Goal: Answer question/provide support: Share knowledge or assist other users

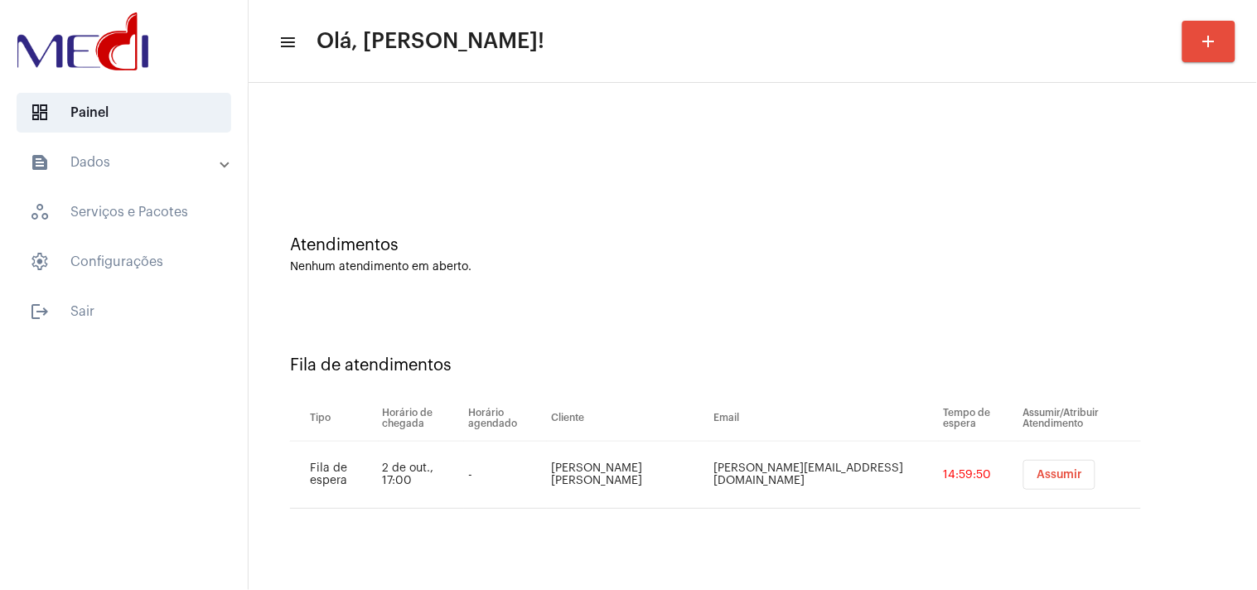
click at [1036, 477] on span "Assumir" at bounding box center [1059, 475] width 46 height 12
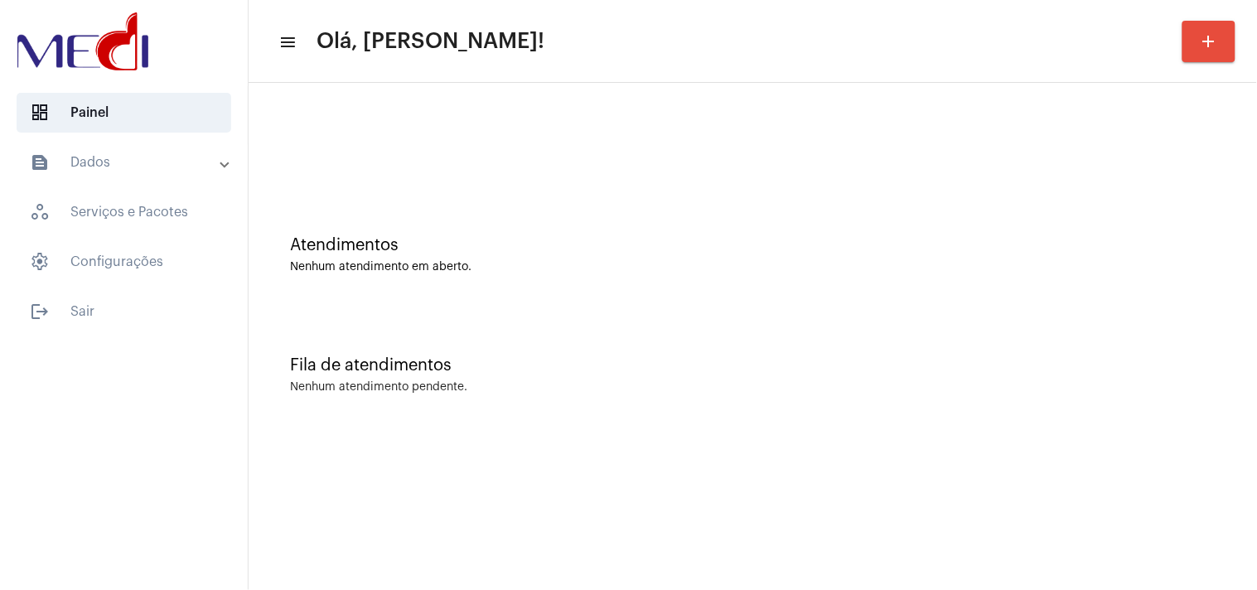
click at [1190, 374] on div "Fila de atendimentos Nenhum atendimento pendente." at bounding box center [753, 367] width 992 height 120
click at [1104, 349] on div "Fila de atendimentos Nenhum atendimento pendente." at bounding box center [753, 367] width 992 height 120
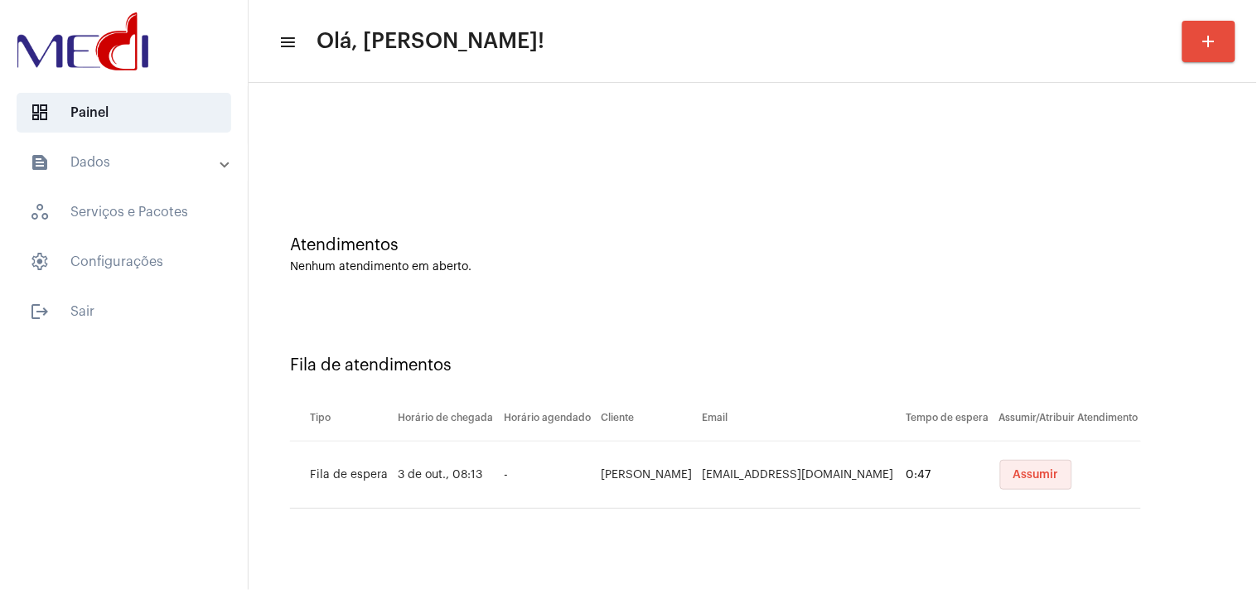
click at [1013, 469] on span "Assumir" at bounding box center [1036, 475] width 46 height 12
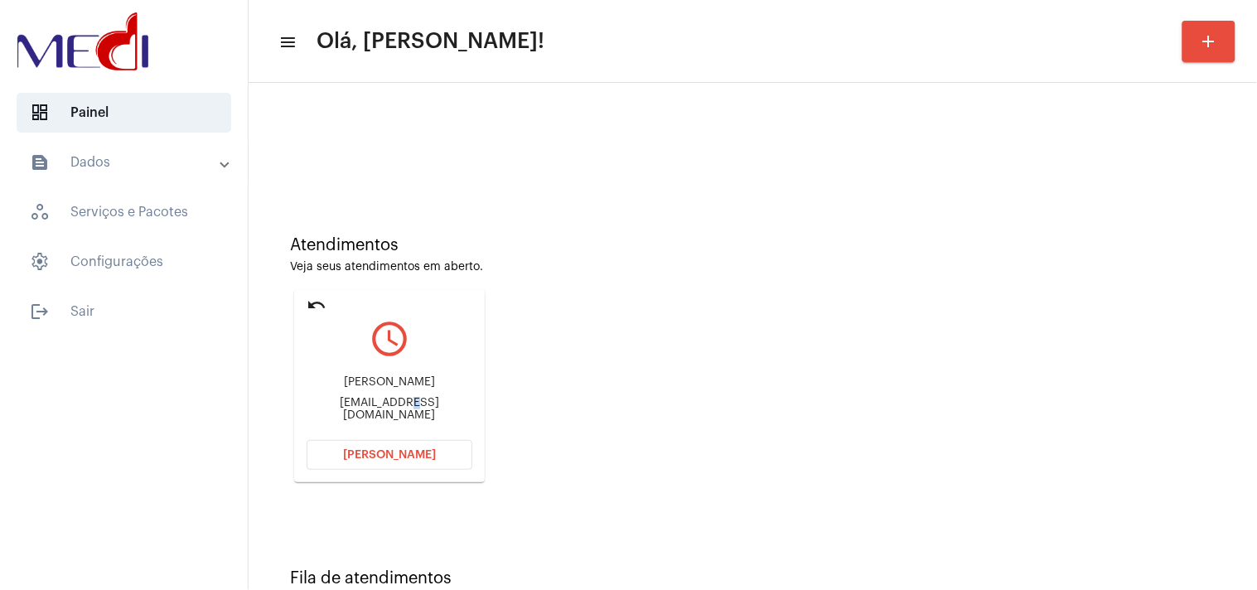
click at [371, 423] on div "Lorena financeirodralorenabegot@gmail.com" at bounding box center [390, 398] width 166 height 75
click at [466, 399] on div "Lorena financeirodralorenabegot@gmail.com" at bounding box center [390, 398] width 166 height 75
click at [441, 413] on div "financeirodralorenabegot@gmail.com" at bounding box center [390, 409] width 166 height 25
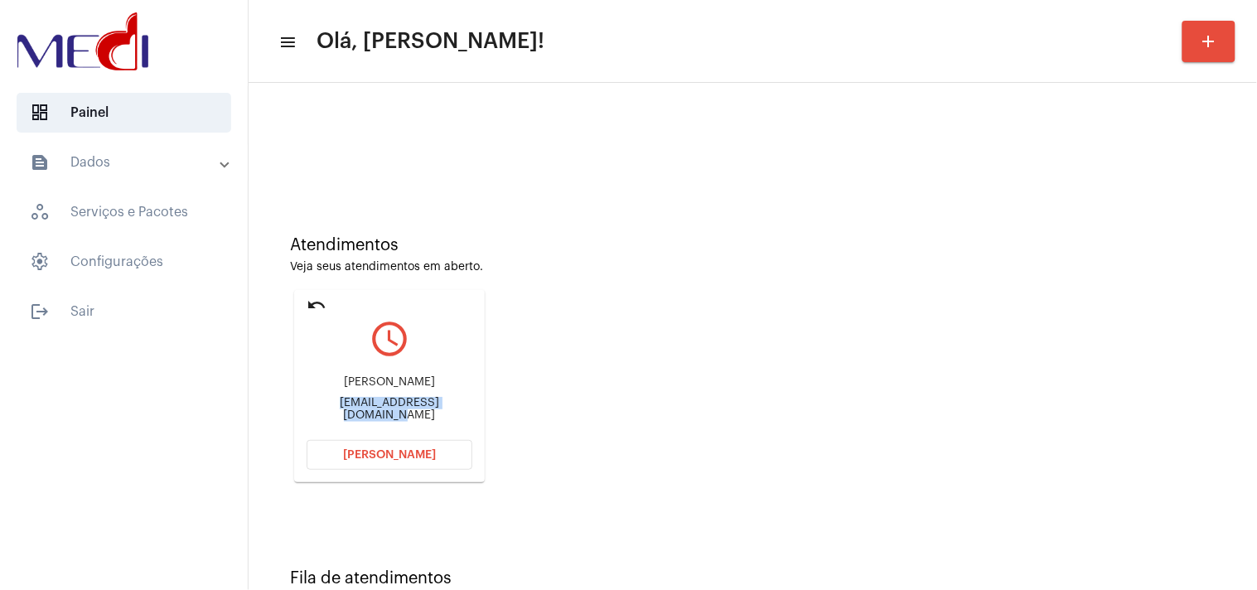
click at [441, 413] on div "financeirodralorenabegot@gmail.com" at bounding box center [390, 409] width 166 height 25
copy mat-card-content "financeirodralorenabegot@gmail.com Abrir Chamada"
click at [396, 467] on button "Abrir Chamada" at bounding box center [390, 455] width 166 height 30
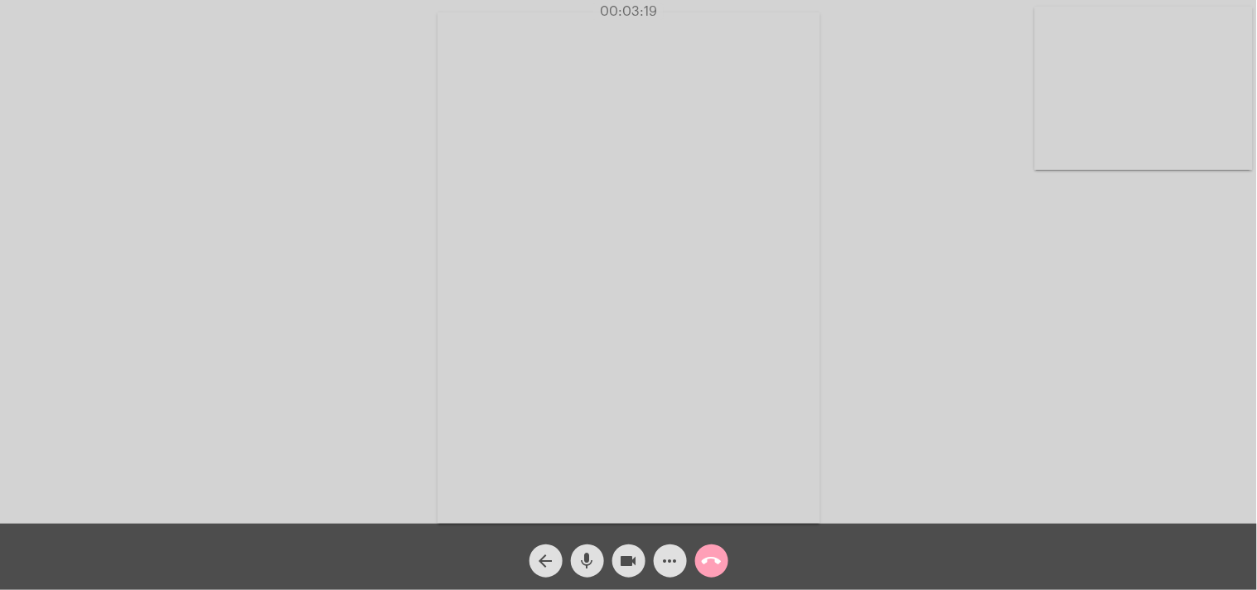
click at [706, 566] on mat-icon "call_end" at bounding box center [712, 561] width 20 height 20
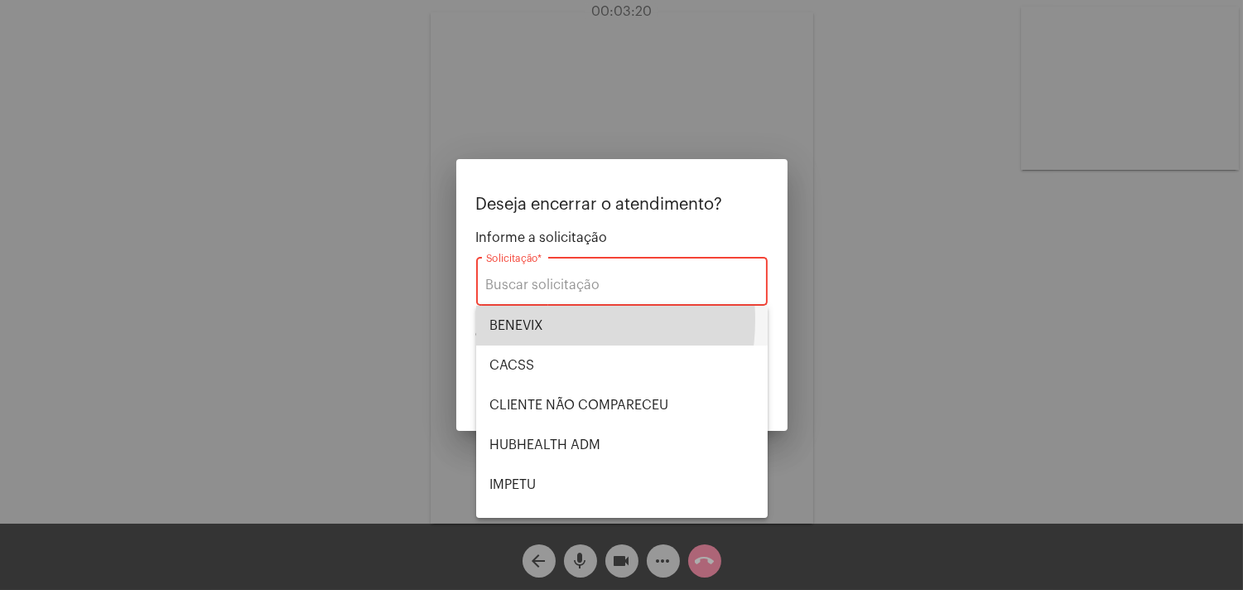
click at [533, 320] on span "BENEVIX" at bounding box center [622, 326] width 265 height 40
type input "BENEVIX"
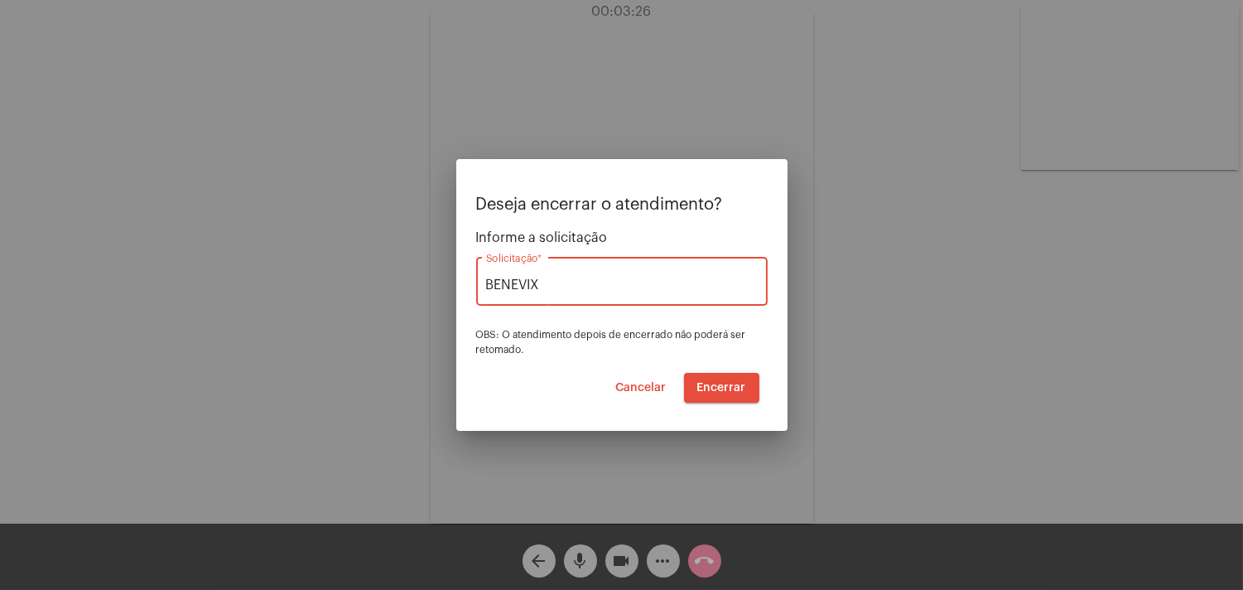
click at [737, 384] on span "Encerrar" at bounding box center [722, 388] width 49 height 12
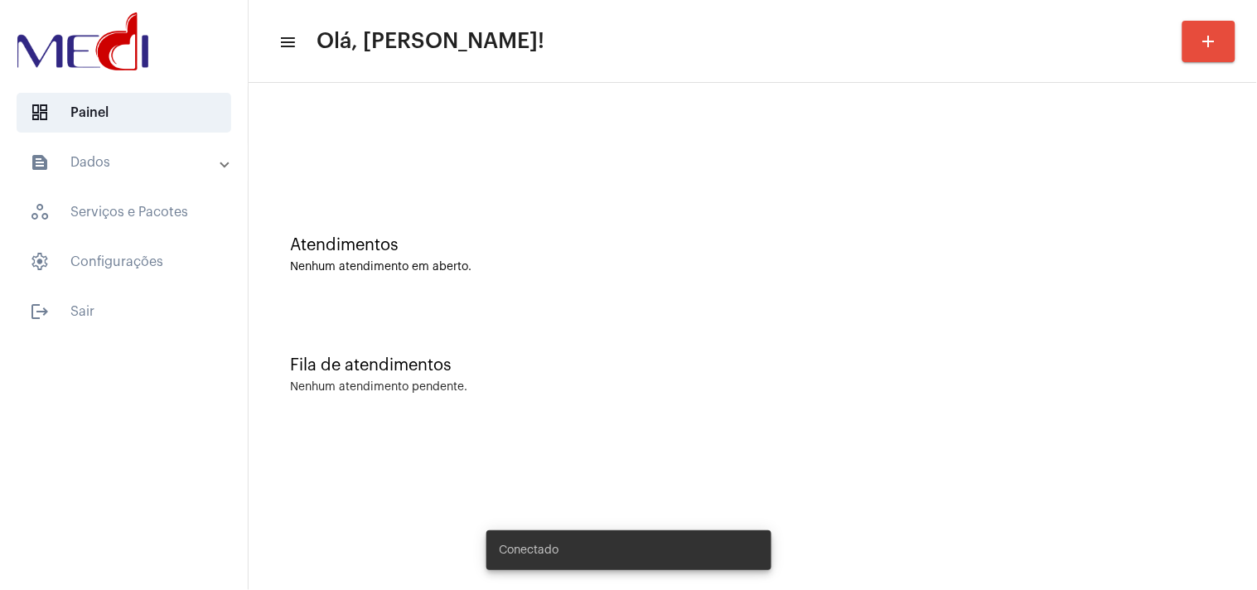
click at [760, 359] on div "Fila de atendimentos" at bounding box center [752, 365] width 925 height 18
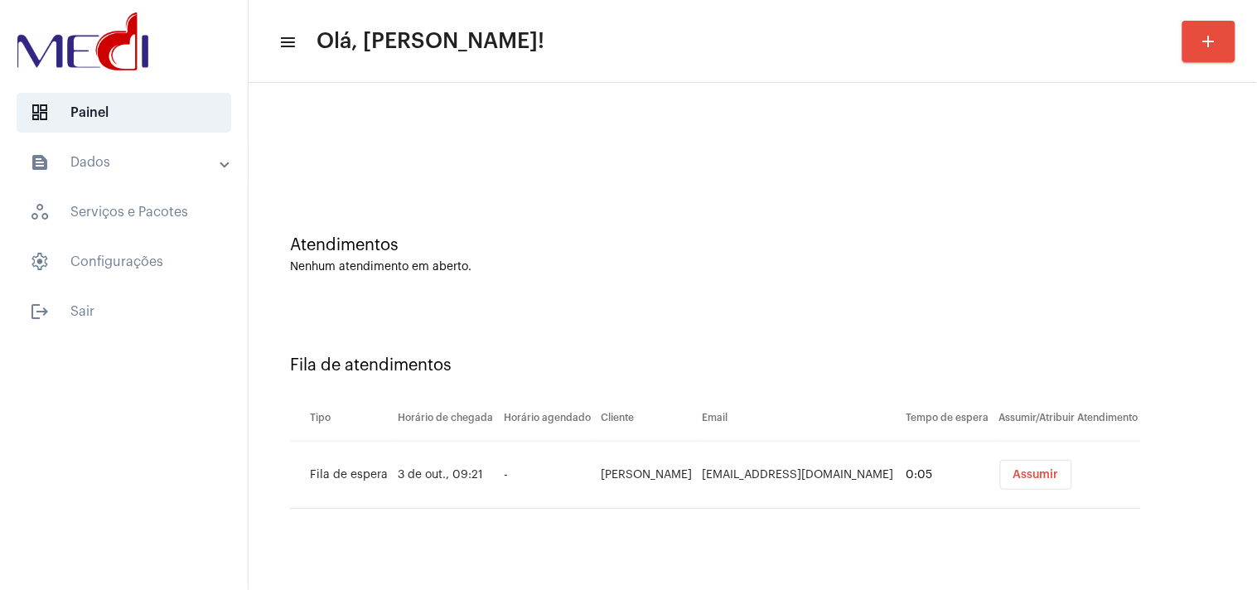
click at [1013, 476] on span "Assumir" at bounding box center [1036, 475] width 46 height 12
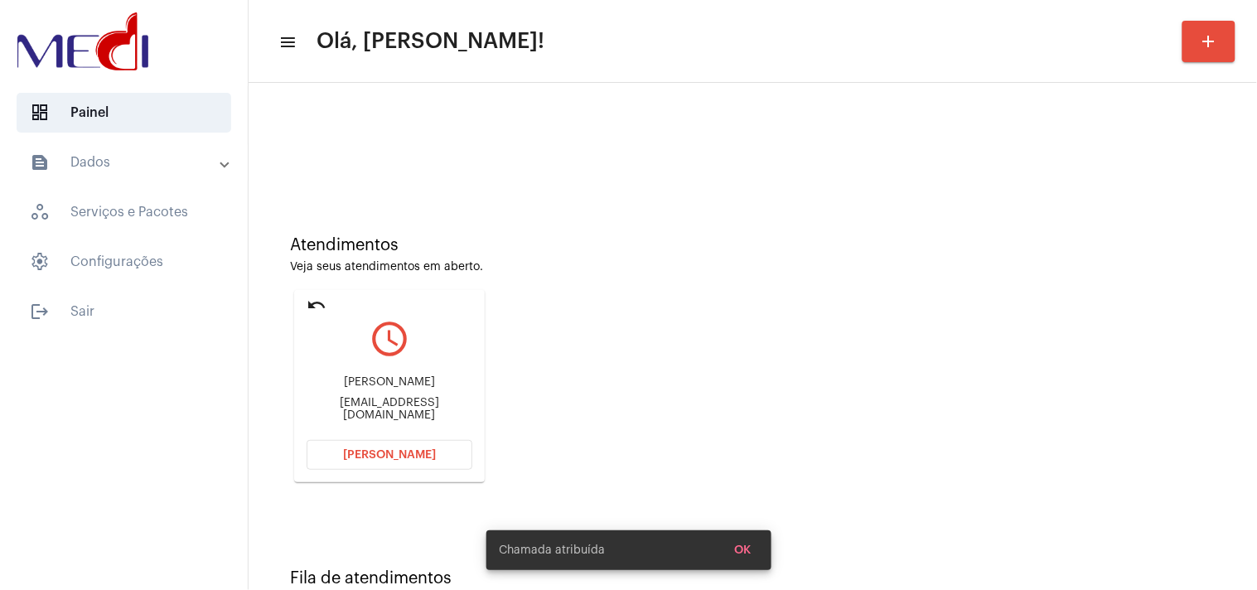
click at [440, 410] on div "matheusrocco2007@hotmail.com" at bounding box center [390, 409] width 166 height 25
copy mat-card-content "matheusrocco2007@hotmail.com Abrir Chamada"
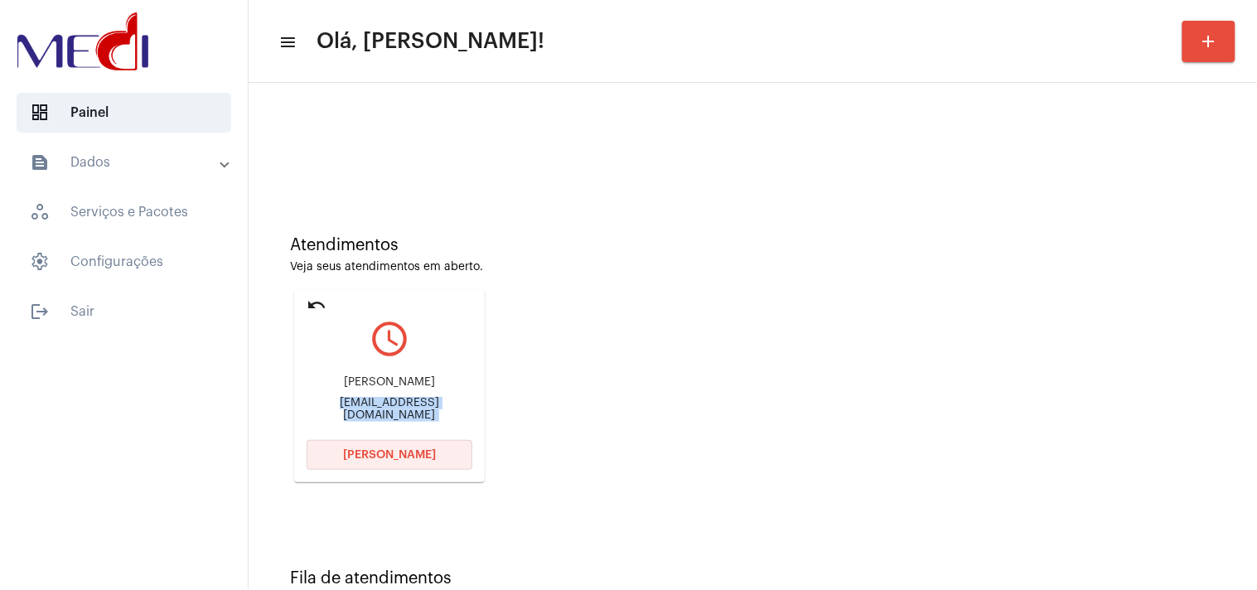
click at [390, 465] on button "Abrir Chamada" at bounding box center [390, 455] width 166 height 30
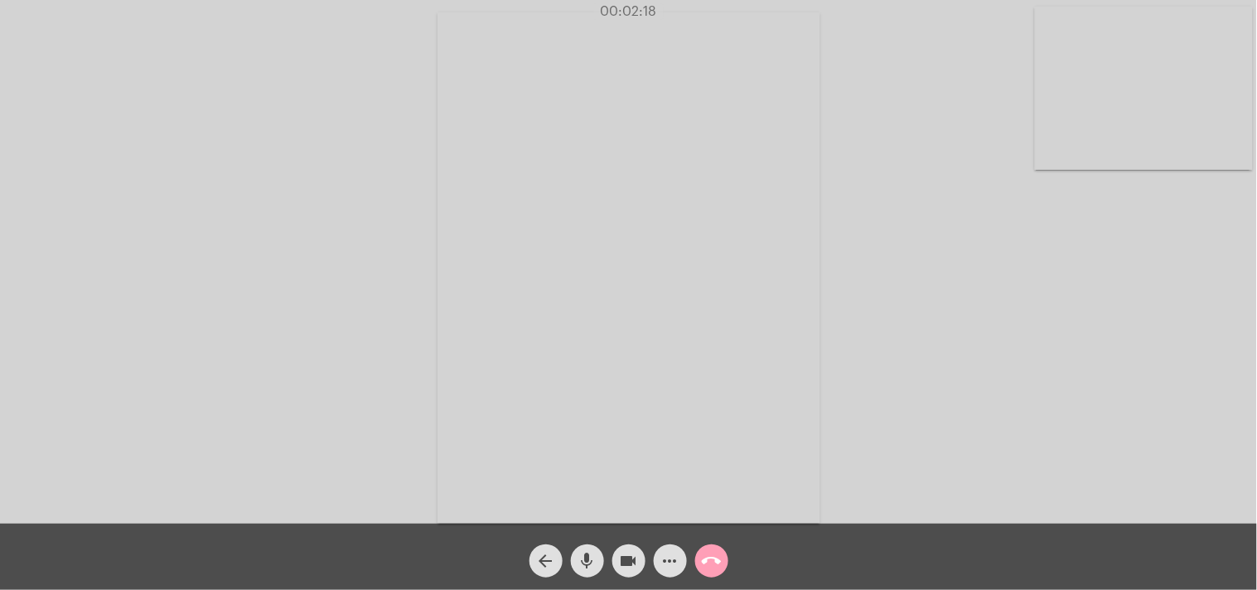
click at [717, 547] on span "call_end" at bounding box center [712, 560] width 20 height 33
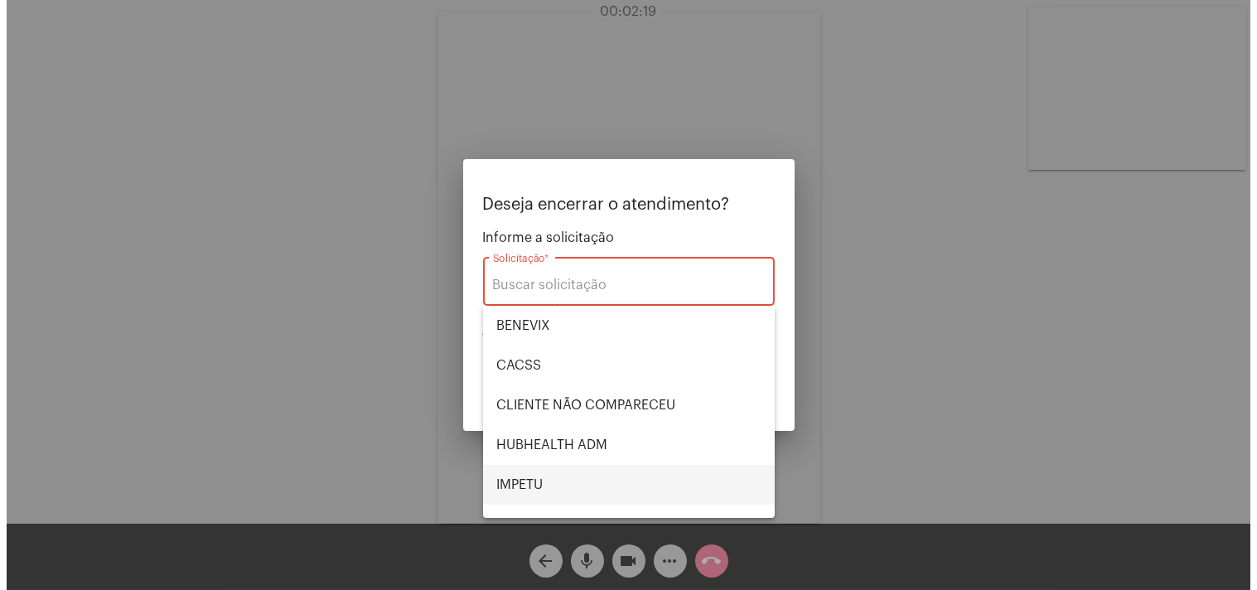
scroll to position [344, 0]
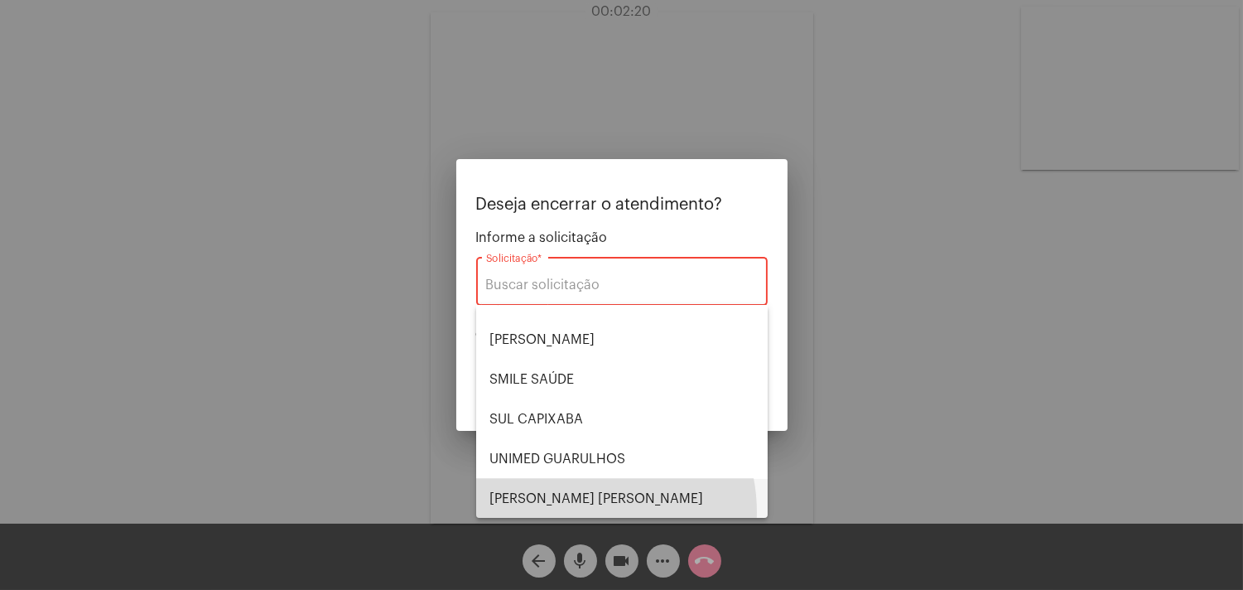
click at [572, 512] on span "VERA CRUZ" at bounding box center [622, 499] width 265 height 40
type input "VERA CRUZ"
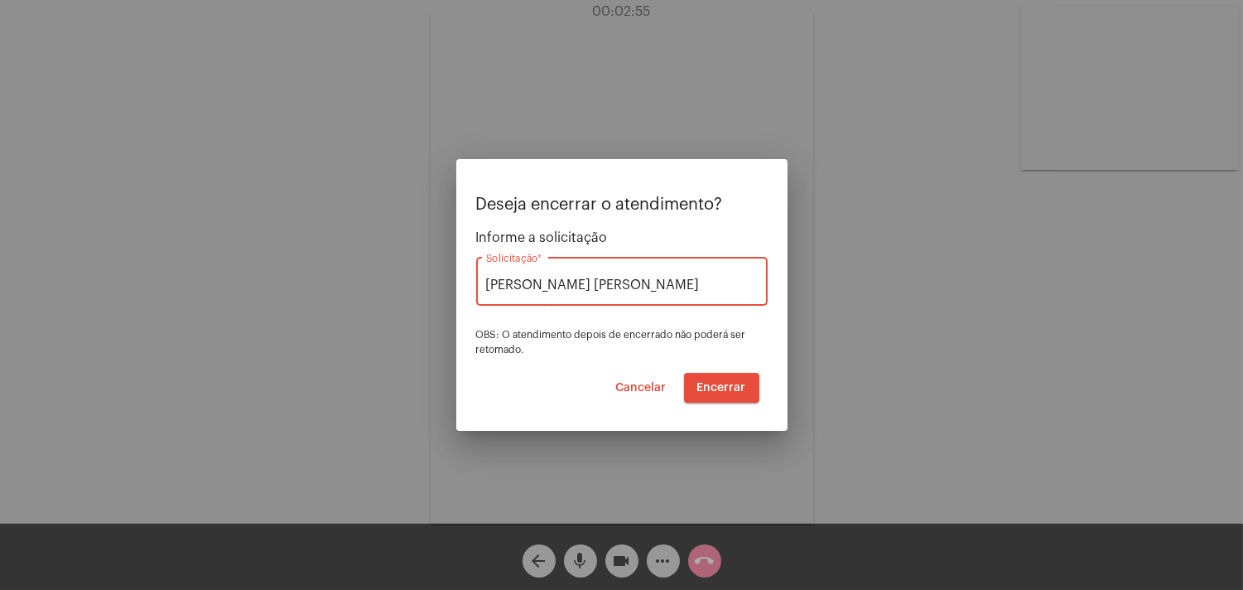
click at [754, 378] on button "Encerrar" at bounding box center [721, 388] width 75 height 30
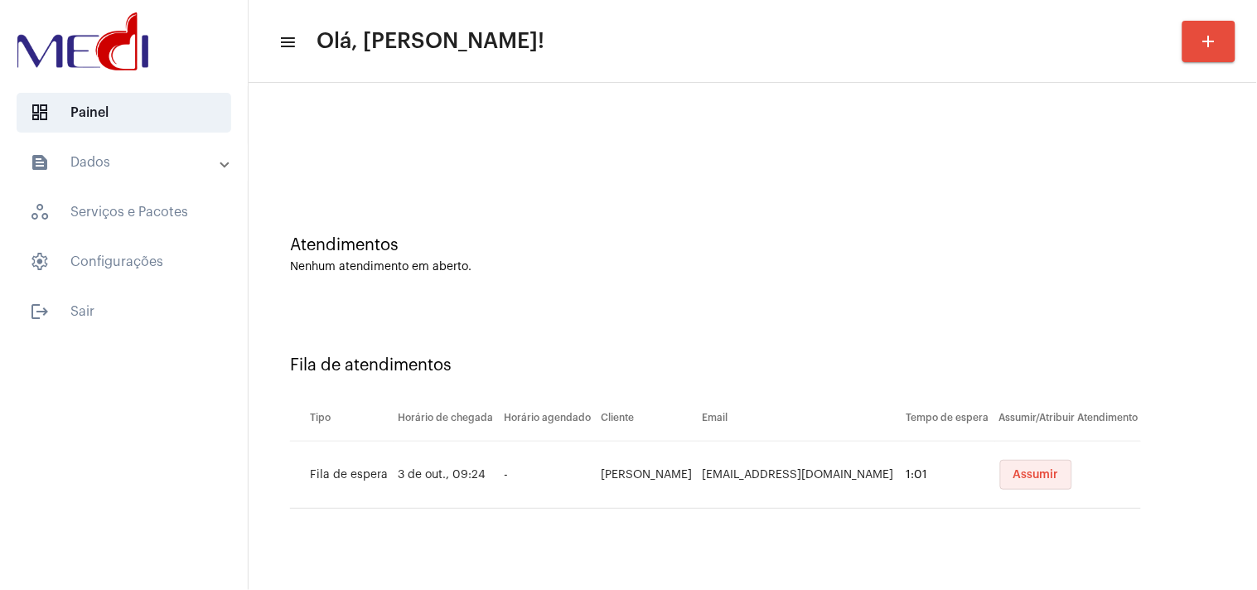
click at [1066, 480] on button "Assumir" at bounding box center [1036, 475] width 72 height 30
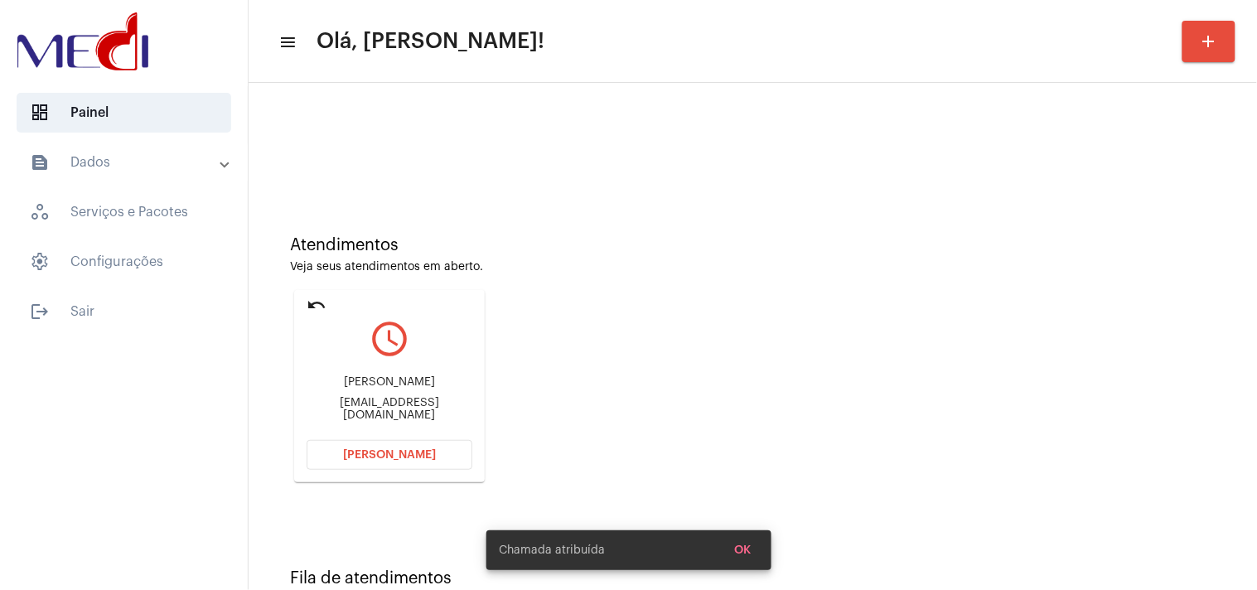
click at [446, 395] on div "Victoria Gomes de Freitas victoriagomesdefreitas@gmail.com" at bounding box center [390, 398] width 166 height 75
copy div "Victoria Gomes de Freitas"
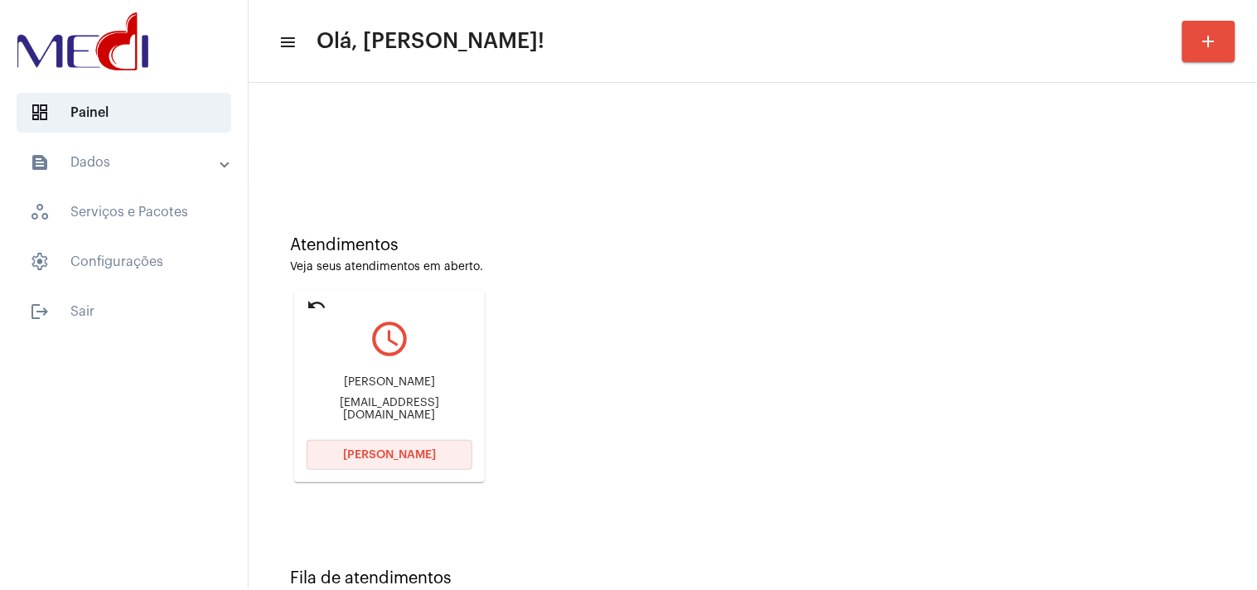
click at [411, 456] on span "Abrir Chamada" at bounding box center [389, 455] width 93 height 12
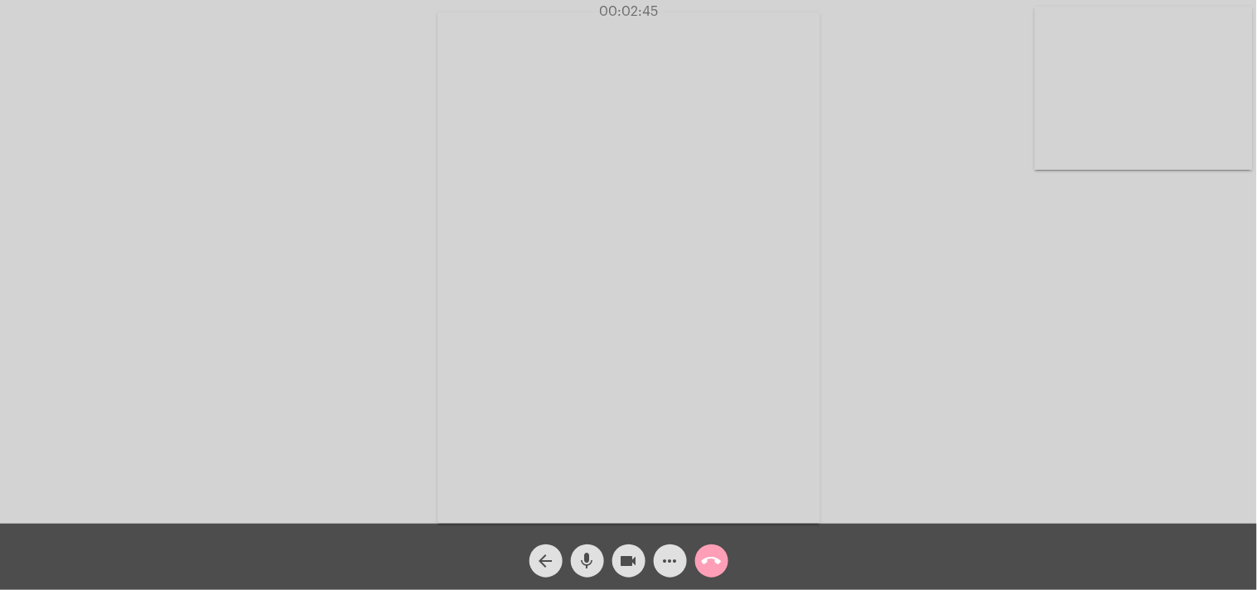
click at [715, 559] on mat-icon "call_end" at bounding box center [712, 561] width 20 height 20
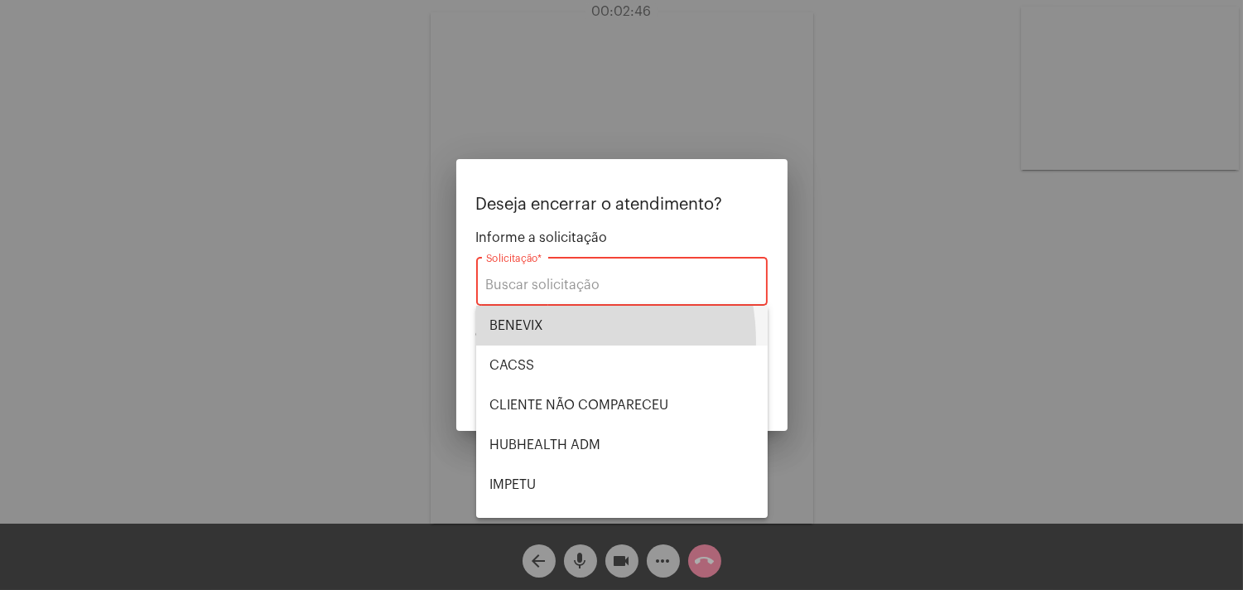
click at [529, 342] on span "BENEVIX" at bounding box center [622, 326] width 265 height 40
type input "BENEVIX"
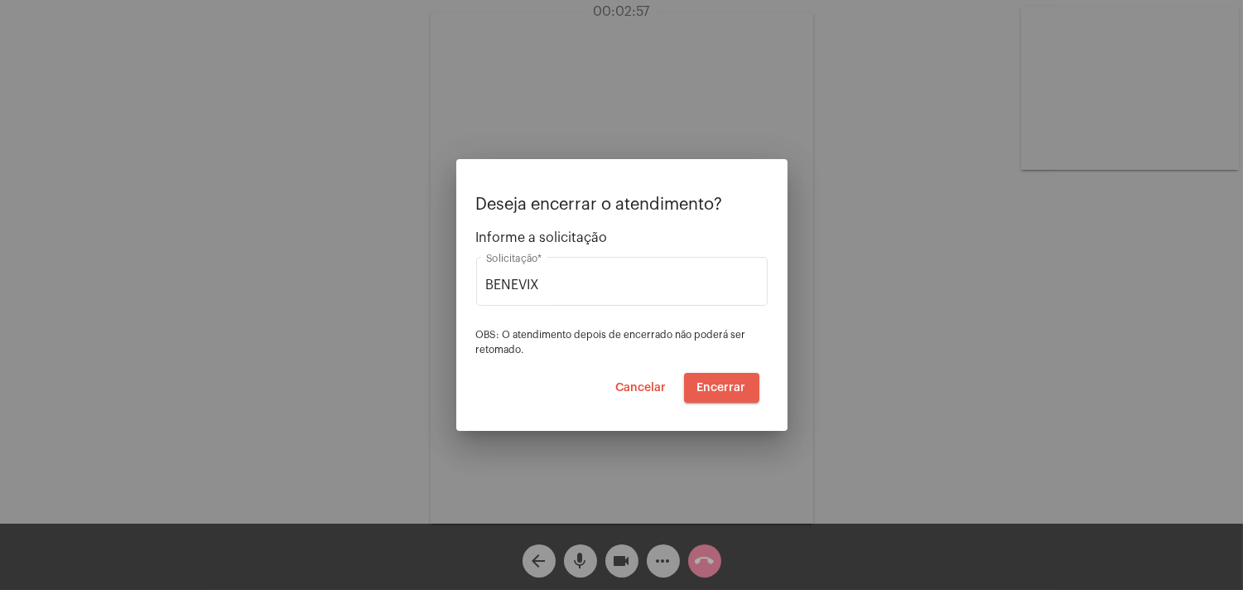
click at [740, 392] on span "Encerrar" at bounding box center [722, 388] width 49 height 12
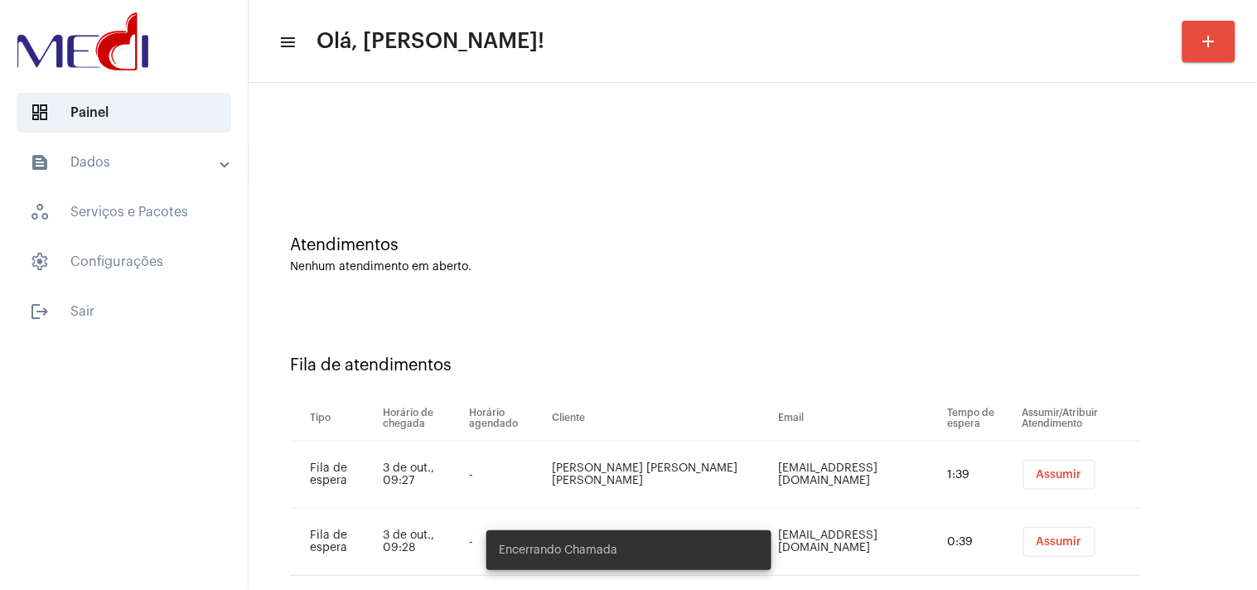
scroll to position [31, 0]
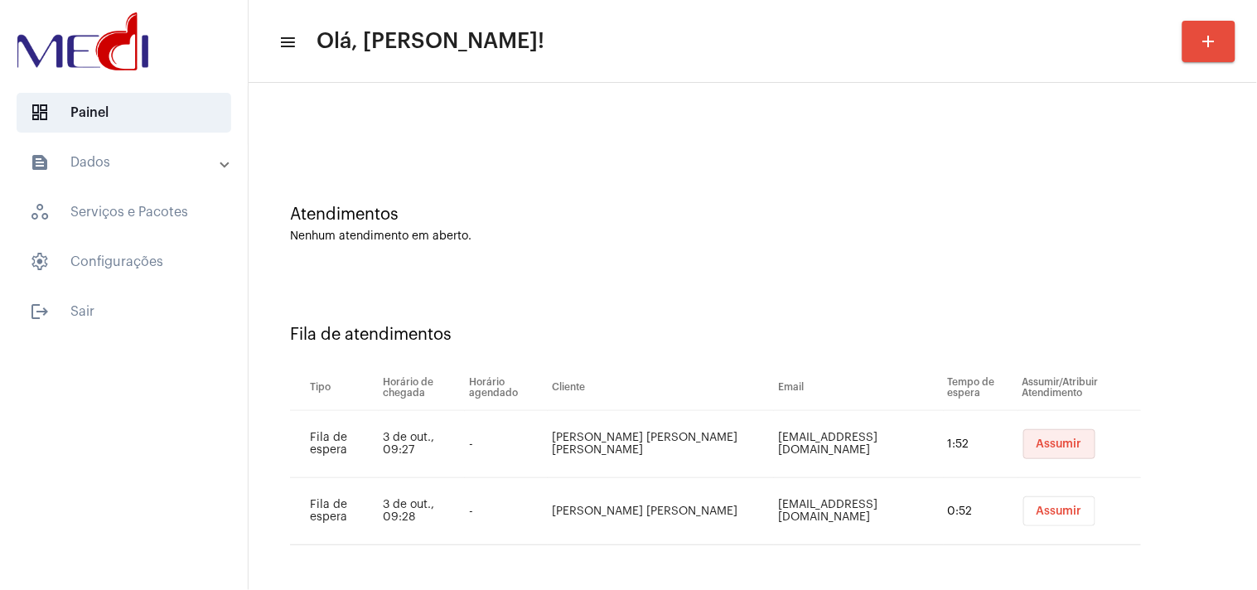
click at [1023, 437] on button "Assumir" at bounding box center [1059, 444] width 72 height 30
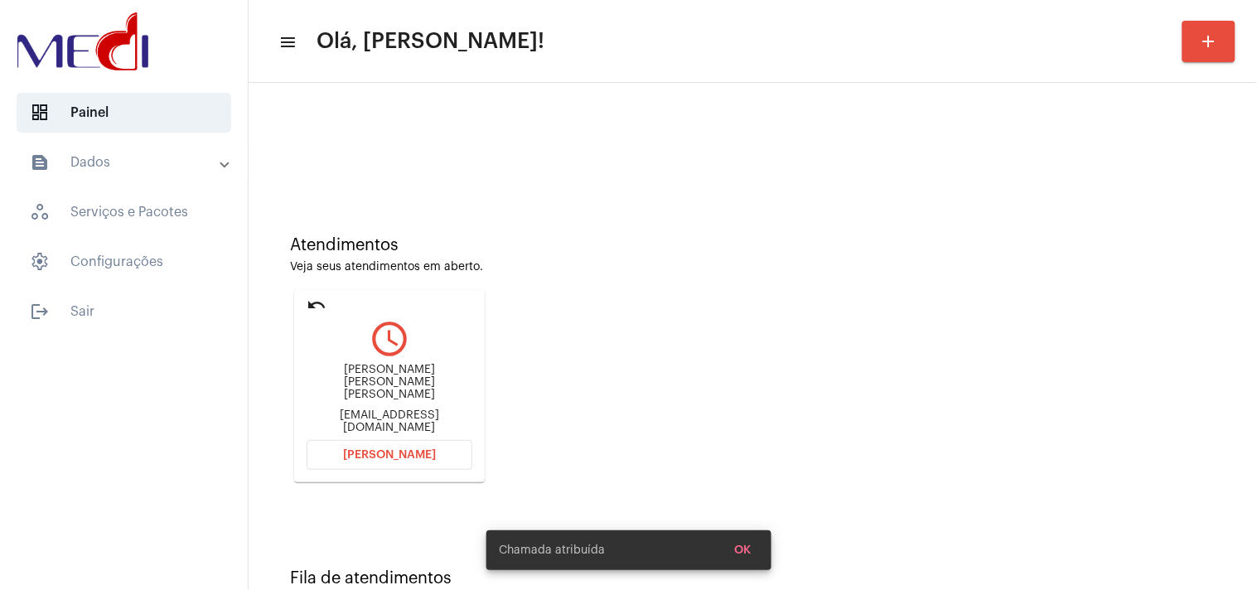
click at [393, 416] on div "Jacupemba.contabilidade@gmail.com" at bounding box center [390, 421] width 166 height 25
copy mat-card-content "Jacupemba.contabilidade@gmail.com Abrir Chamada"
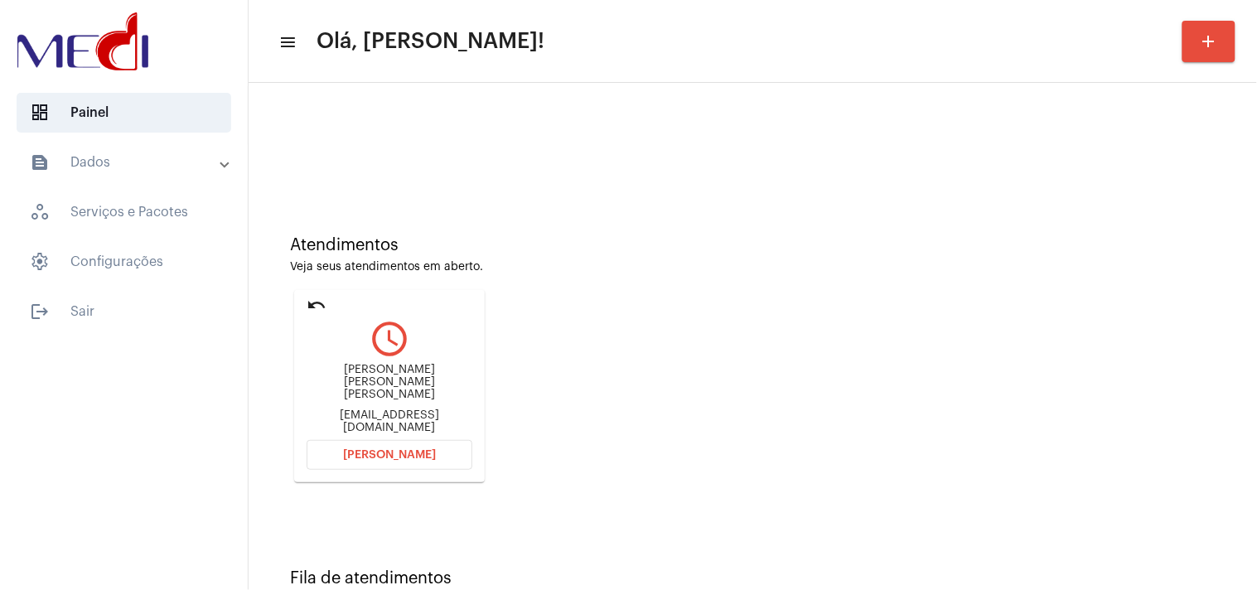
click at [325, 383] on div "Sandra Maria Rosa Gonçalves de Oliveira" at bounding box center [390, 382] width 166 height 37
copy div "Sandra Maria Rosa Gonçalves de Oliveira"
click at [417, 447] on button "Abrir Chamada" at bounding box center [390, 455] width 166 height 30
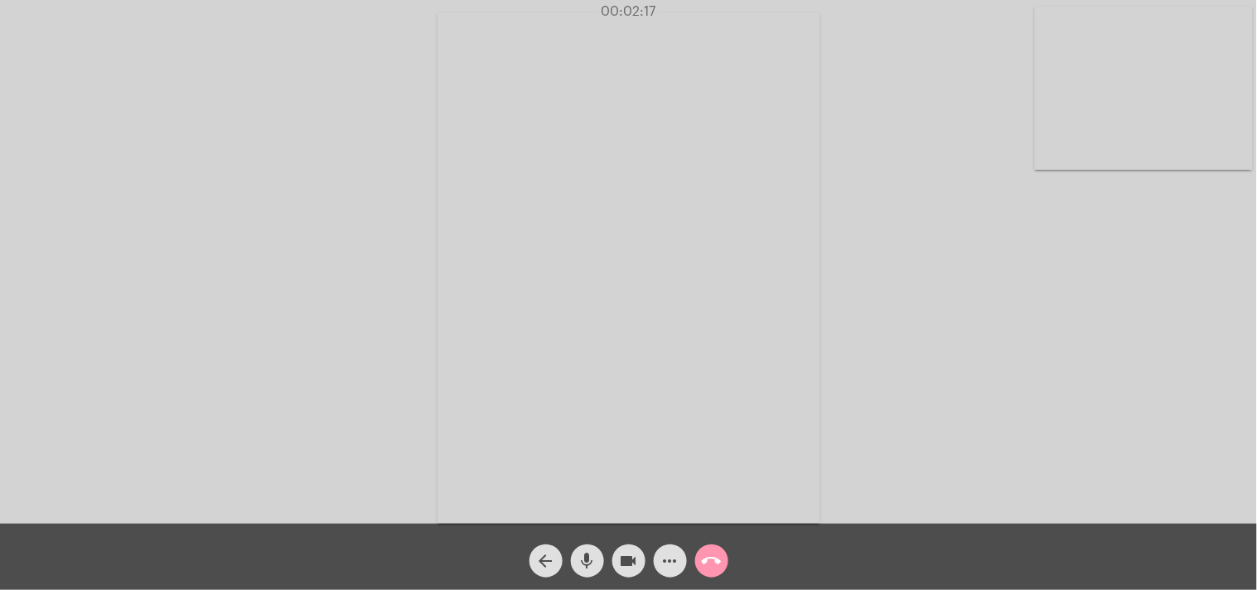
click at [707, 564] on mat-icon "call_end" at bounding box center [712, 561] width 20 height 20
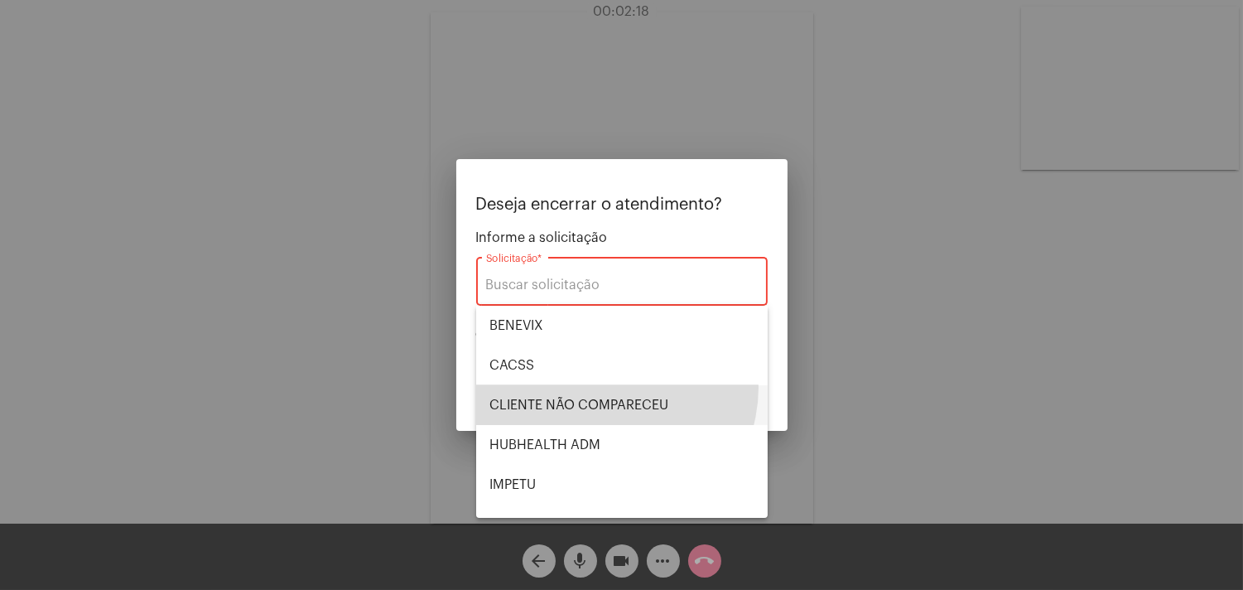
click at [606, 387] on span "CLIENTE NÃO COMPARECEU" at bounding box center [622, 405] width 265 height 40
type input "CLIENTE NÃO COMPARECEU"
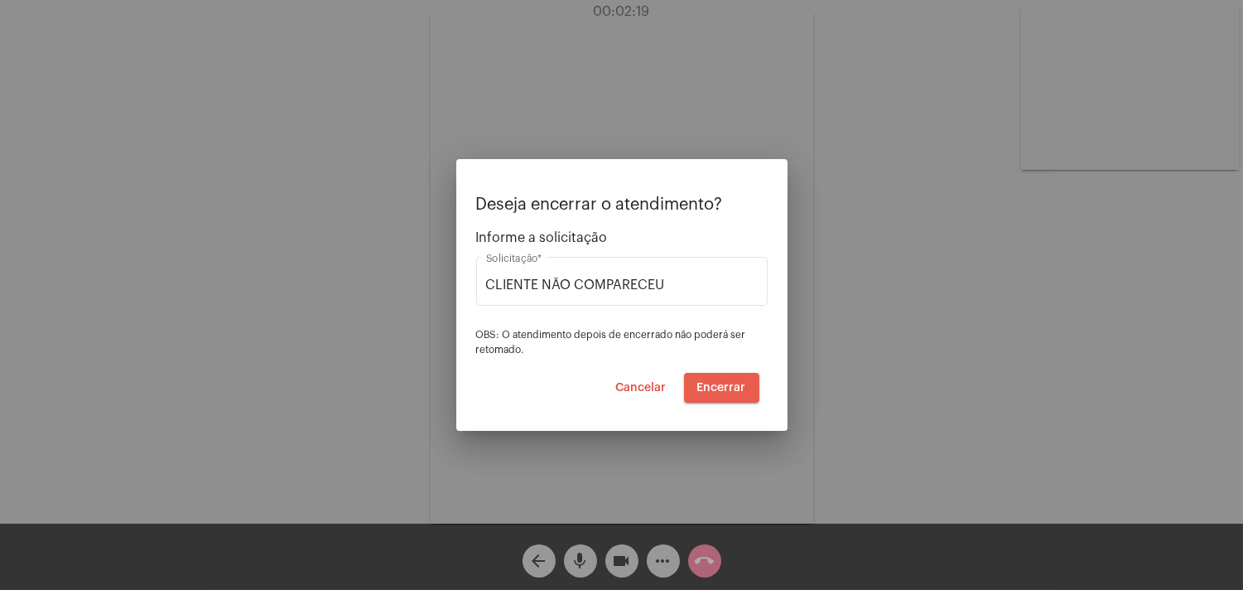
click at [722, 384] on span "Encerrar" at bounding box center [722, 388] width 49 height 12
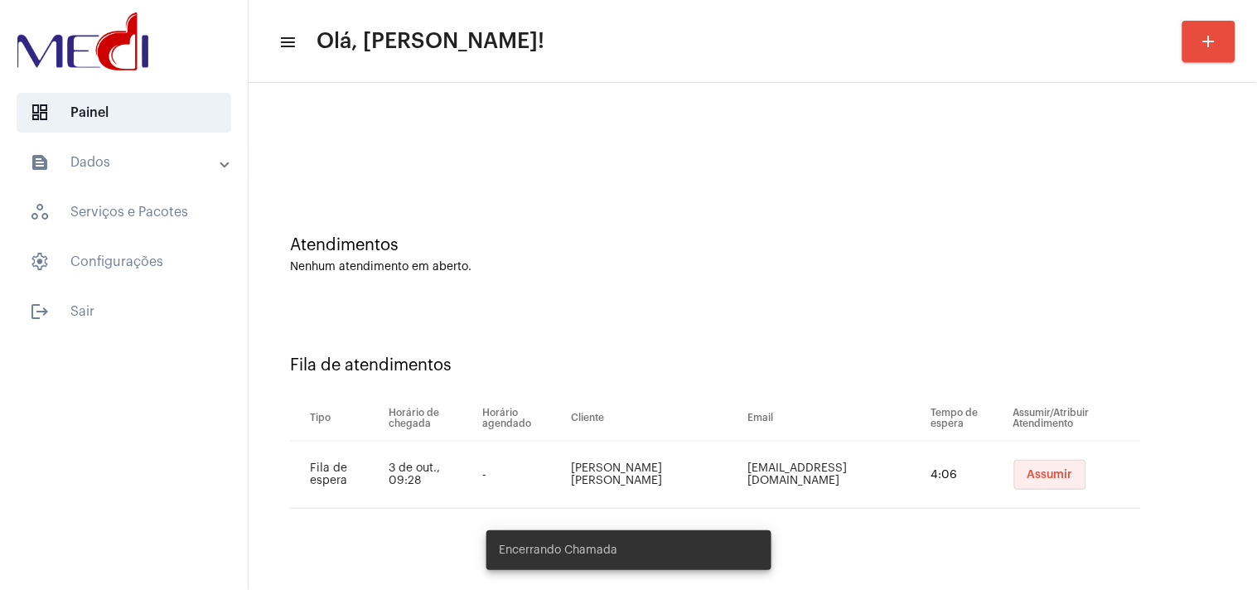
click at [1027, 469] on span "Assumir" at bounding box center [1050, 475] width 46 height 12
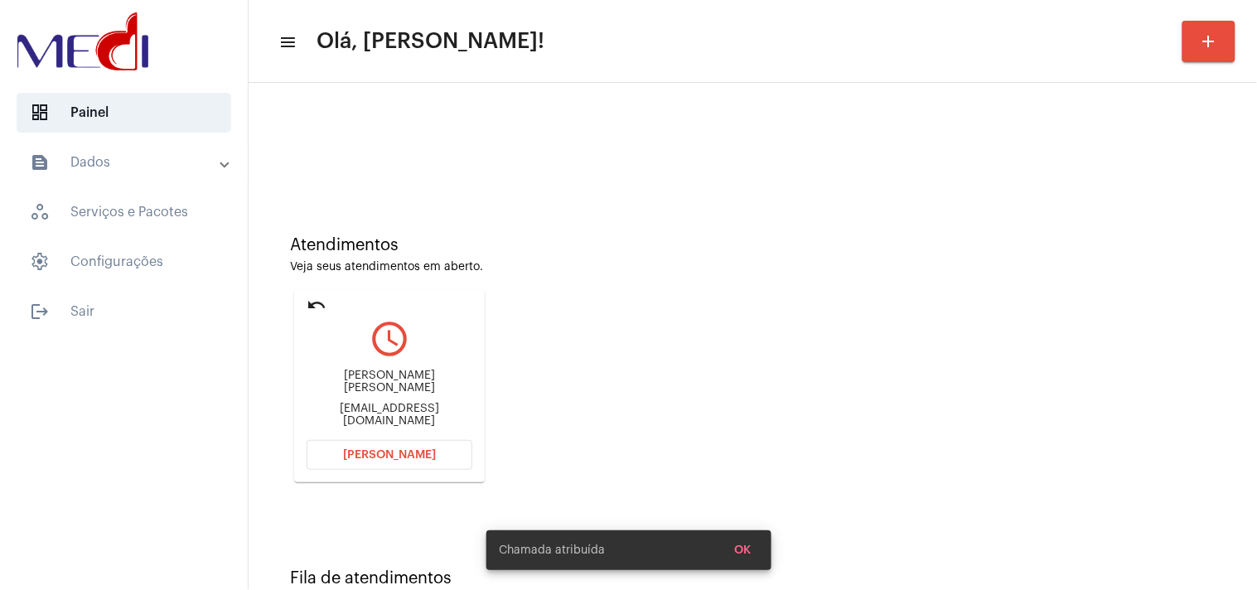
click at [427, 407] on div "go78lima@gmail.com" at bounding box center [390, 415] width 166 height 25
click at [426, 407] on div "go78lima@gmail.com" at bounding box center [390, 415] width 166 height 25
copy mat-card-content "go78lima@gmail.com Abrir Chamada"
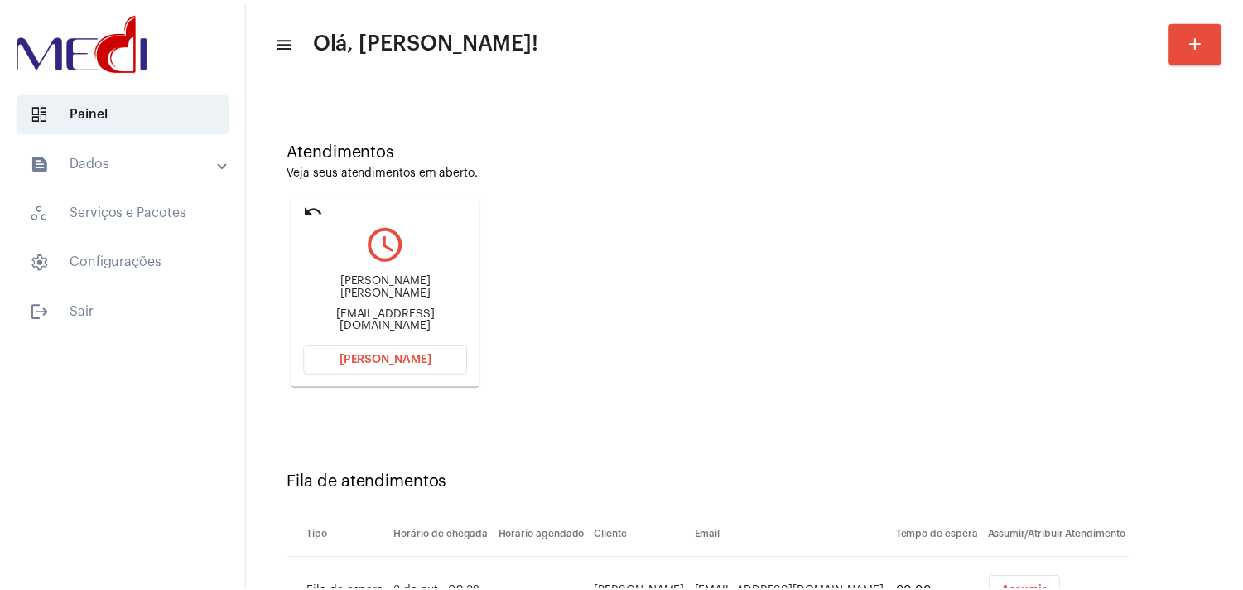
scroll to position [176, 0]
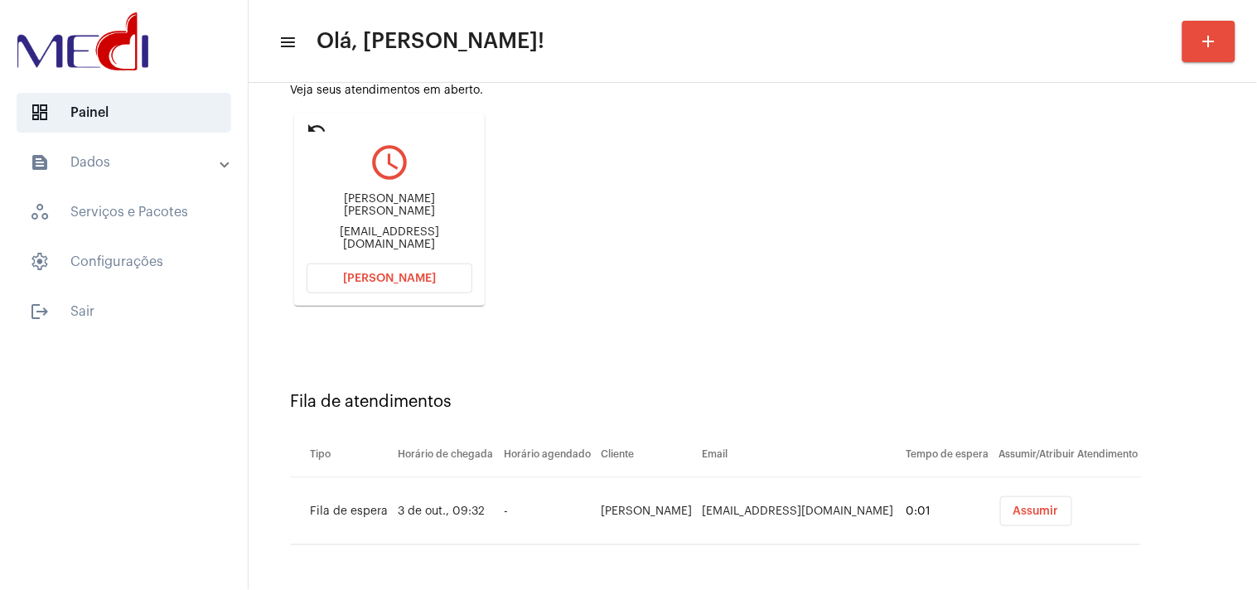
click at [425, 268] on button "[PERSON_NAME]" at bounding box center [390, 278] width 166 height 30
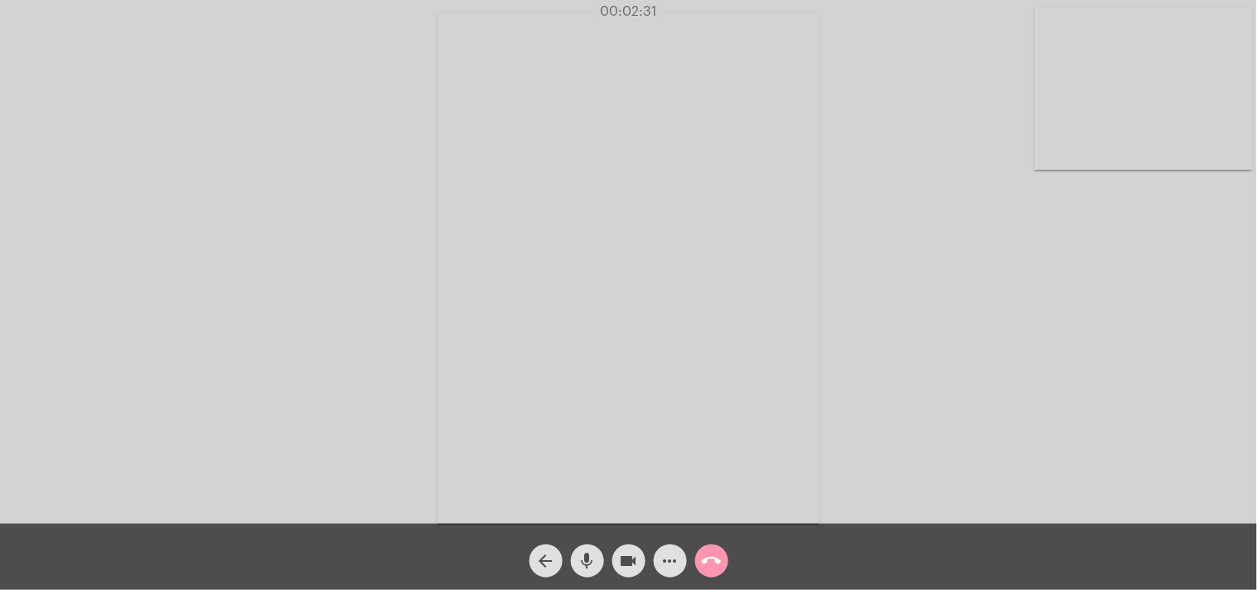
click at [717, 567] on mat-icon "call_end" at bounding box center [712, 561] width 20 height 20
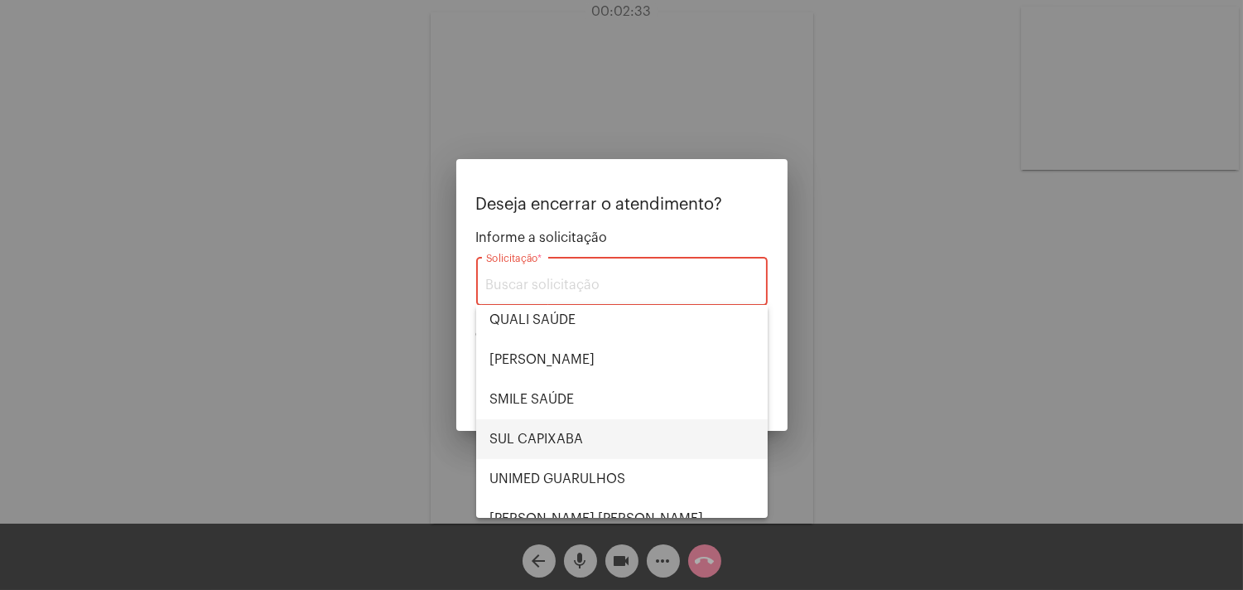
scroll to position [344, 0]
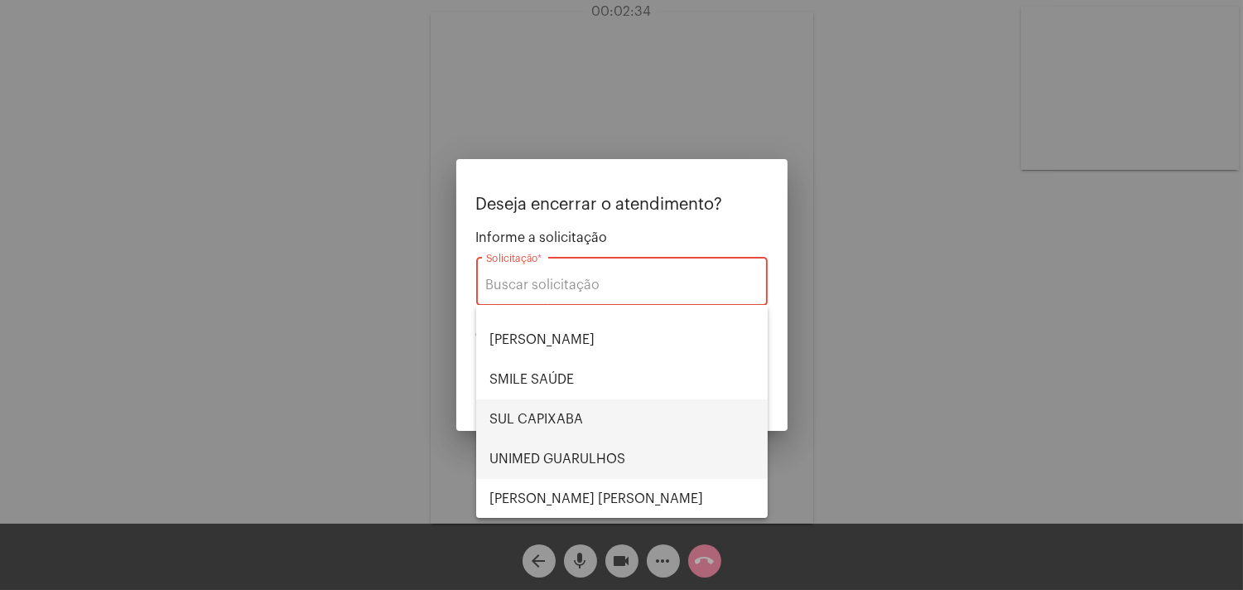
click at [598, 466] on span "UNIMED GUARULHOS" at bounding box center [622, 459] width 265 height 40
type input "UNIMED GUARULHOS"
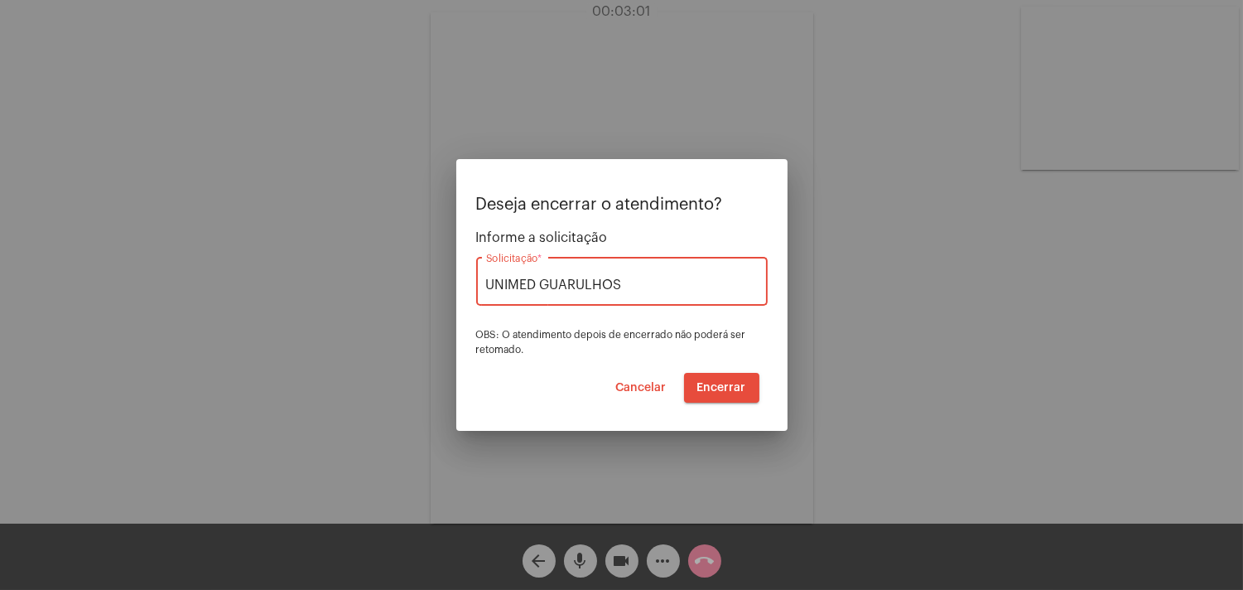
click at [736, 383] on span "Encerrar" at bounding box center [722, 388] width 49 height 12
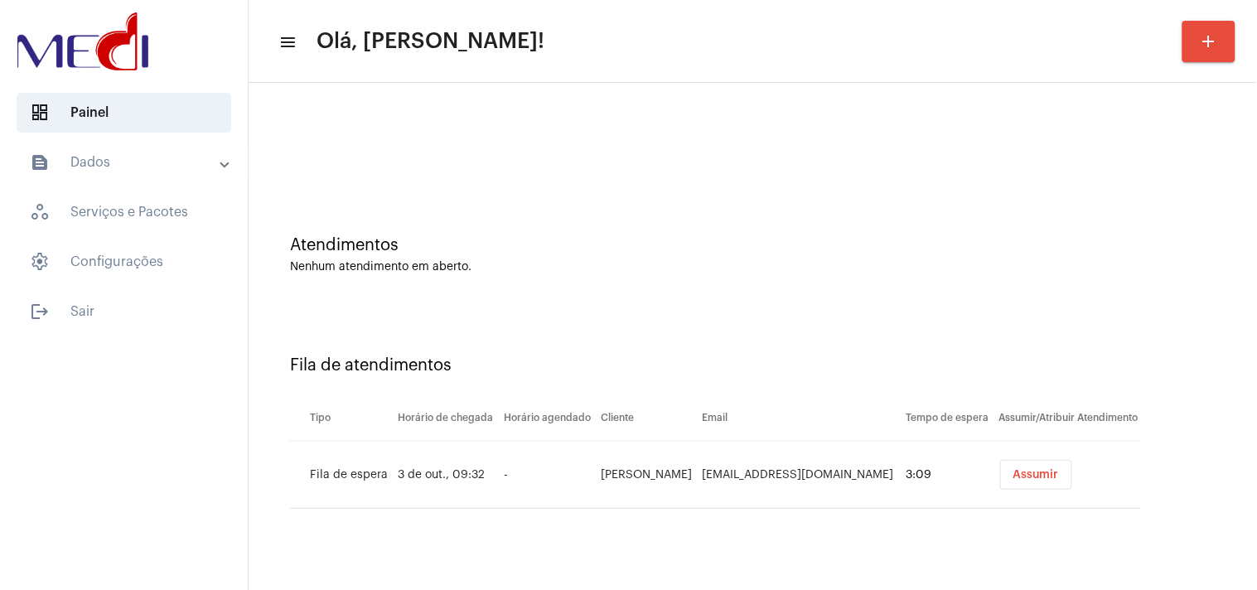
click at [1039, 478] on span "Assumir" at bounding box center [1036, 475] width 46 height 12
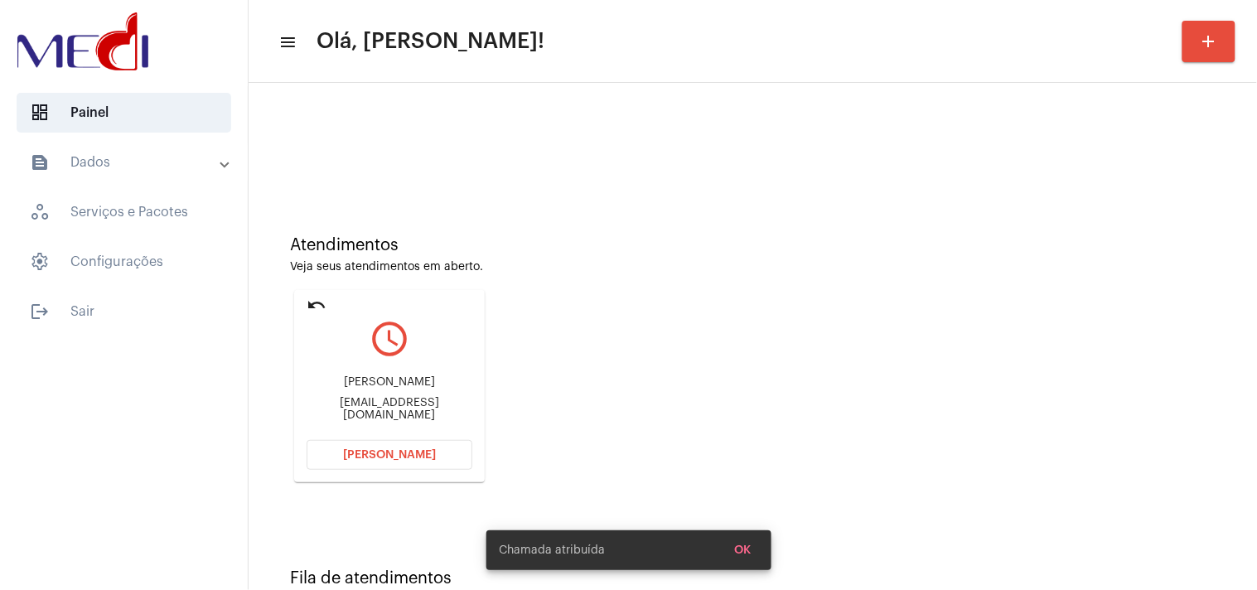
click at [428, 403] on div "lenevedovatto@gmail.com" at bounding box center [390, 409] width 166 height 25
copy mat-card-content "lenevedovatto@gmail.com Abrir Chamada"
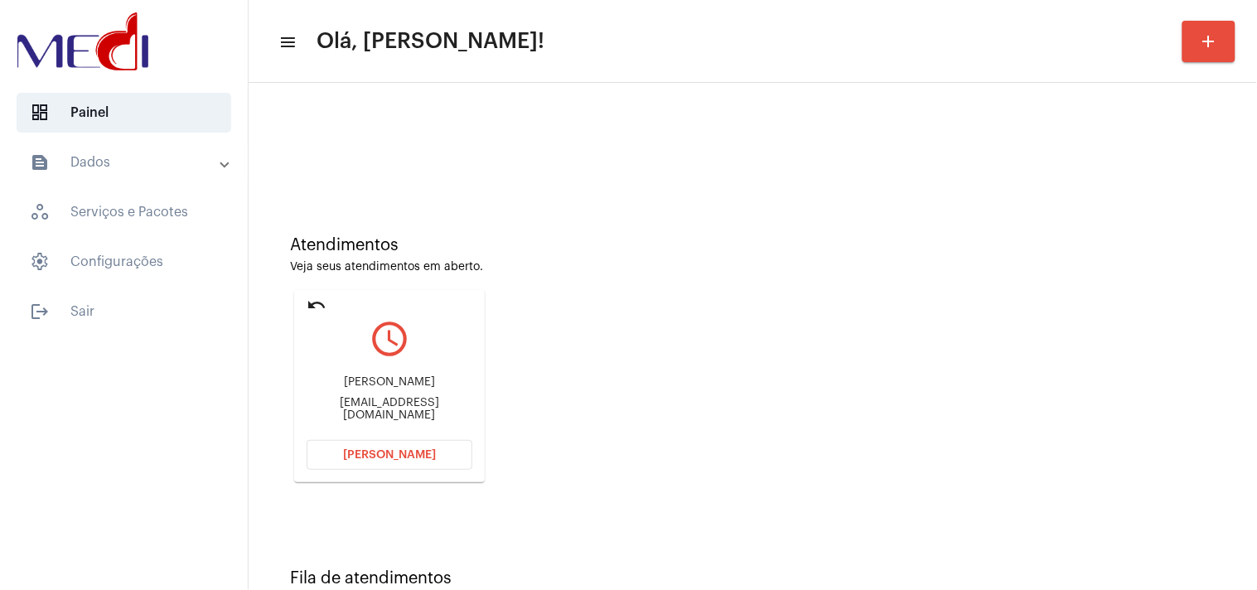
click at [434, 451] on button "[PERSON_NAME]" at bounding box center [390, 455] width 166 height 30
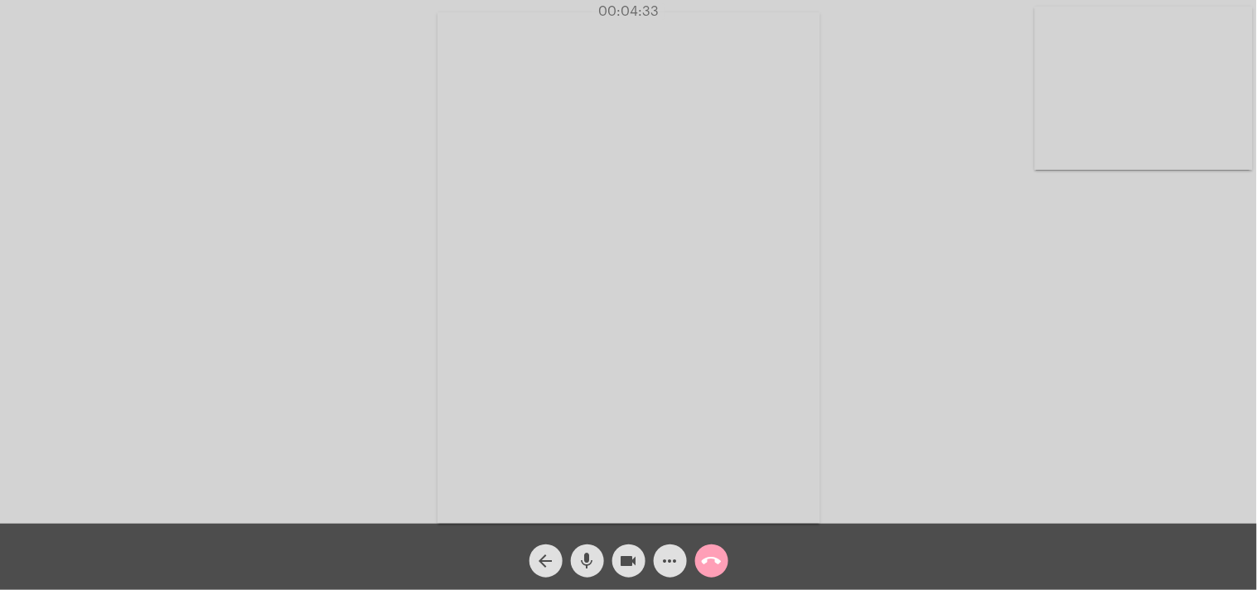
click at [716, 566] on mat-icon "call_end" at bounding box center [712, 561] width 20 height 20
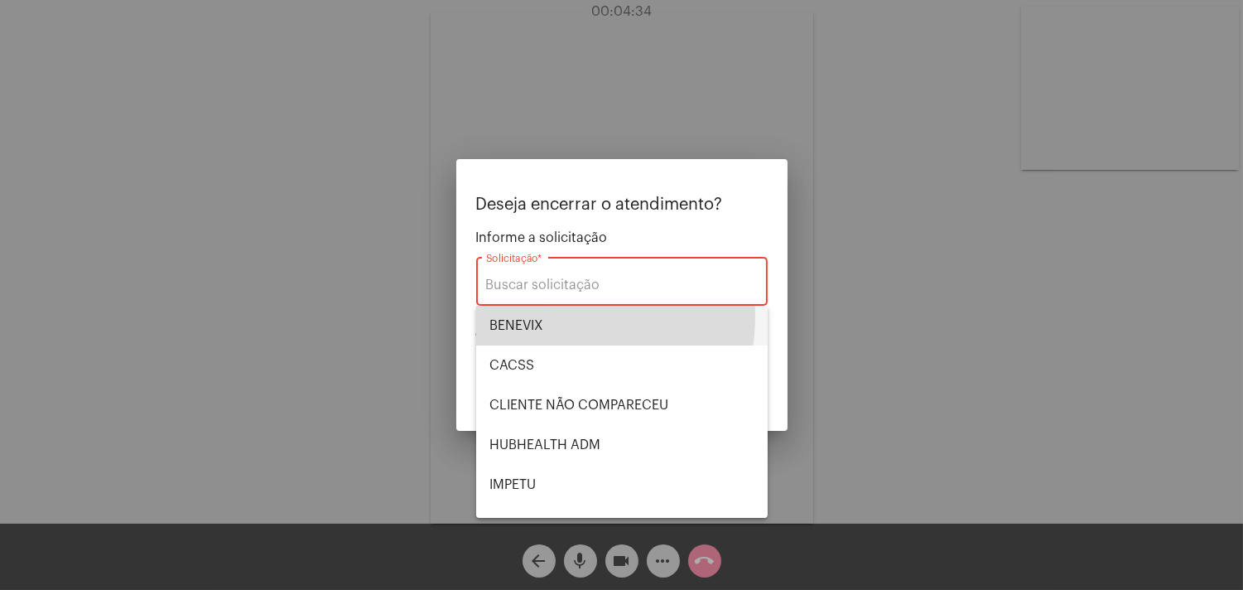
click at [547, 316] on span "BENEVIX" at bounding box center [622, 326] width 265 height 40
type input "BENEVIX"
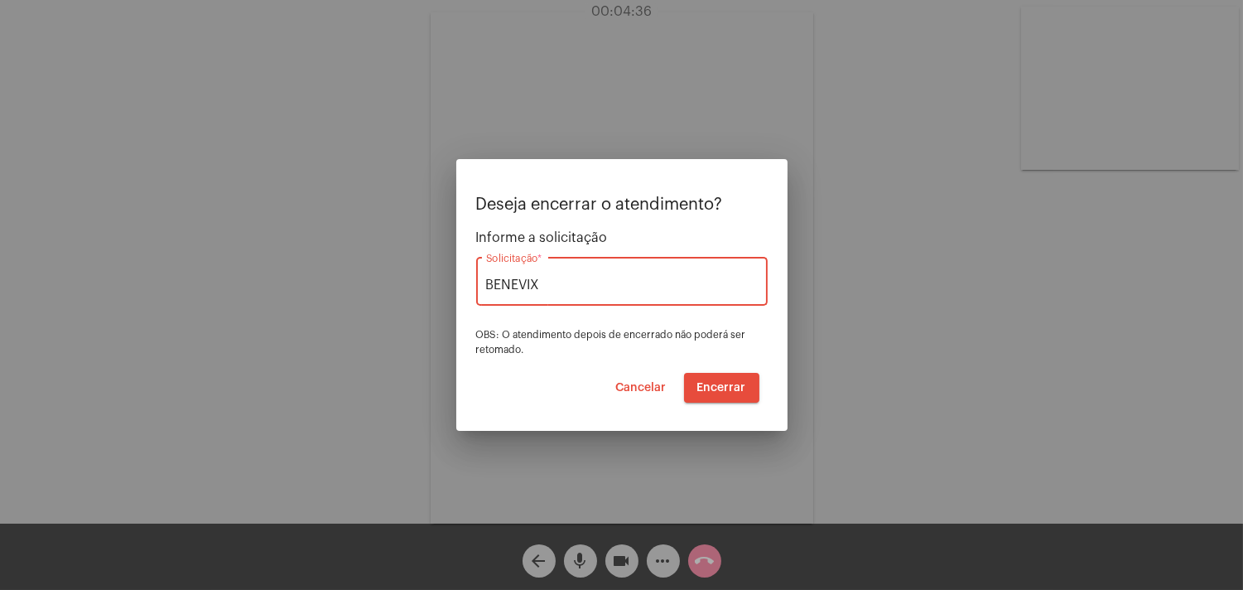
click at [725, 387] on span "Encerrar" at bounding box center [722, 388] width 49 height 12
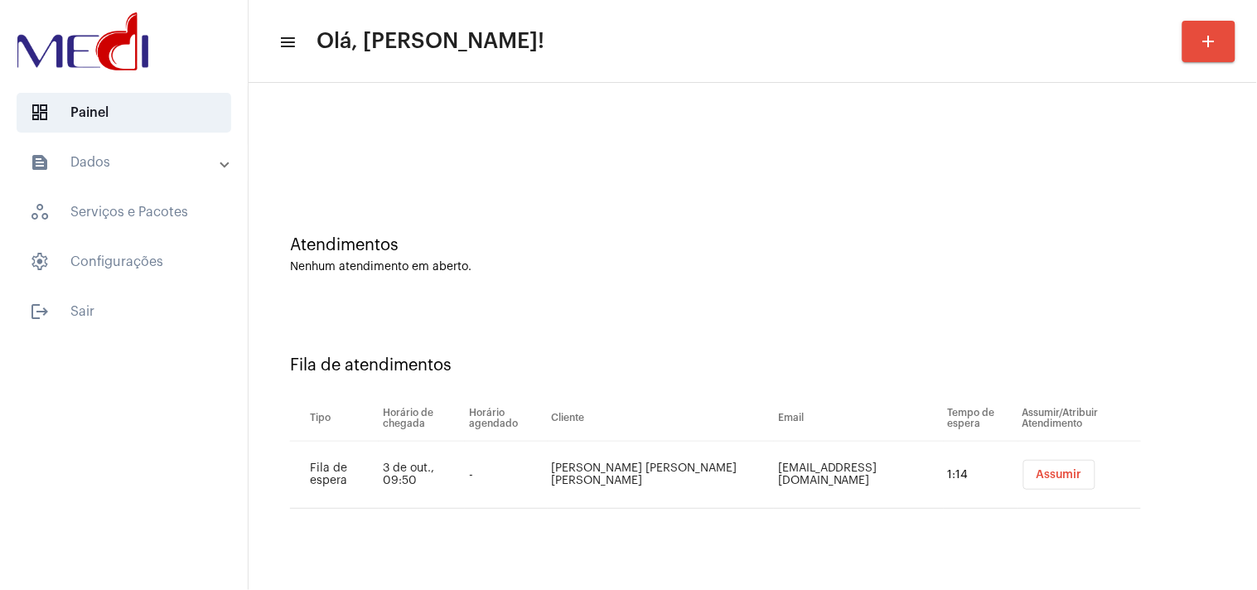
click at [1036, 476] on span "Assumir" at bounding box center [1059, 475] width 46 height 12
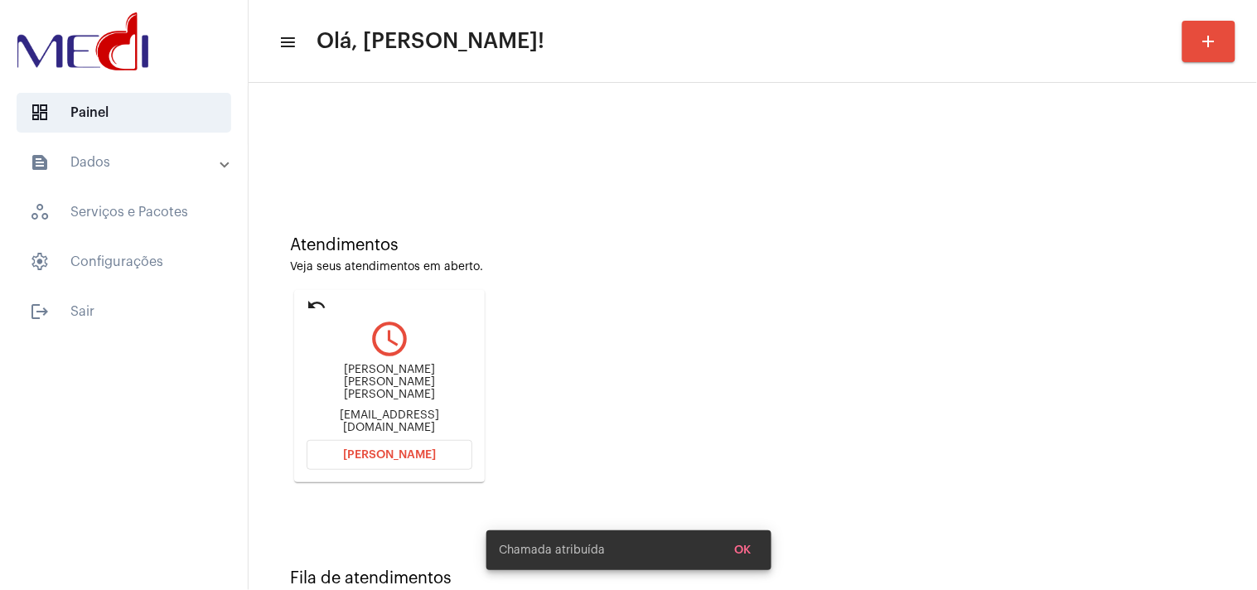
click at [416, 418] on div "ca.falango@hotmail.com" at bounding box center [390, 421] width 166 height 25
copy mat-card-content "ca.falango@hotmail.com Abrir Chamada"
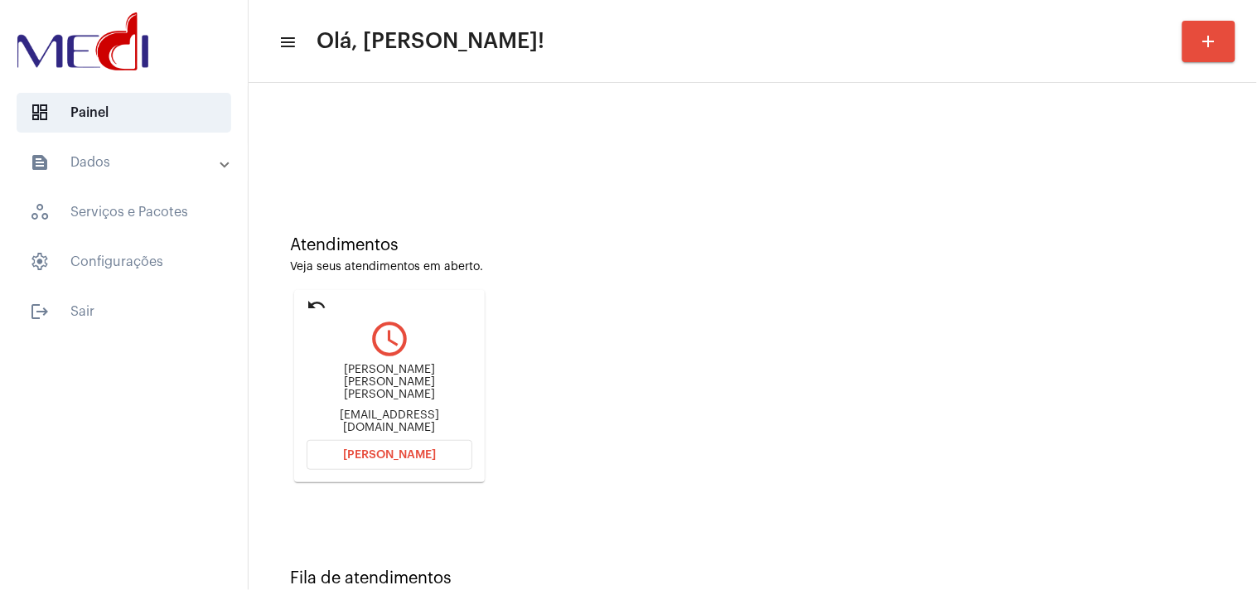
click at [403, 465] on button "[PERSON_NAME]" at bounding box center [390, 455] width 166 height 30
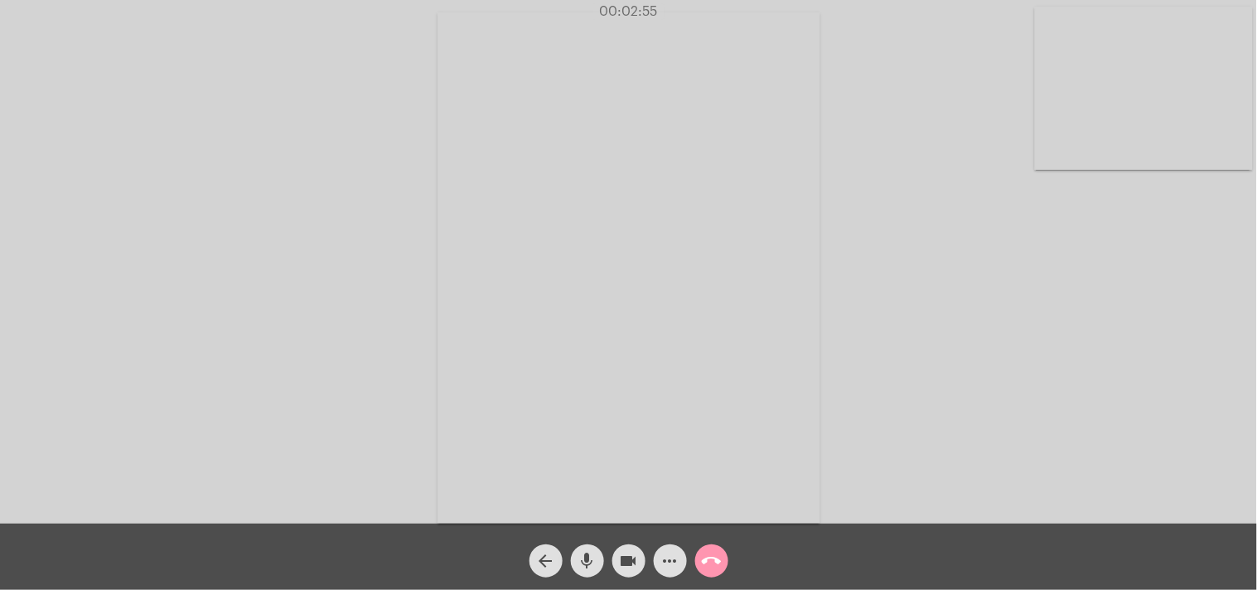
click at [706, 567] on mat-icon "call_end" at bounding box center [712, 561] width 20 height 20
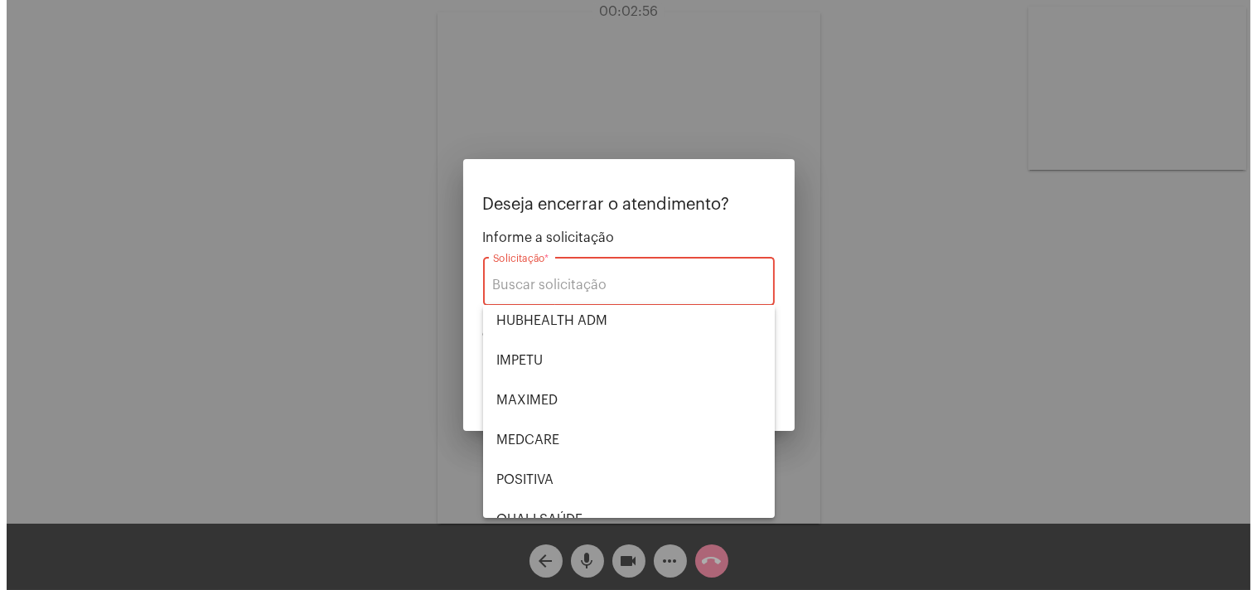
scroll to position [344, 0]
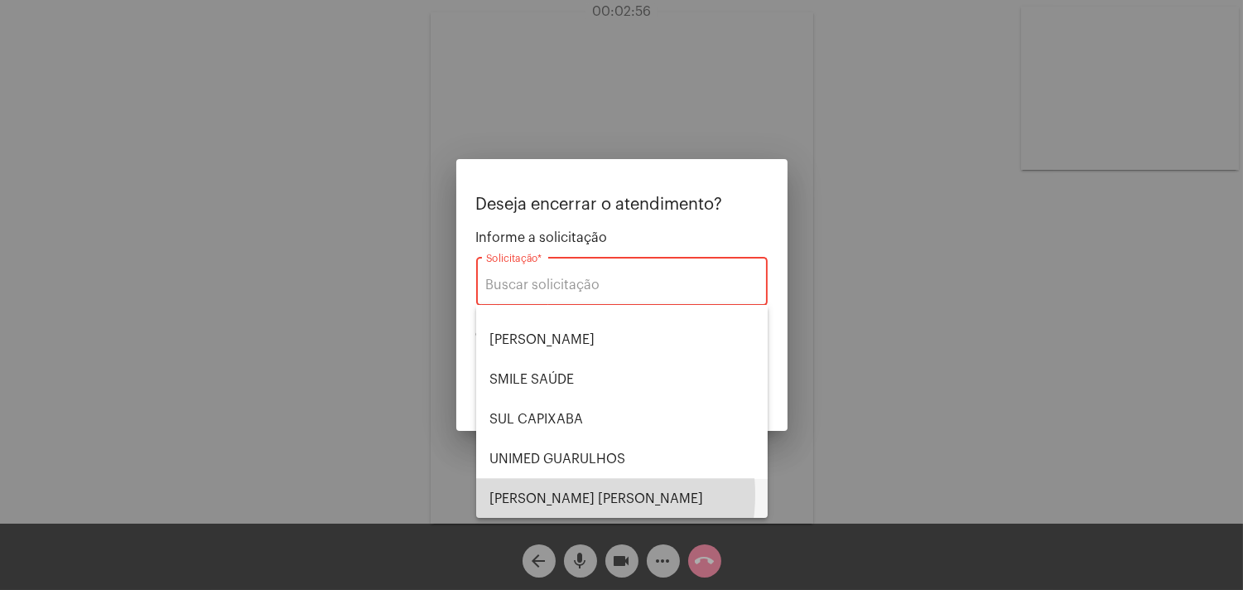
click at [566, 494] on span "[PERSON_NAME] [PERSON_NAME]" at bounding box center [622, 499] width 265 height 40
type input "[PERSON_NAME] [PERSON_NAME]"
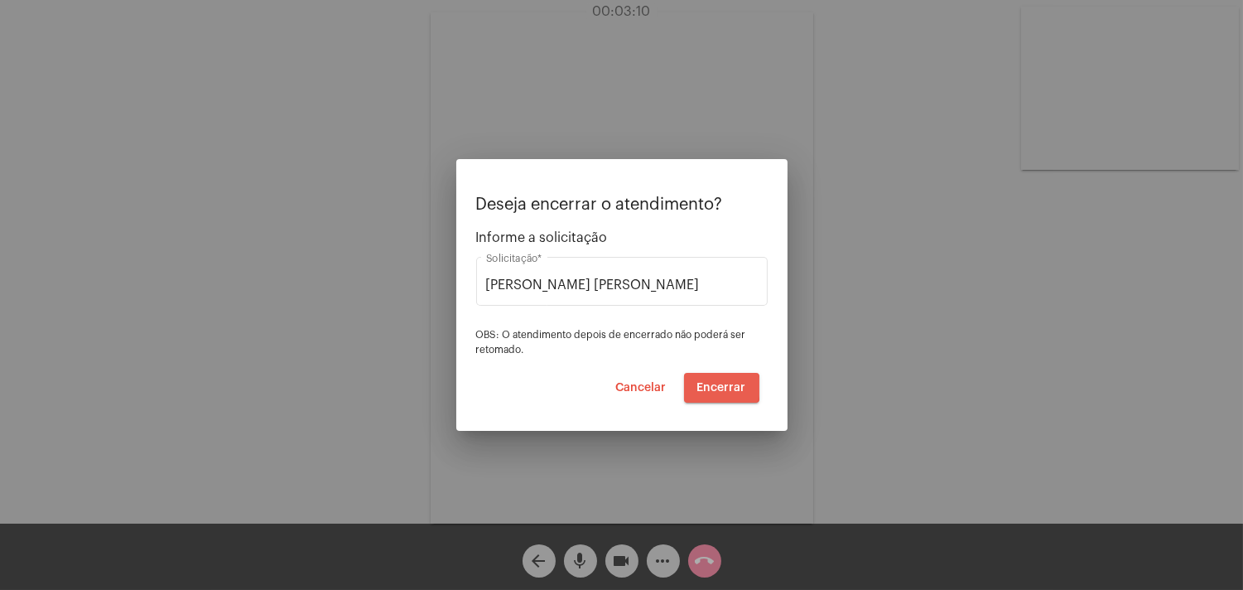
click at [717, 387] on span "Encerrar" at bounding box center [722, 388] width 49 height 12
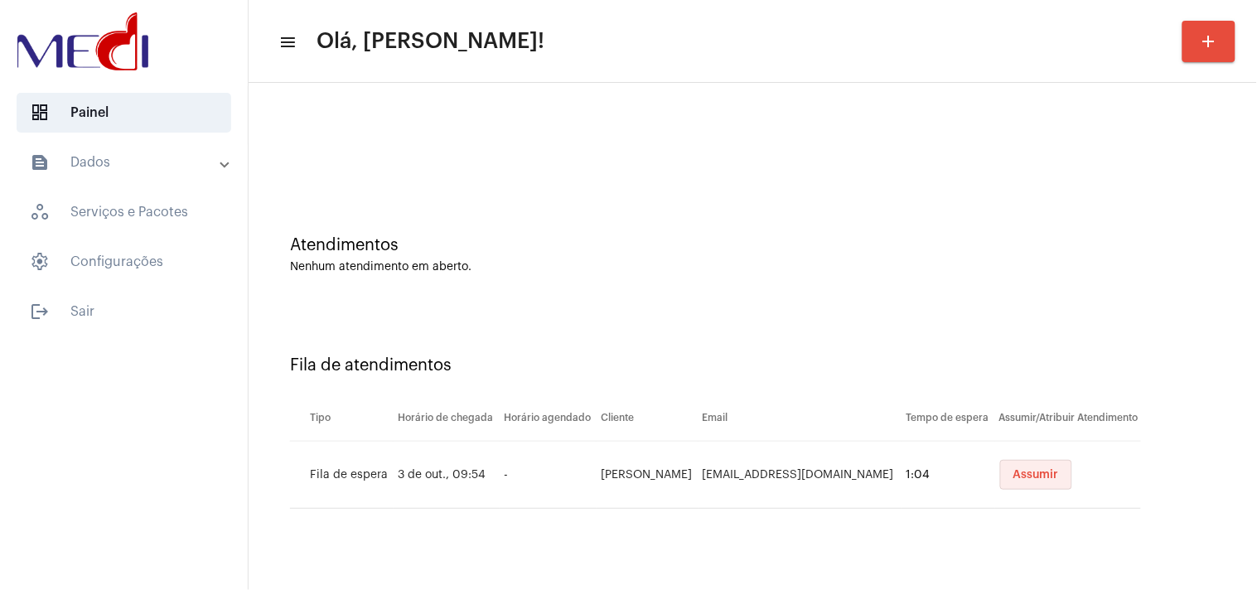
click at [1033, 476] on span "Assumir" at bounding box center [1036, 475] width 46 height 12
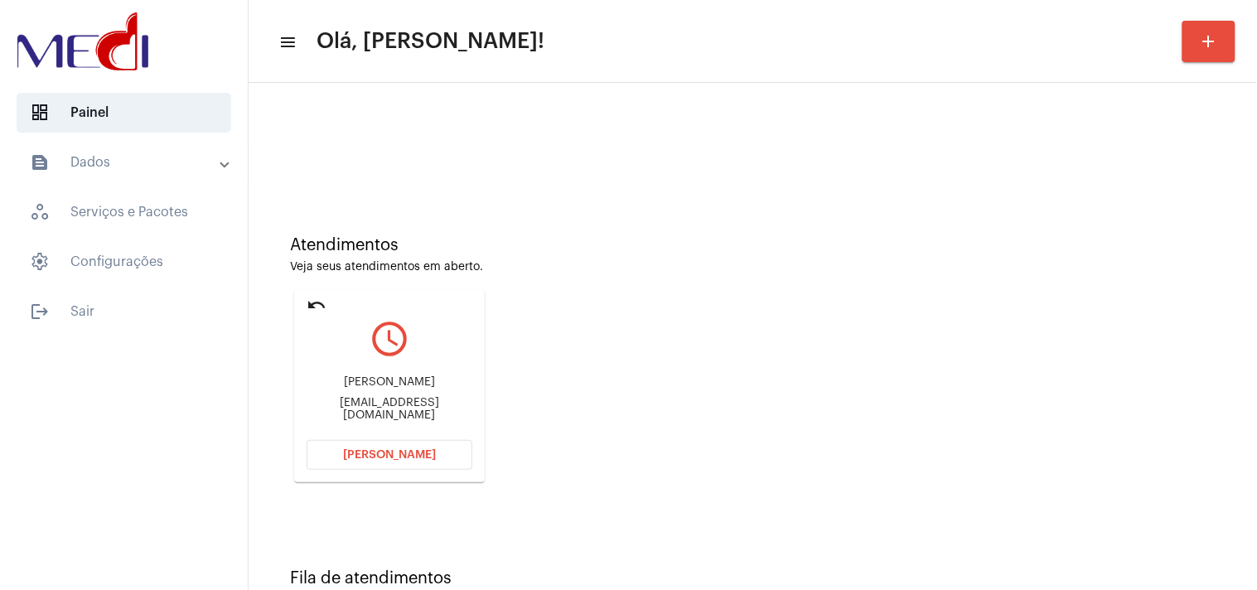
click at [399, 403] on div "vagnerbferreira@hotmail.com" at bounding box center [390, 409] width 166 height 25
copy mat-card-content "vagnerbferreira@hotmail.com Abrir Chamada"
click at [435, 448] on button "[PERSON_NAME]" at bounding box center [390, 455] width 166 height 30
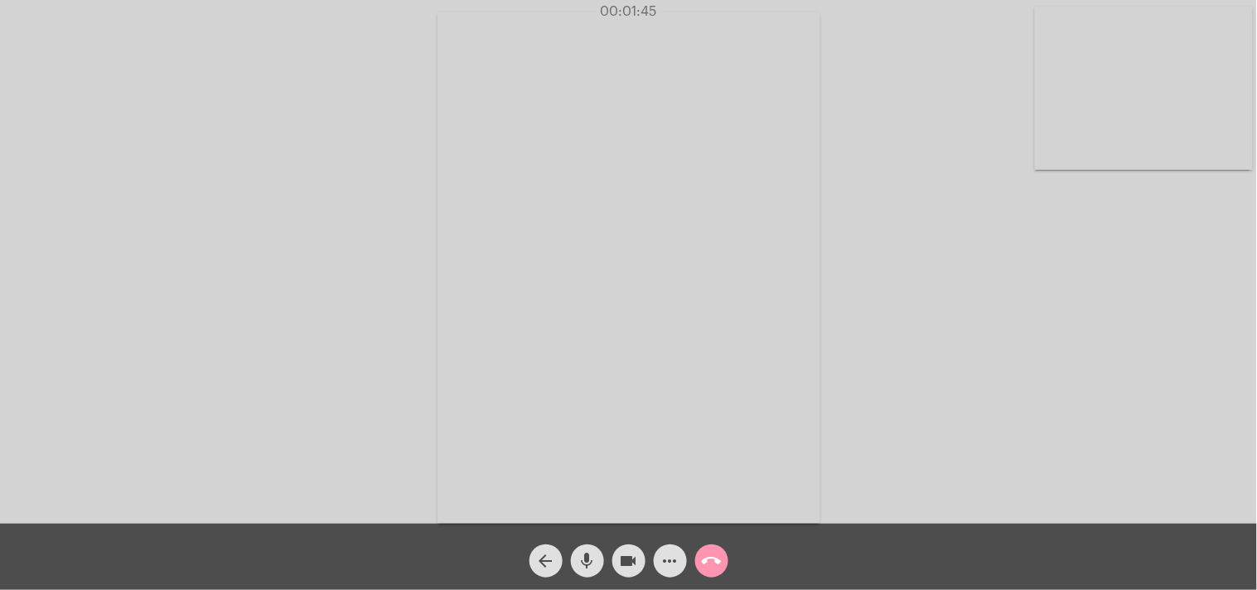
click at [631, 563] on mat-icon "videocam" at bounding box center [629, 561] width 20 height 20
click at [591, 569] on mat-icon "mic" at bounding box center [587, 561] width 20 height 20
click at [591, 569] on mat-icon "mic_off" at bounding box center [587, 561] width 20 height 20
click at [621, 566] on mat-icon "videocam_off" at bounding box center [629, 561] width 20 height 20
click at [702, 556] on mat-icon "call_end" at bounding box center [712, 561] width 20 height 20
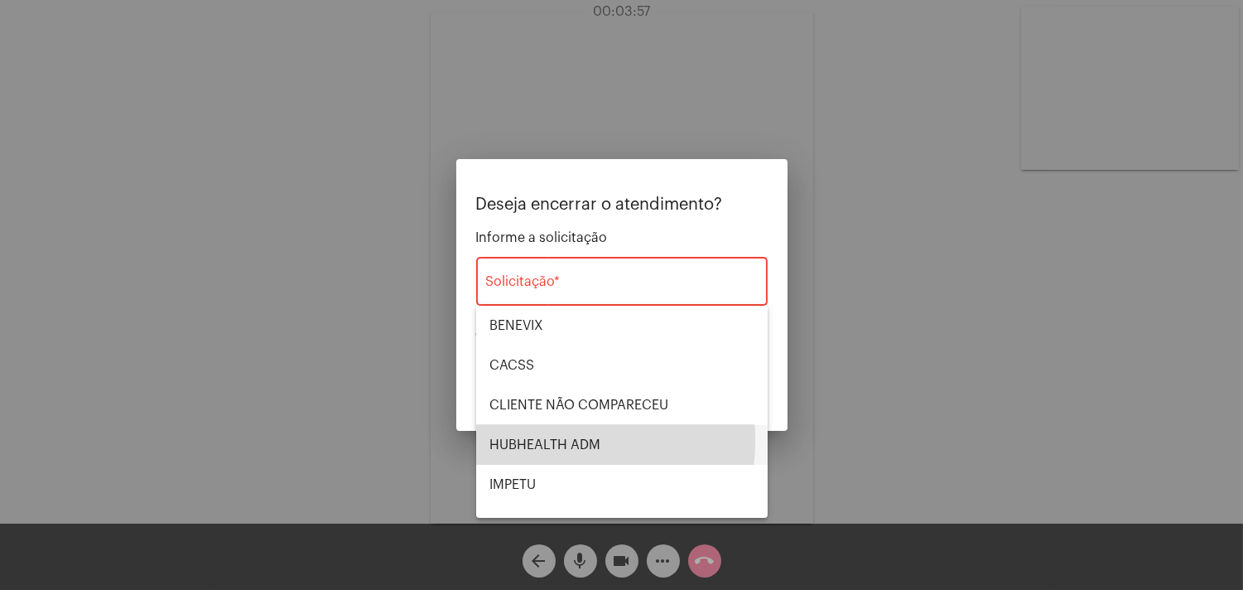
click at [530, 440] on span "HUBHEALTH ADM" at bounding box center [622, 445] width 265 height 40
type input "HUBHEALTH ADM"
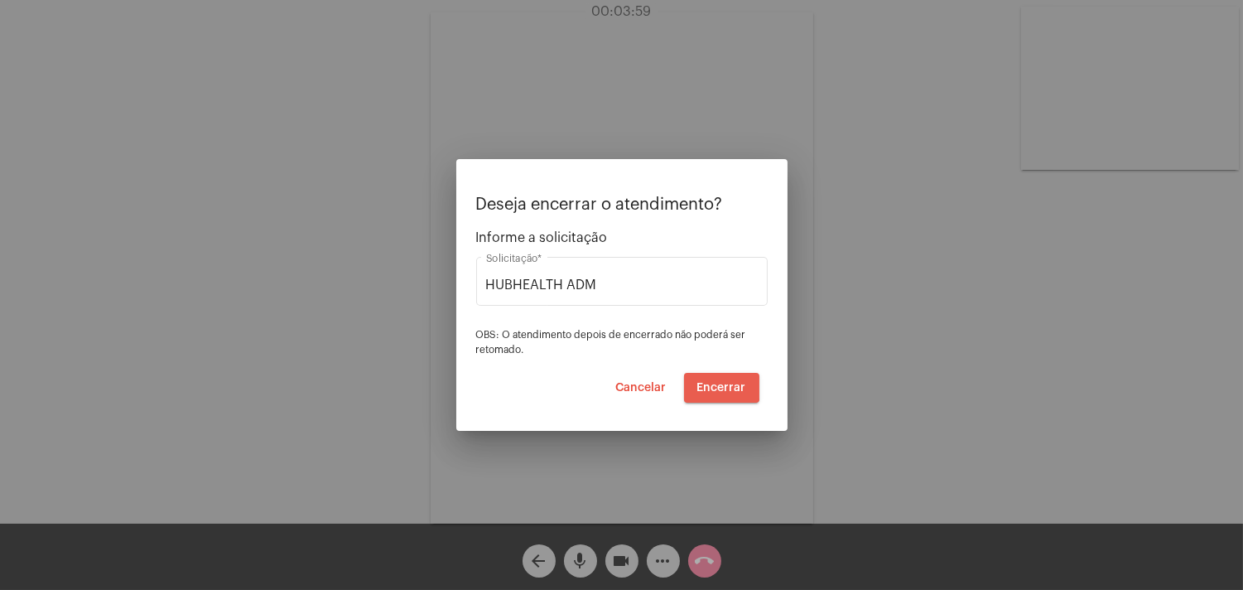
click at [716, 384] on span "Encerrar" at bounding box center [722, 388] width 49 height 12
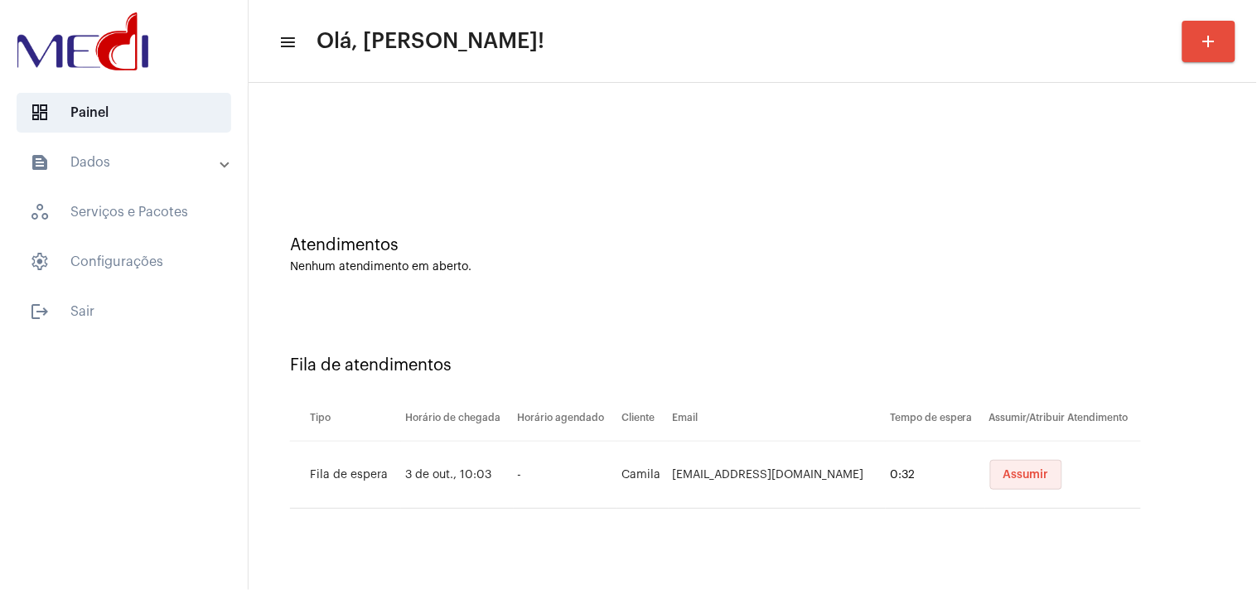
click at [1026, 465] on button "Assumir" at bounding box center [1026, 475] width 72 height 30
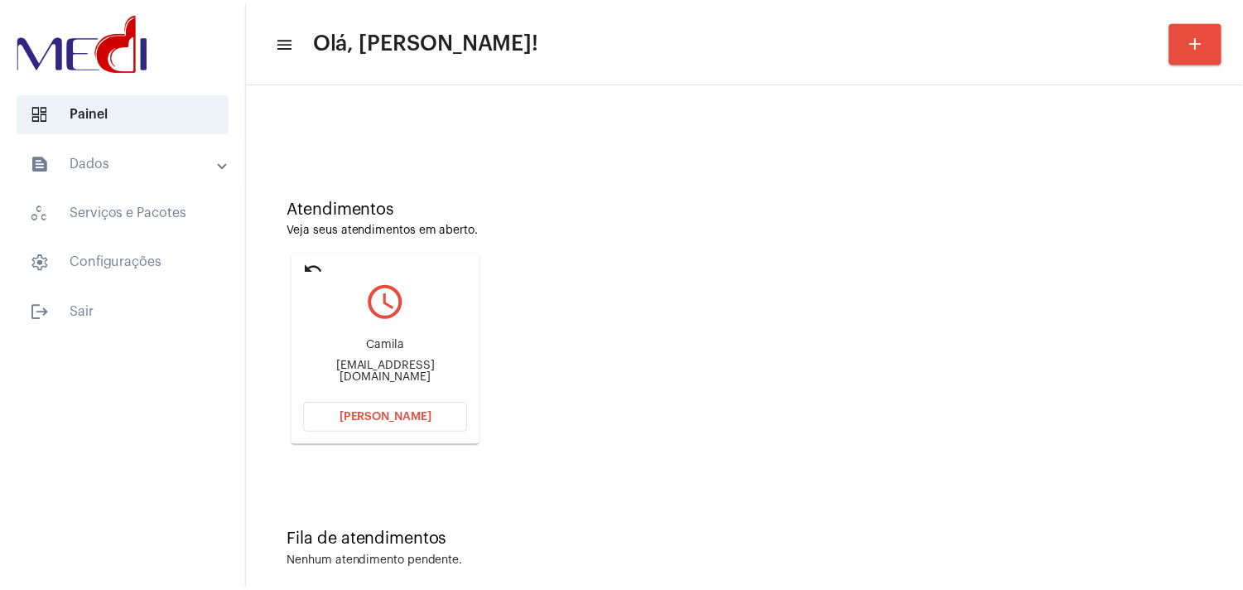
scroll to position [56, 0]
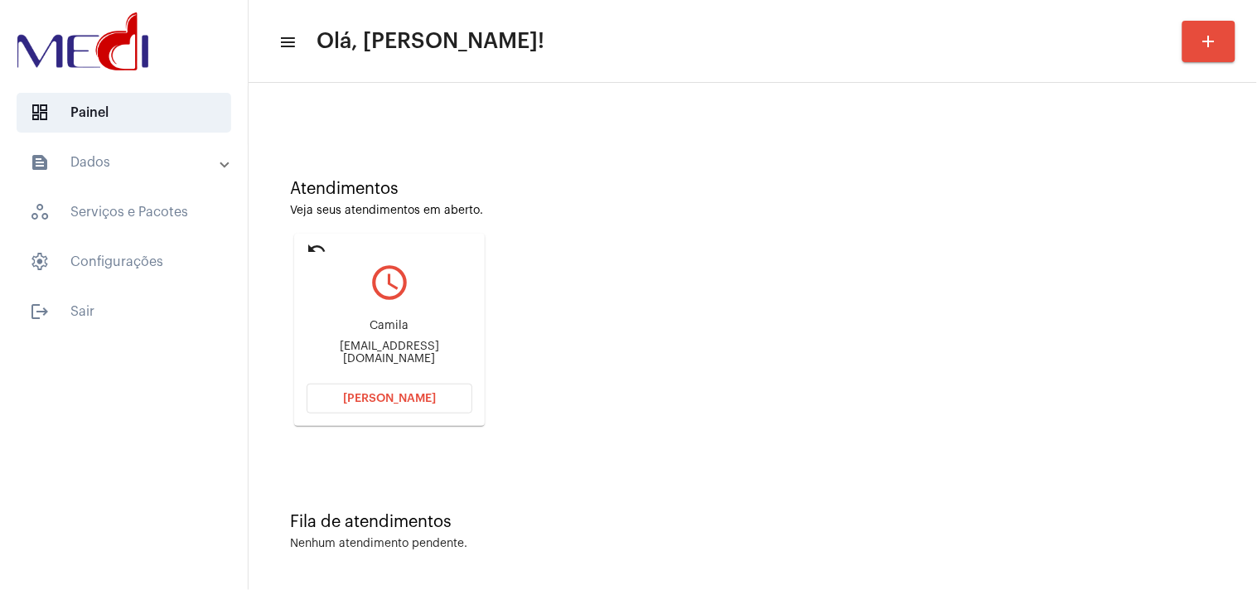
click at [421, 349] on div "camilabdealmeida@gmail.com" at bounding box center [390, 352] width 166 height 25
copy mat-card-content "camilabdealmeida@gmail.com Abrir Chamada"
click at [408, 393] on span "Abrir Chamada" at bounding box center [389, 399] width 93 height 12
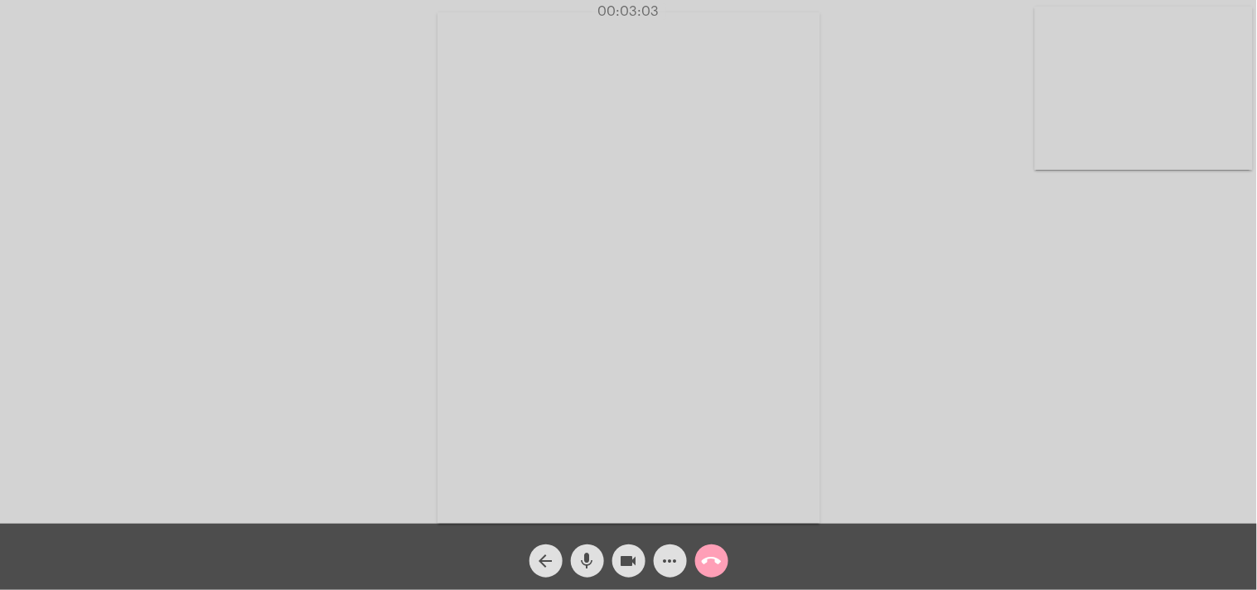
click at [722, 550] on button "call_end" at bounding box center [711, 560] width 33 height 33
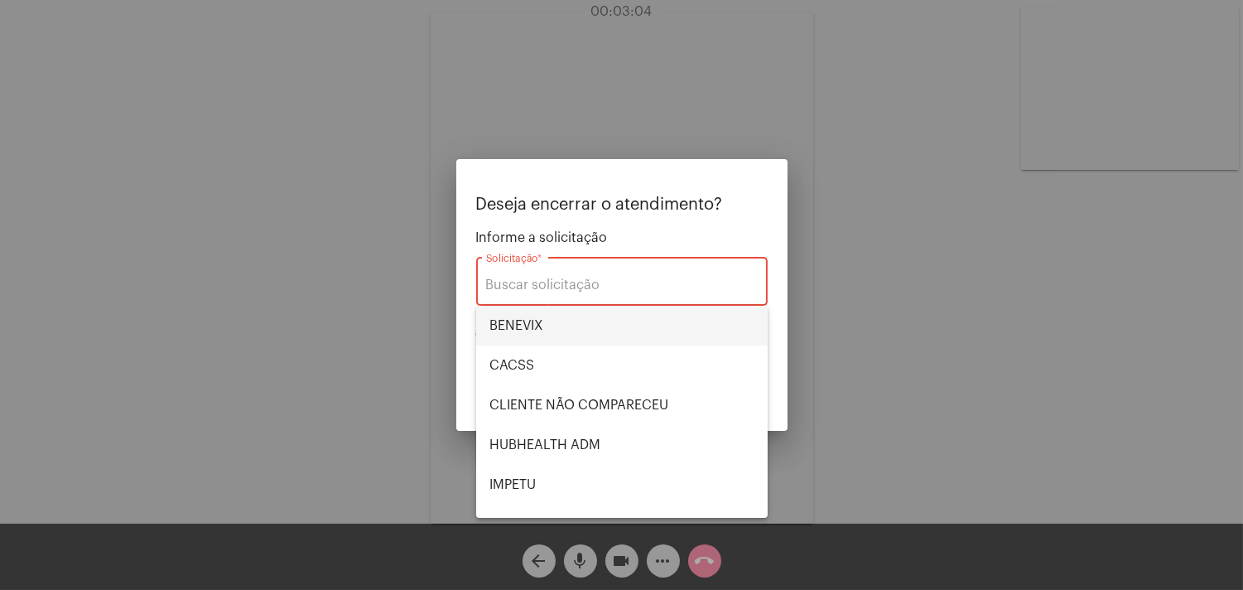
click at [592, 326] on span "BENEVIX" at bounding box center [622, 326] width 265 height 40
type input "BENEVIX"
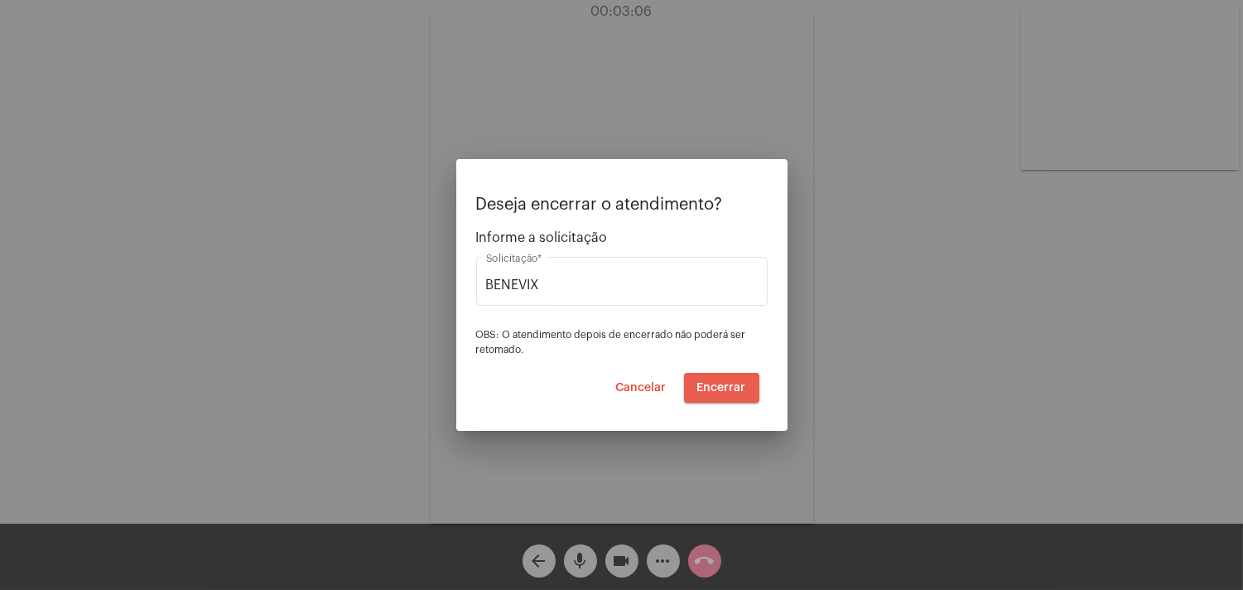
click at [708, 387] on span "Encerrar" at bounding box center [722, 388] width 49 height 12
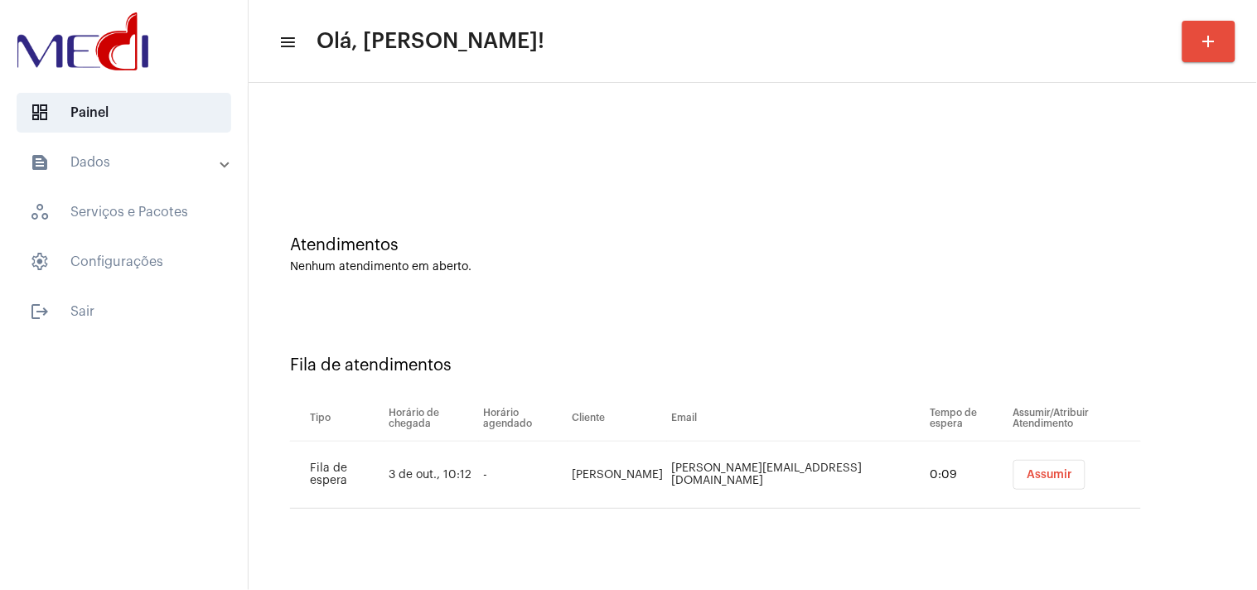
click at [1026, 478] on span "Assumir" at bounding box center [1049, 475] width 46 height 12
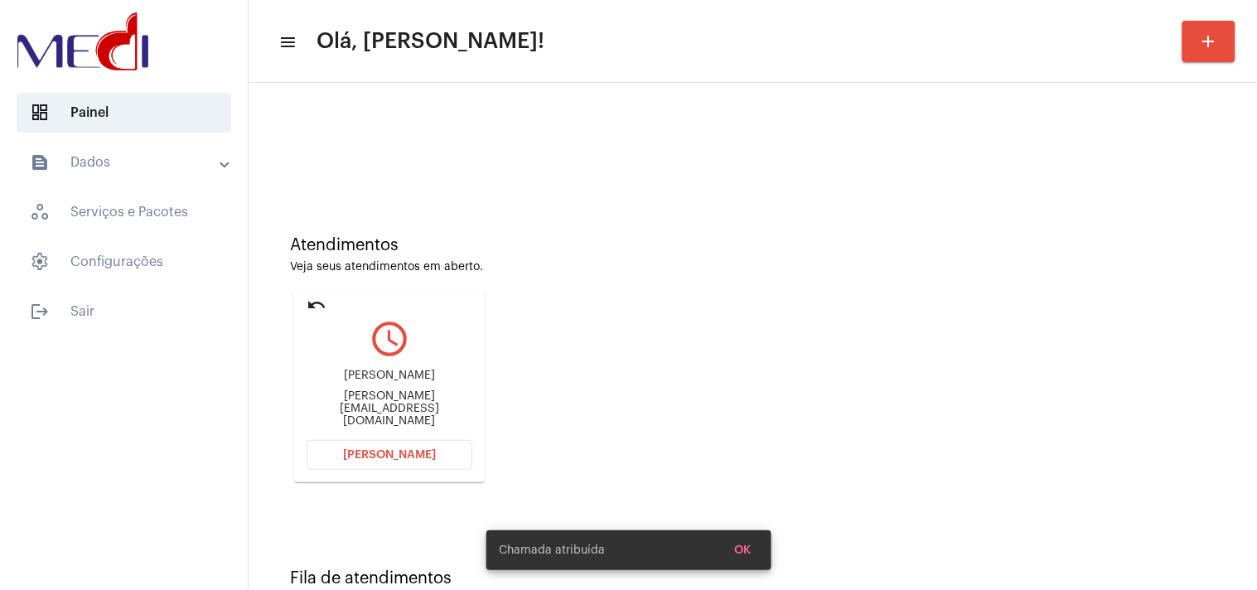
click at [379, 410] on div "minesh@uol.com.br" at bounding box center [390, 408] width 166 height 37
copy mat-card-content "minesh@uol.com.br Abrir Chamada"
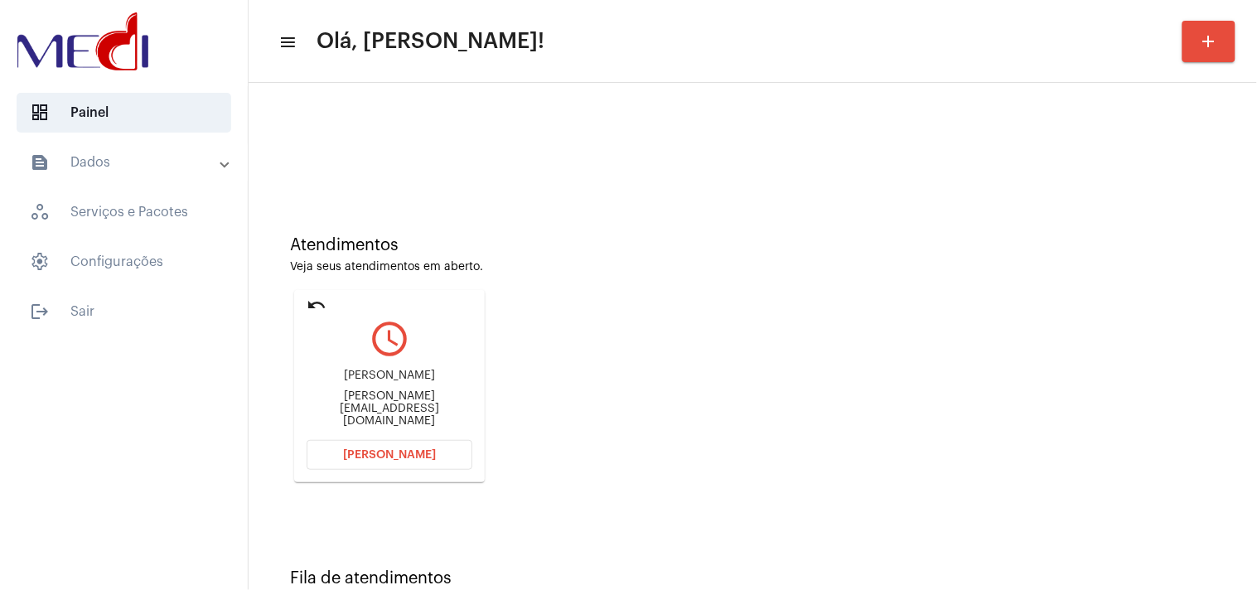
click at [401, 456] on span "Abrir Chamada" at bounding box center [389, 455] width 93 height 12
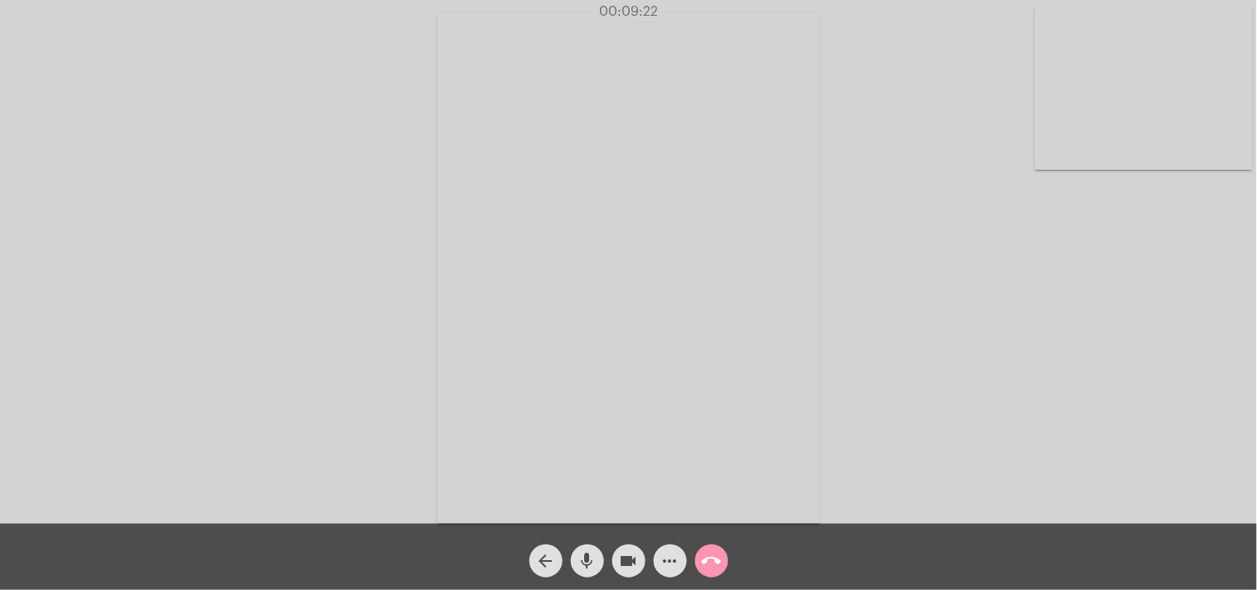
click at [711, 568] on mat-icon "call_end" at bounding box center [712, 561] width 20 height 20
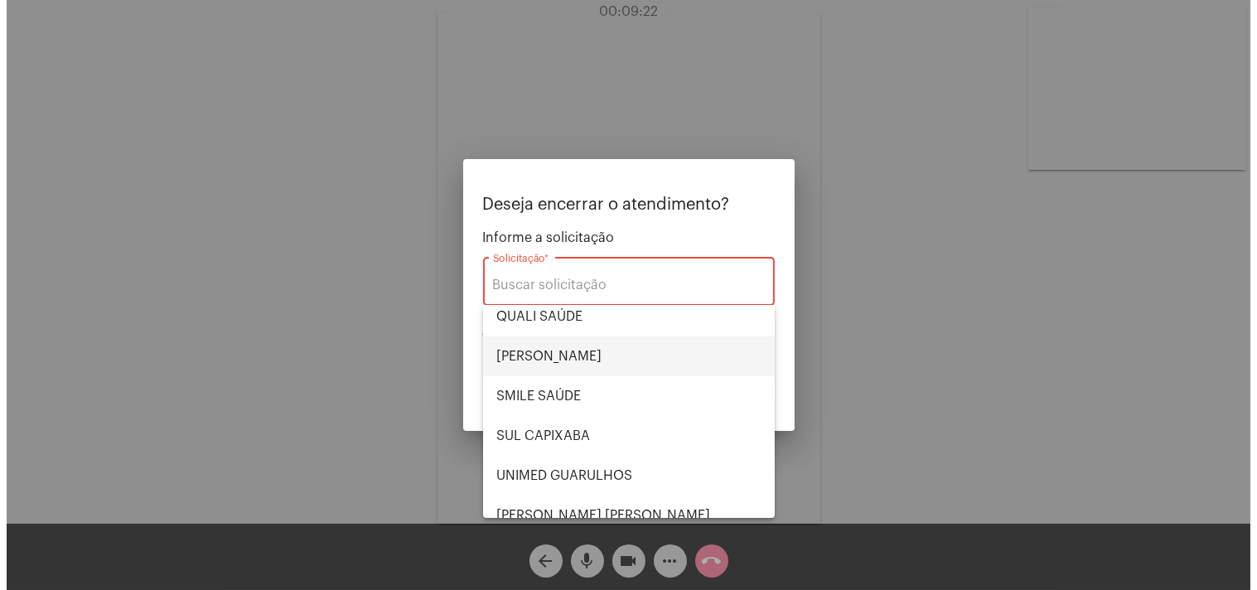
scroll to position [344, 0]
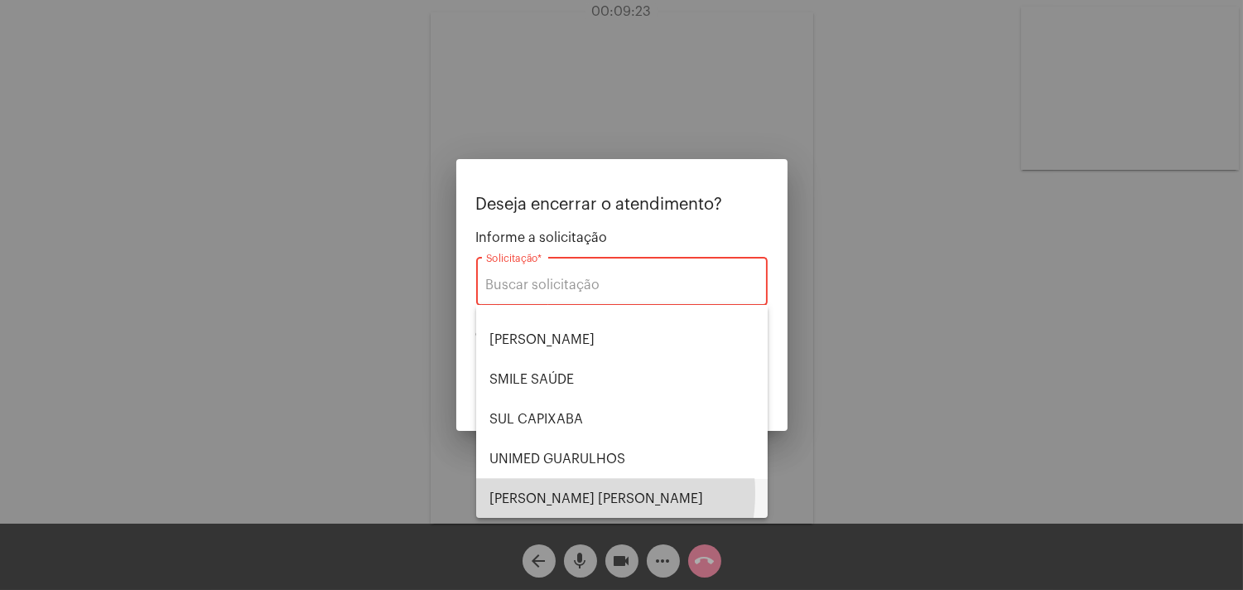
click at [568, 492] on span "[PERSON_NAME]" at bounding box center [622, 499] width 265 height 40
type input "[PERSON_NAME]"
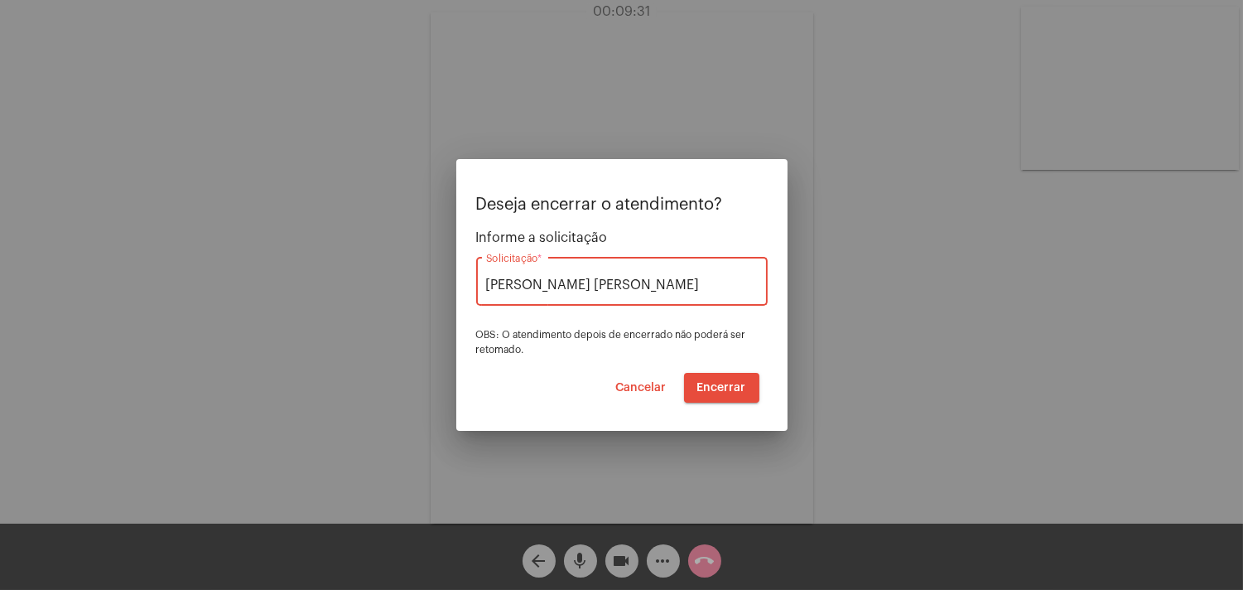
click at [731, 385] on span "Encerrar" at bounding box center [722, 388] width 49 height 12
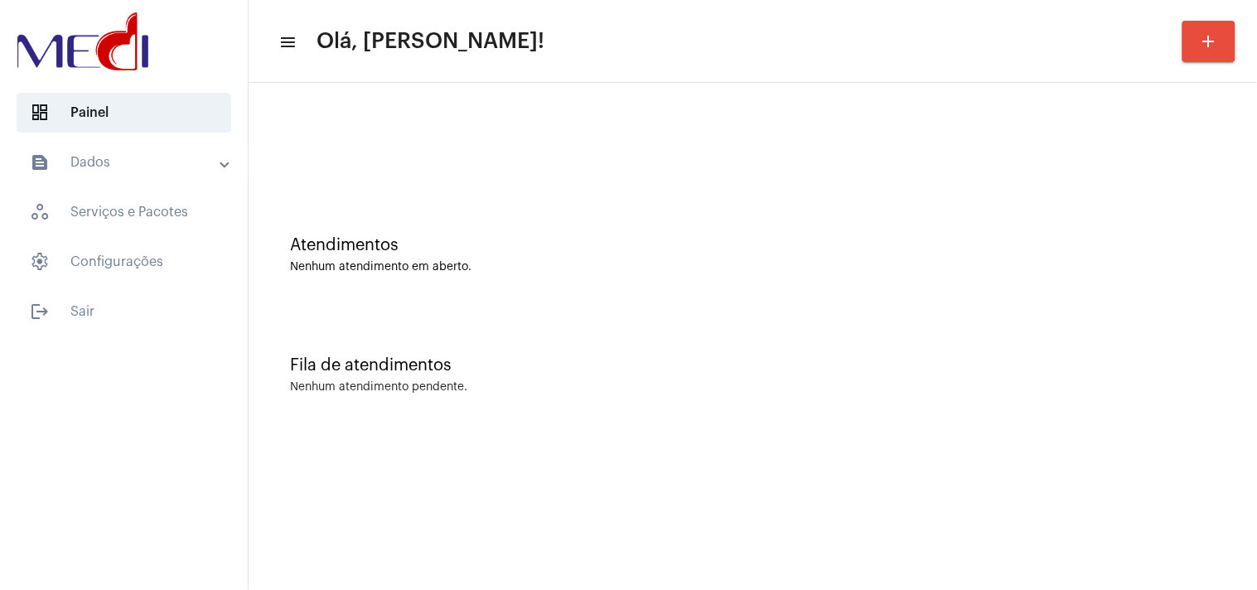
drag, startPoint x: 1157, startPoint y: 308, endPoint x: 1039, endPoint y: 340, distance: 122.8
click at [1157, 308] on div "Fila de atendimentos Nenhum atendimento pendente." at bounding box center [753, 367] width 992 height 120
click at [983, 183] on div at bounding box center [753, 138] width 992 height 95
click at [1079, 147] on div at bounding box center [752, 147] width 925 height 12
click at [76, 308] on span "logout Sair" at bounding box center [124, 312] width 215 height 40
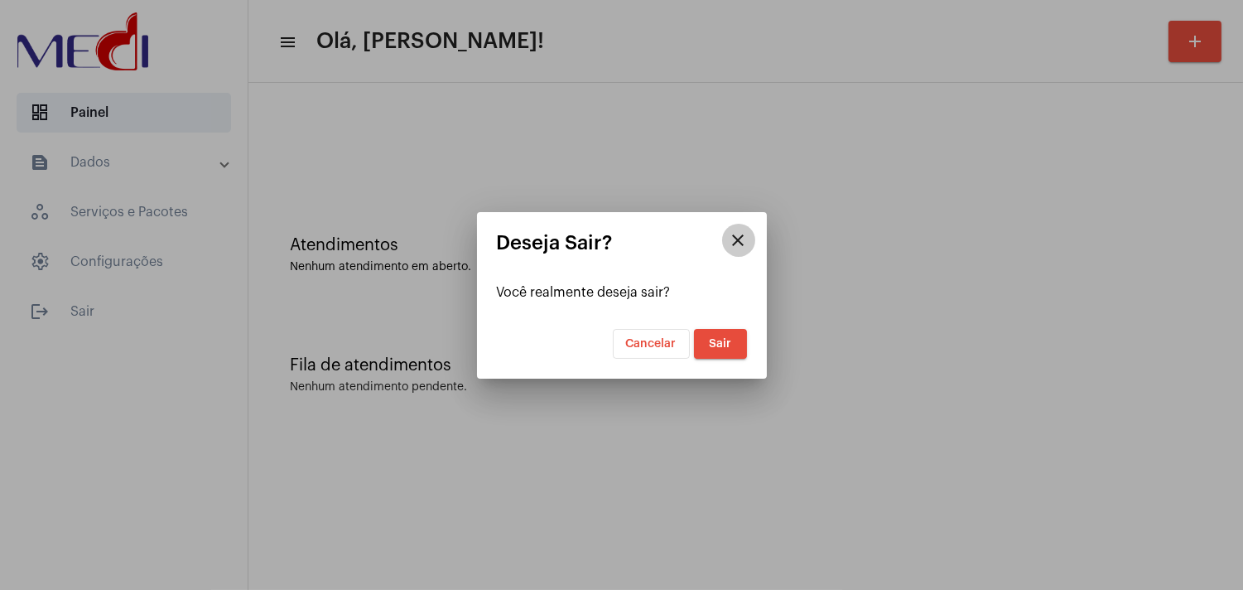
click at [747, 246] on mat-icon "close" at bounding box center [739, 240] width 20 height 20
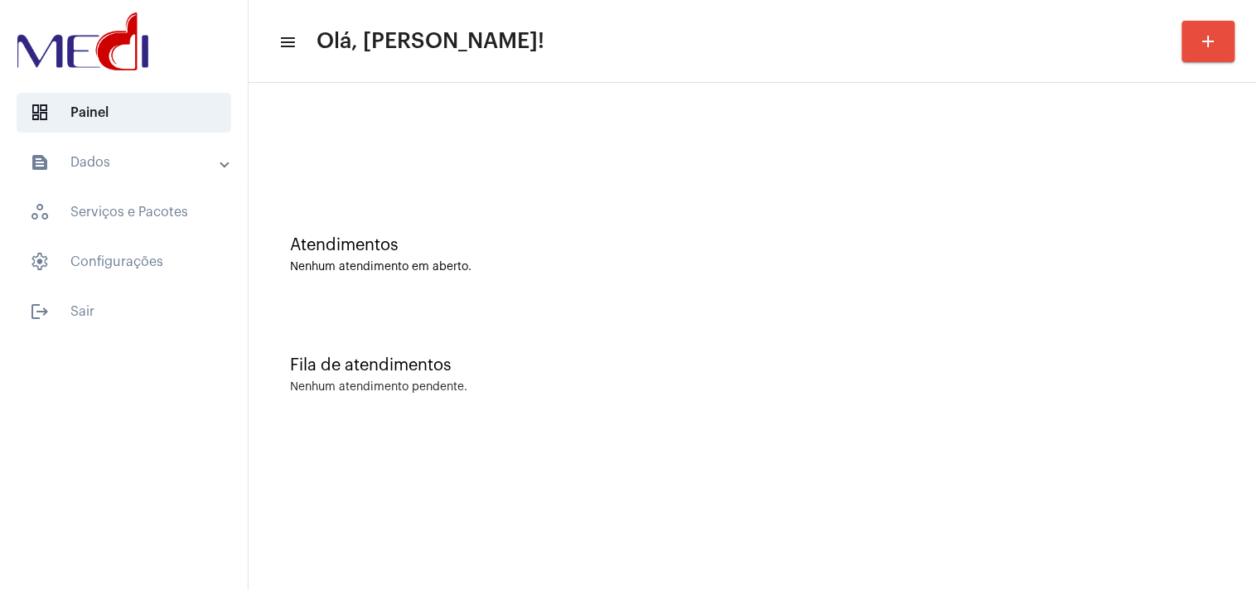
click at [1189, 220] on div "Atendimentos Nenhum atendimento em aberto." at bounding box center [753, 246] width 992 height 120
click at [105, 307] on span "logout Sair" at bounding box center [124, 312] width 215 height 40
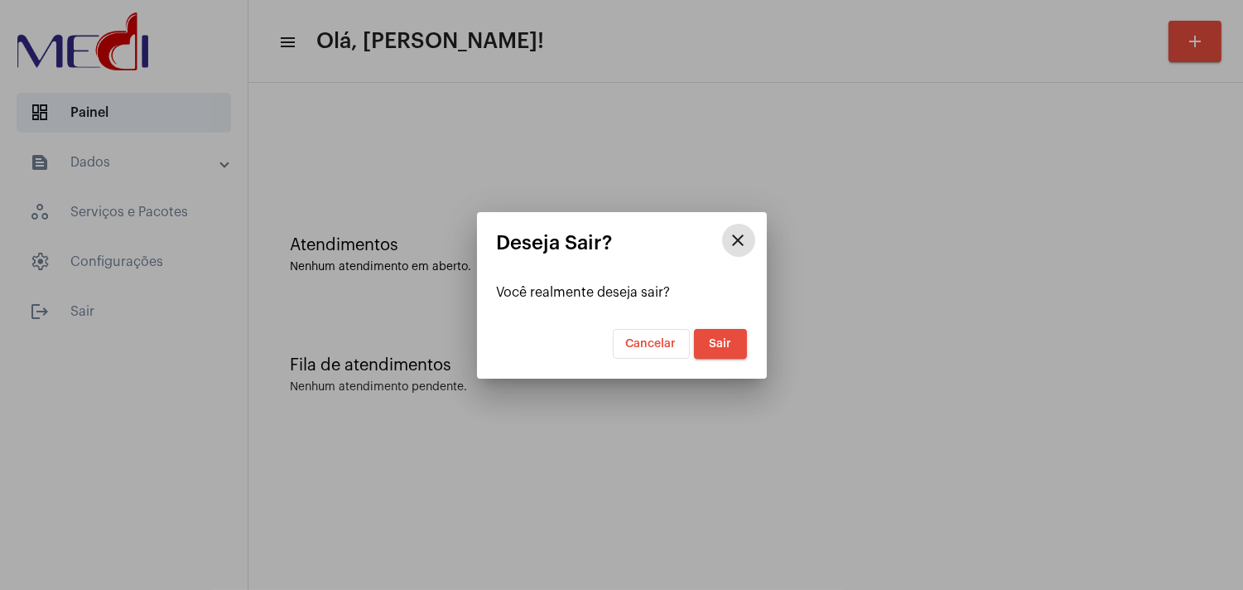
click at [727, 338] on span "Sair" at bounding box center [720, 344] width 22 height 12
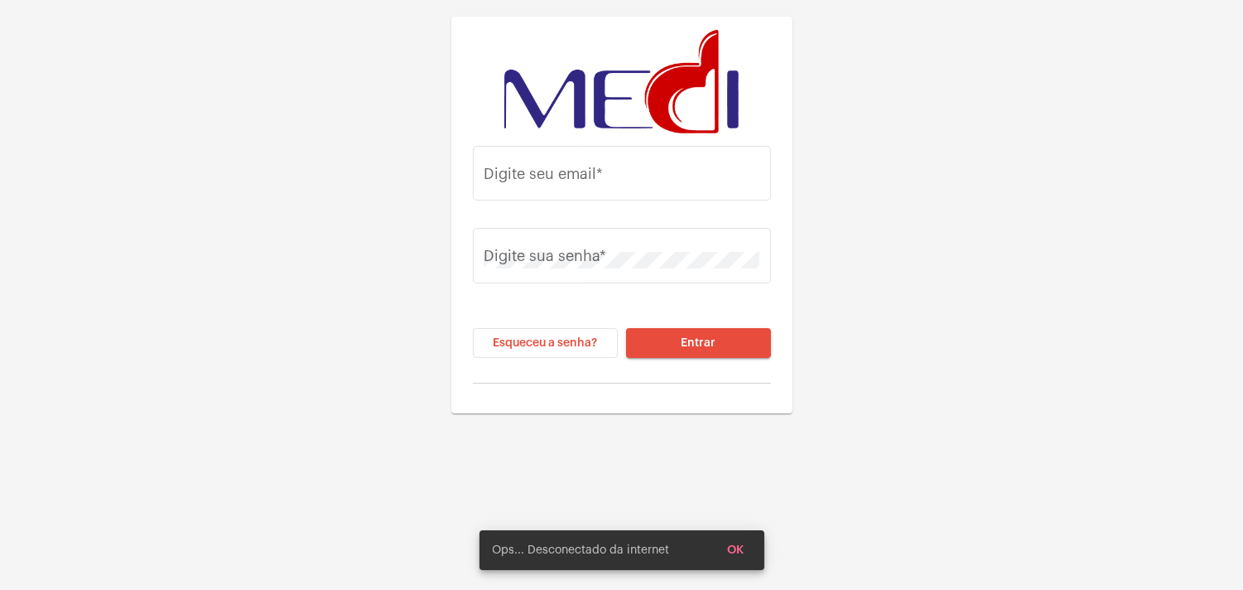
type input "karengonzaga.medi1@gmail.com"
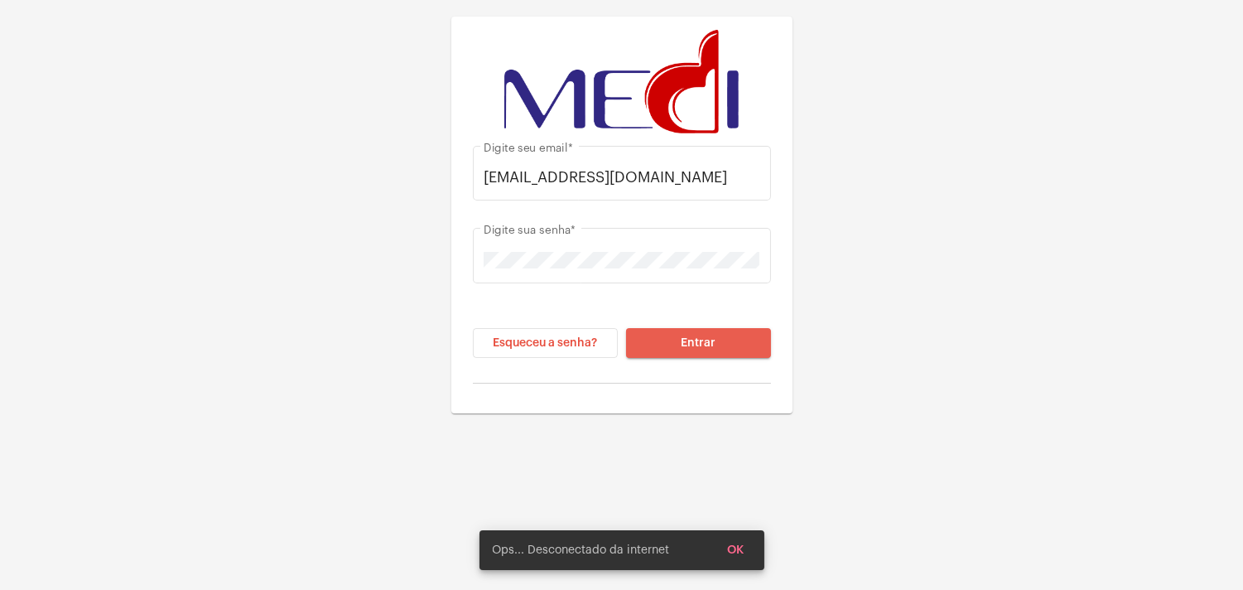
click at [741, 335] on button "Entrar" at bounding box center [698, 343] width 145 height 30
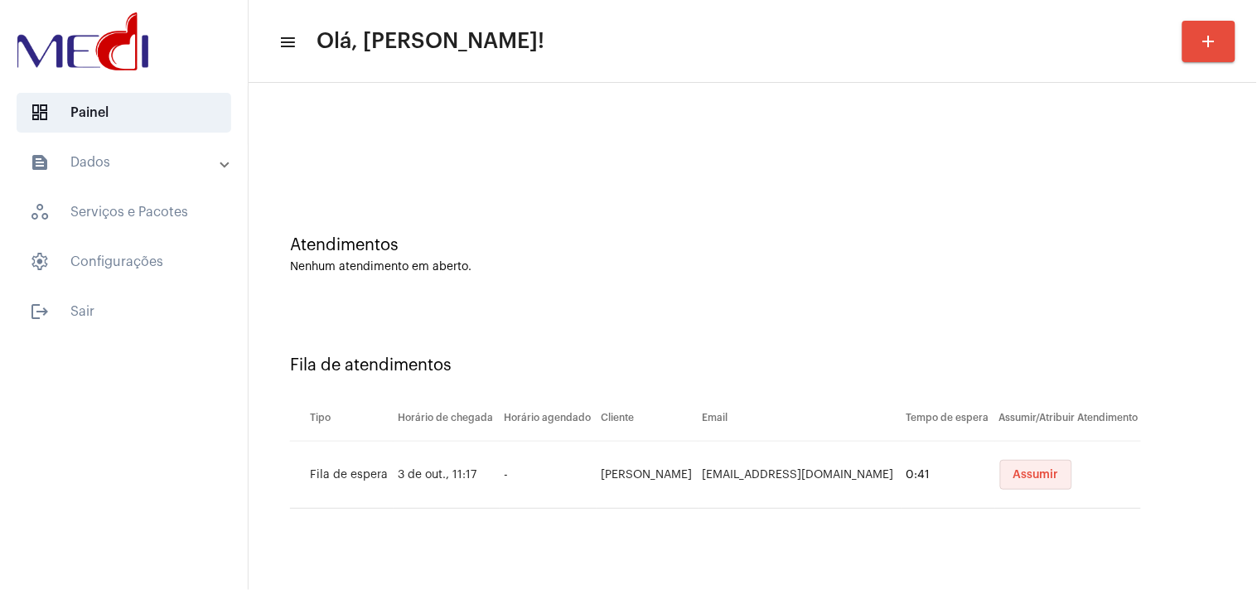
click at [1021, 475] on span "Assumir" at bounding box center [1036, 475] width 46 height 12
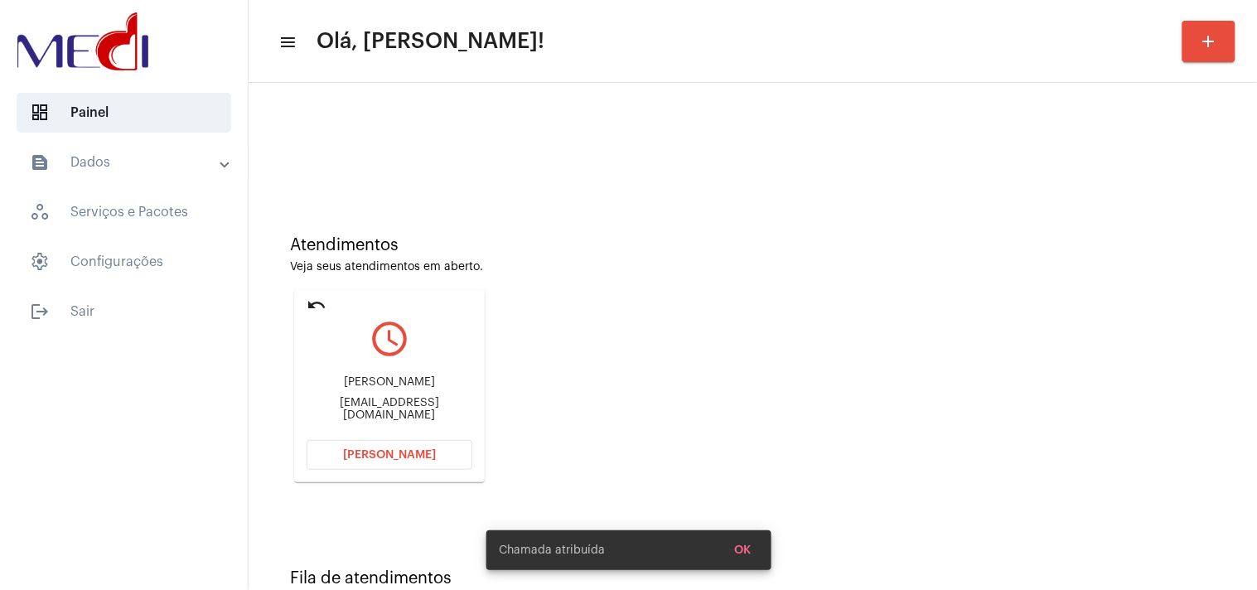
click at [412, 409] on div "[EMAIL_ADDRESS][DOMAIN_NAME]" at bounding box center [390, 409] width 166 height 25
copy mat-card-content "[EMAIL_ADDRESS][DOMAIN_NAME] [PERSON_NAME]"
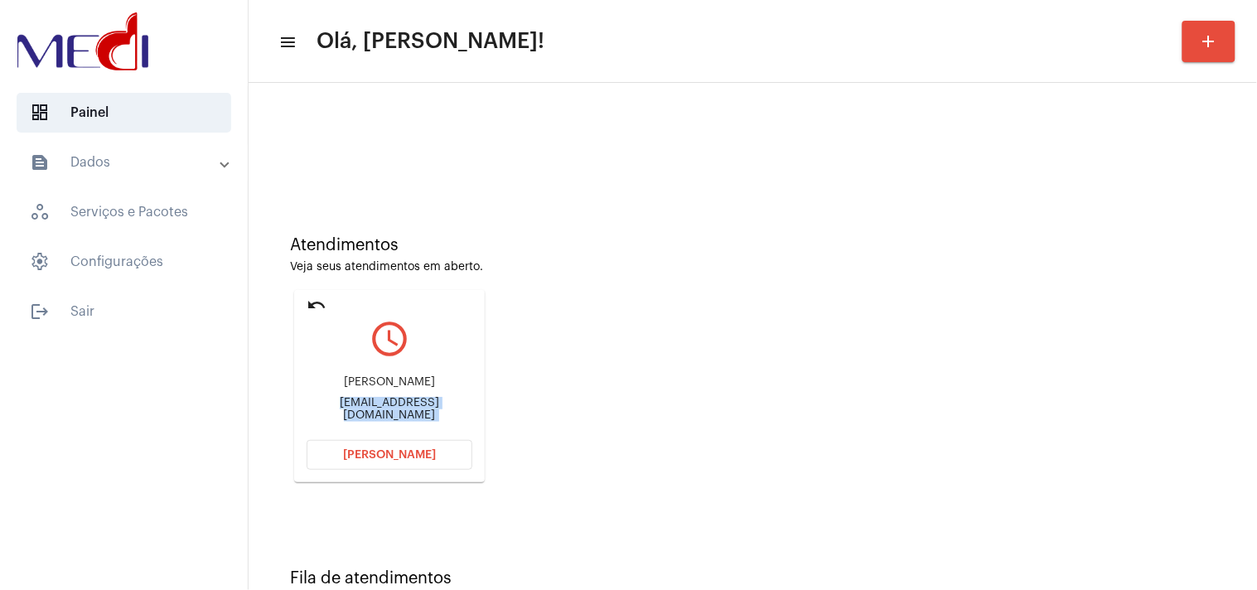
click at [433, 452] on button "Abrir Chamada" at bounding box center [390, 455] width 166 height 30
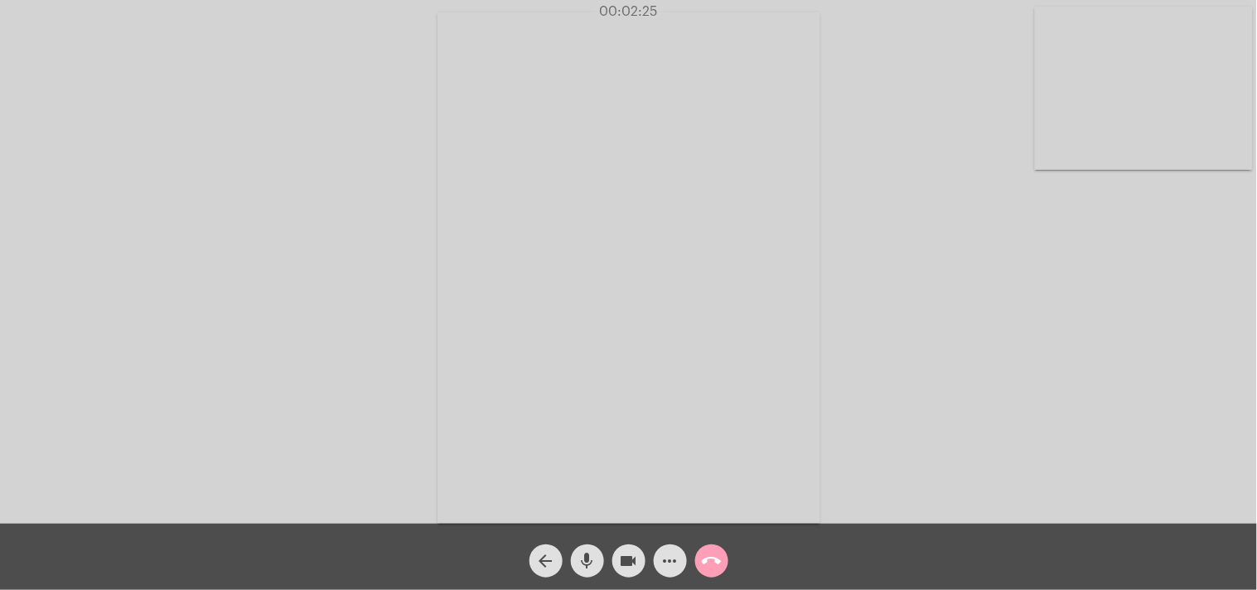
click at [710, 567] on mat-icon "call_end" at bounding box center [712, 561] width 20 height 20
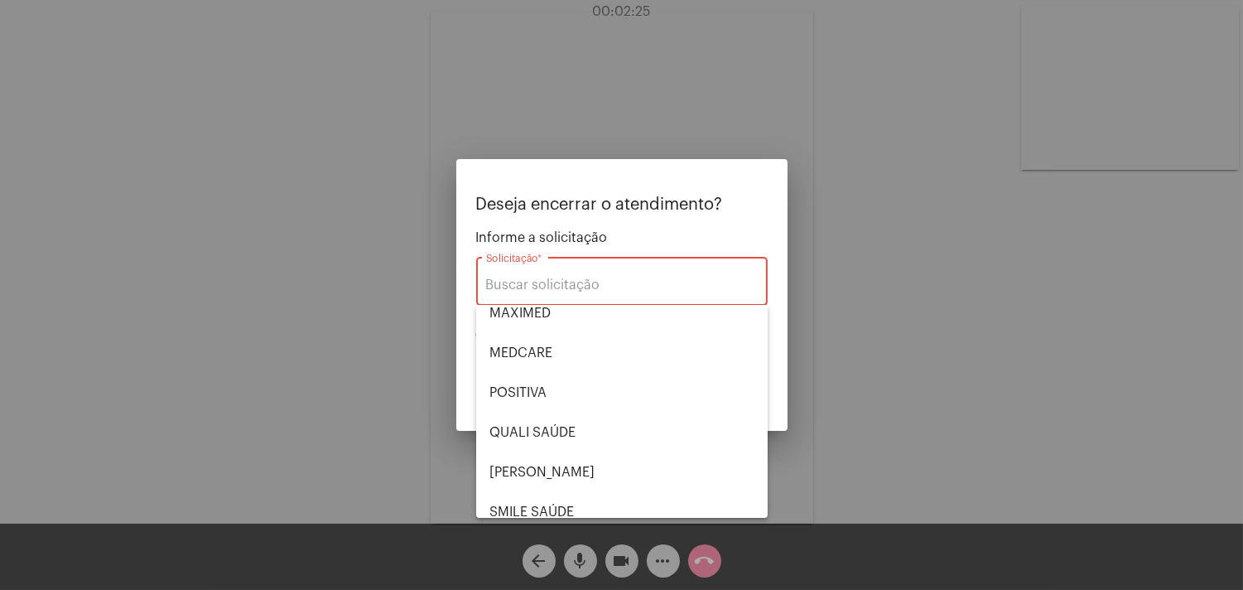
scroll to position [344, 0]
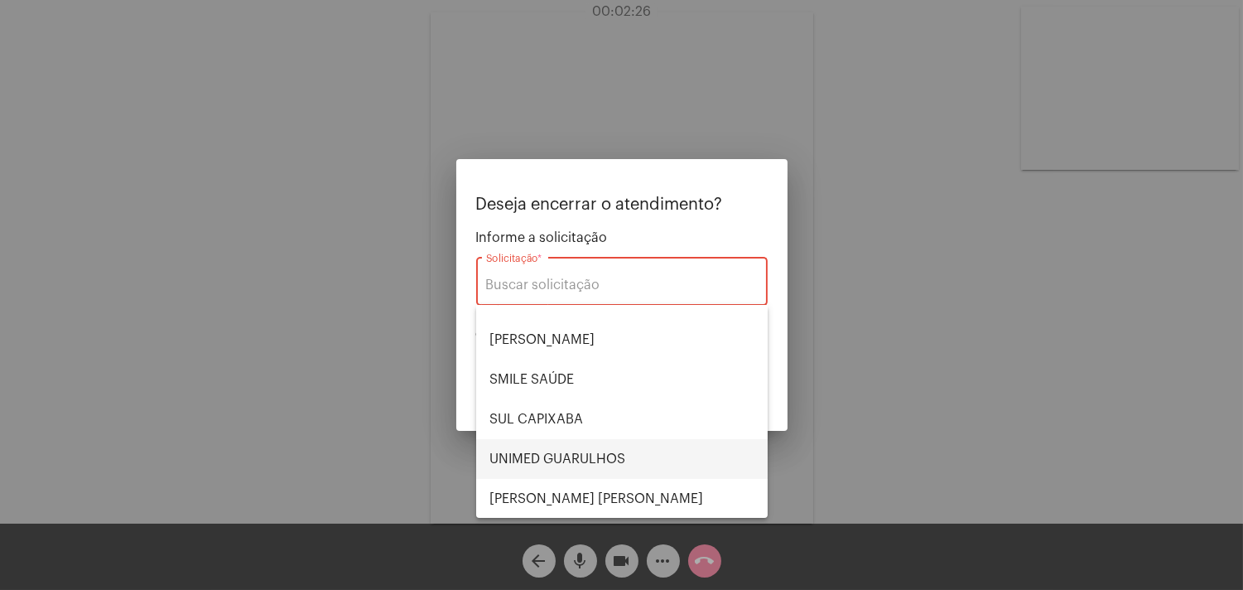
click at [594, 460] on span "UNIMED GUARULHOS" at bounding box center [622, 459] width 265 height 40
type input "UNIMED GUARULHOS"
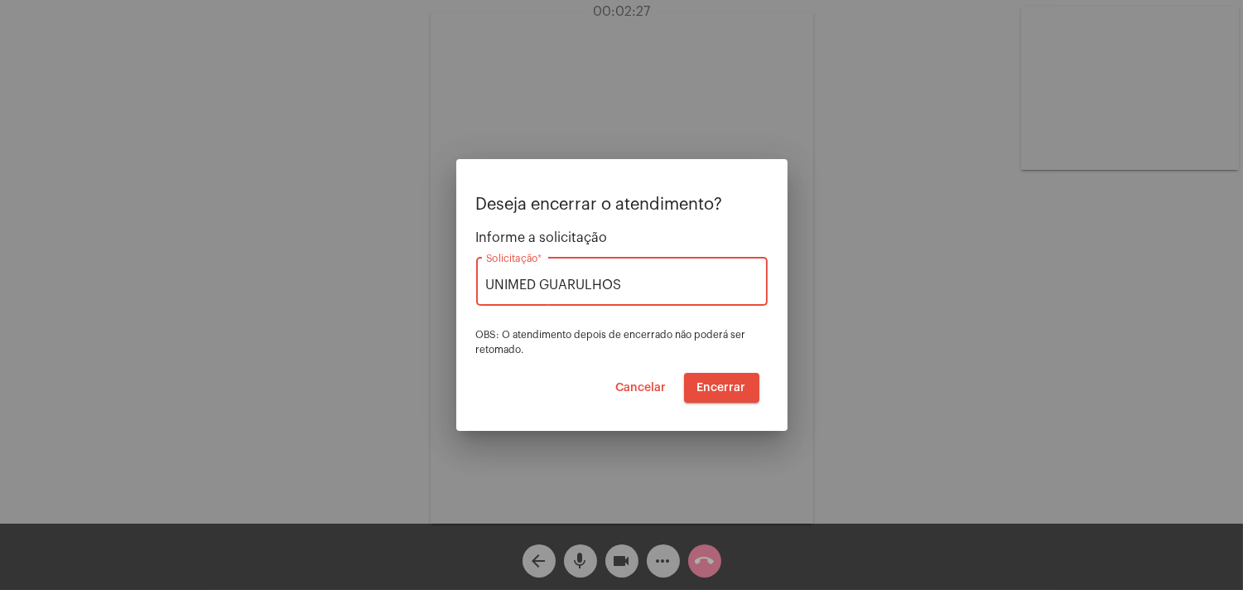
click at [725, 384] on span "Encerrar" at bounding box center [722, 388] width 49 height 12
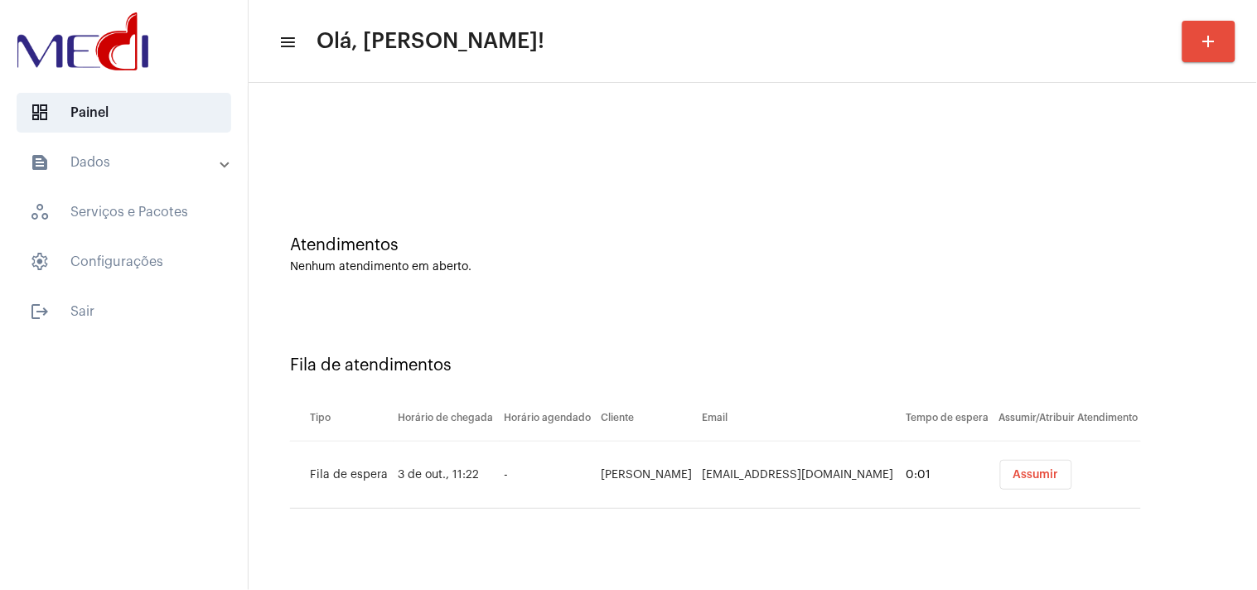
click at [1007, 480] on button "Assumir" at bounding box center [1036, 475] width 72 height 30
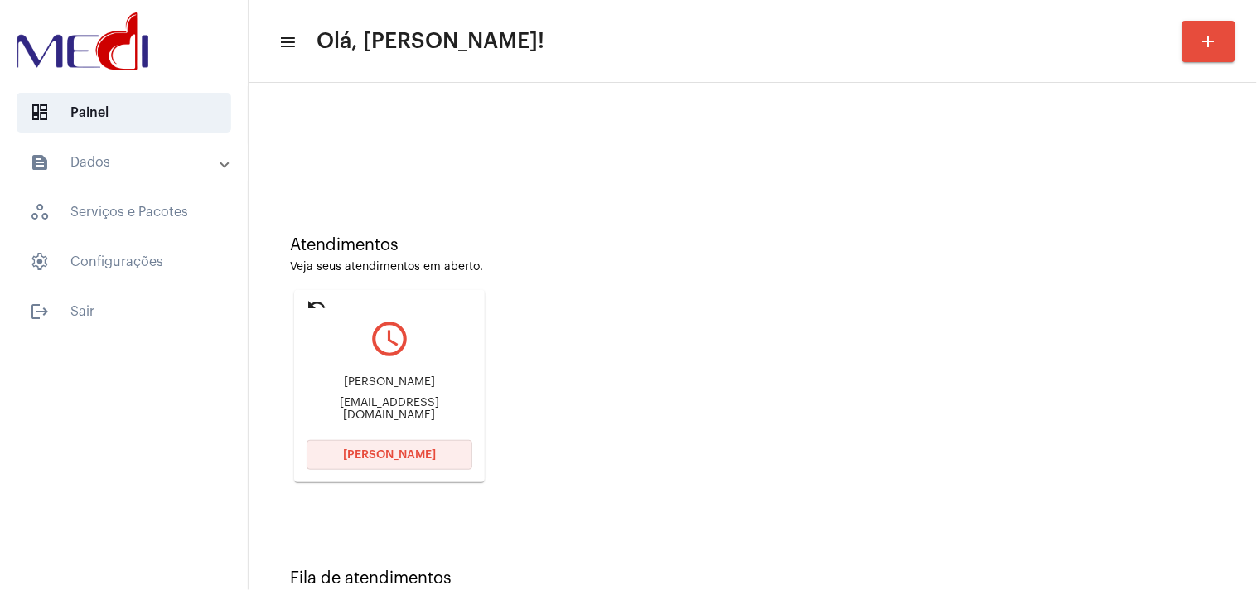
click at [411, 460] on button "Abrir Chamada" at bounding box center [390, 455] width 166 height 30
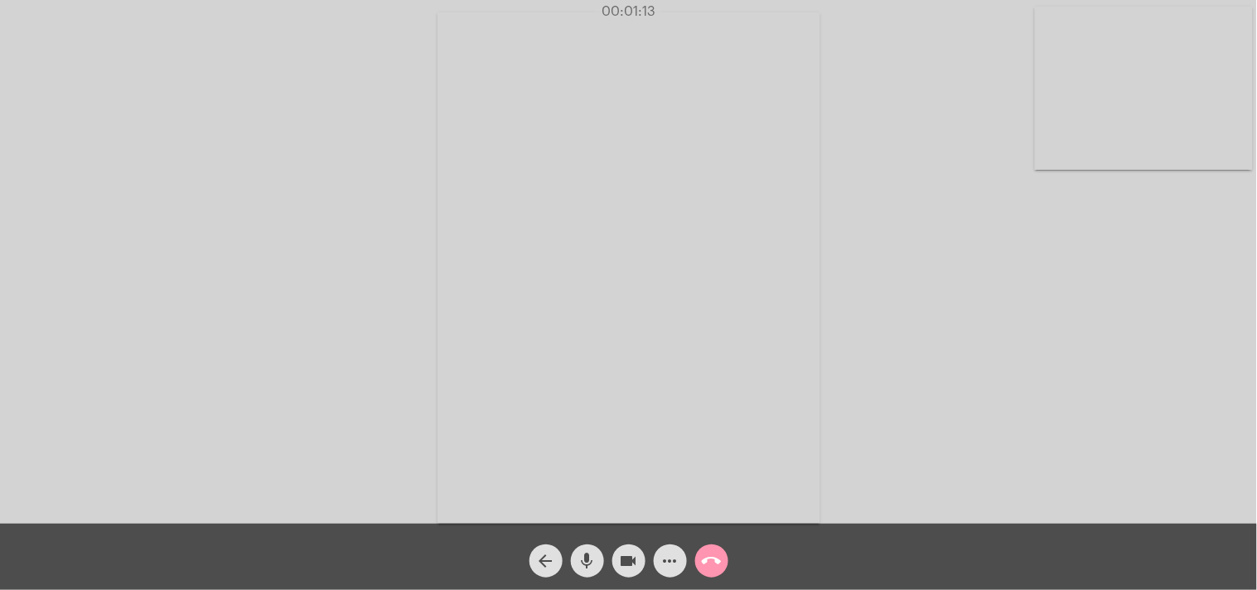
click at [716, 549] on span "call_end" at bounding box center [712, 560] width 20 height 33
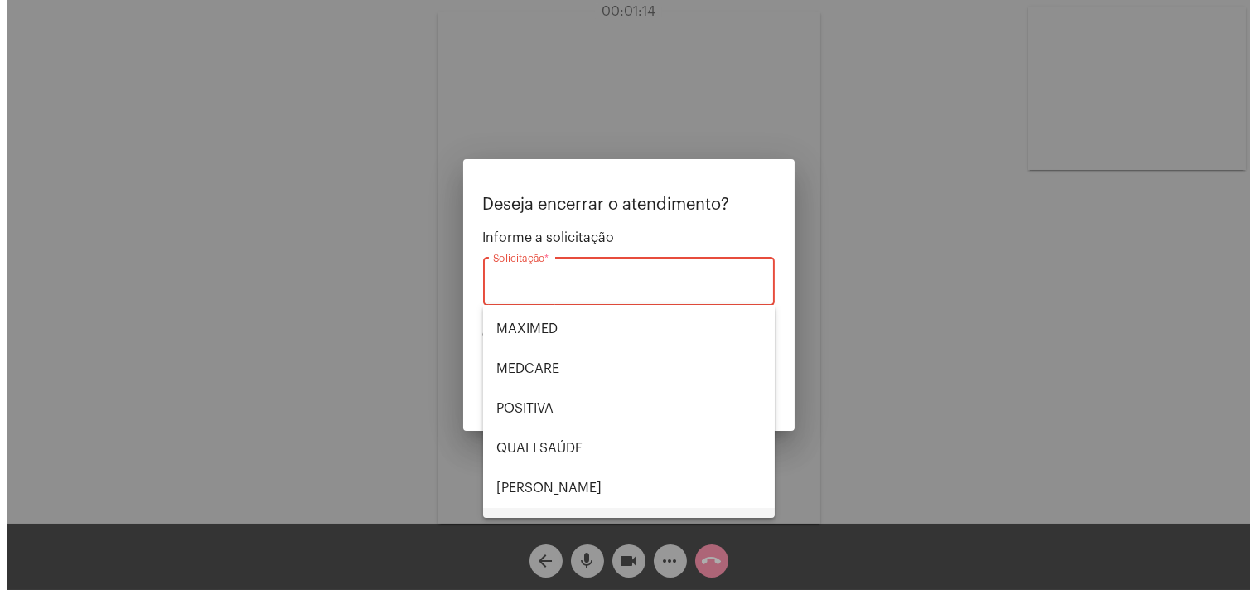
scroll to position [344, 0]
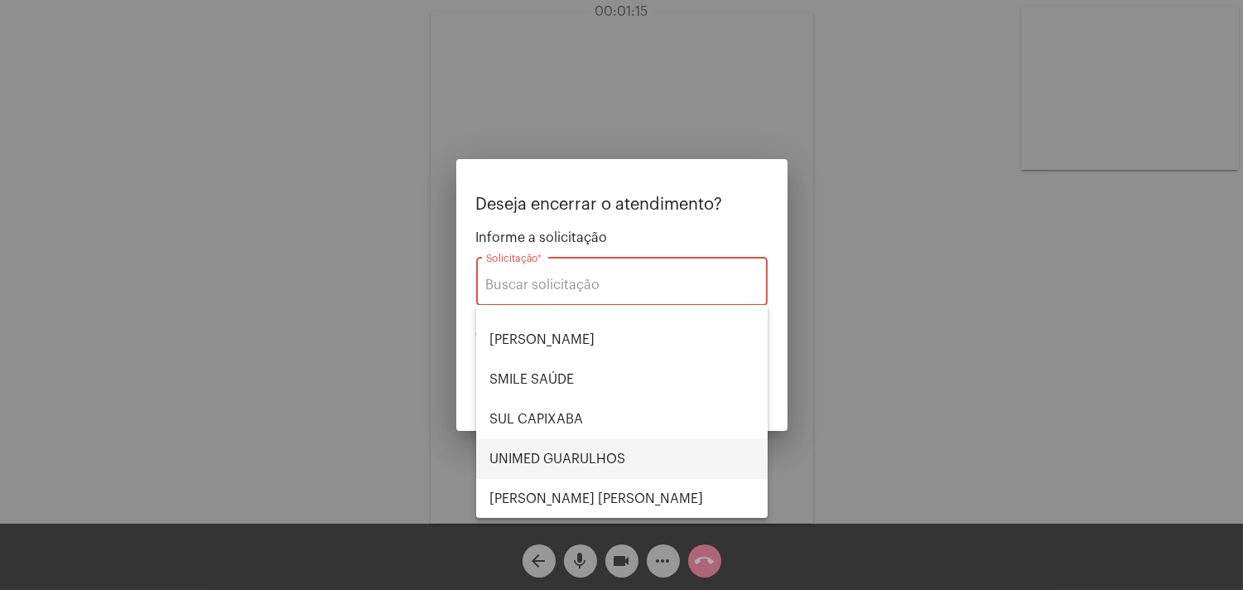
click at [569, 461] on span "UNIMED GUARULHOS" at bounding box center [622, 459] width 265 height 40
type input "UNIMED GUARULHOS"
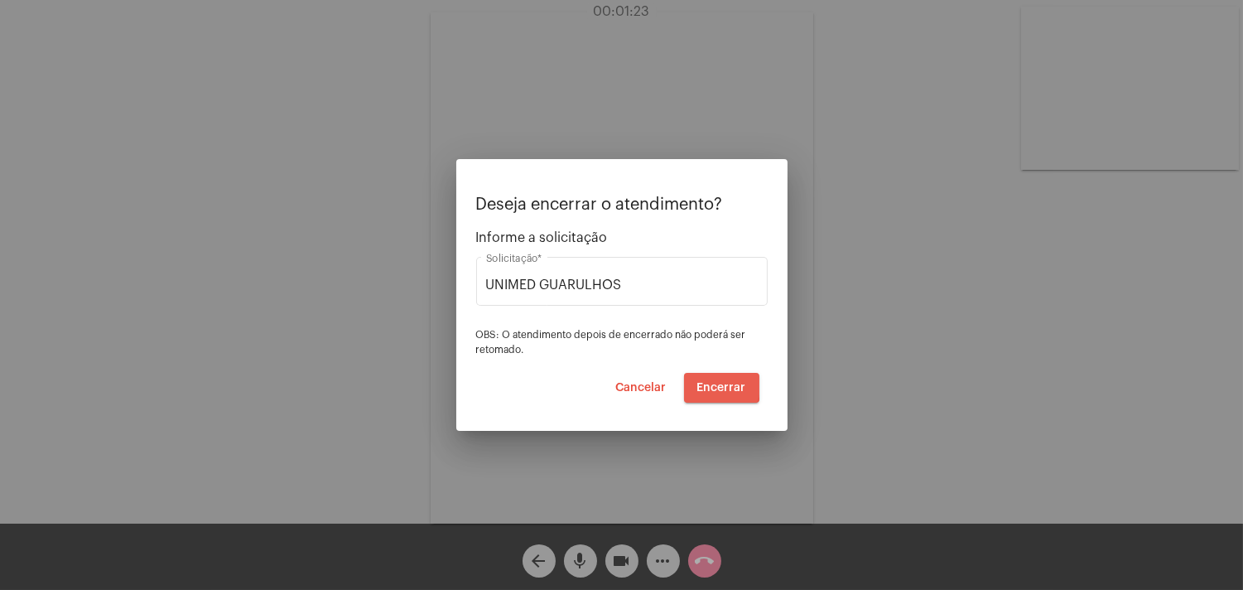
click at [701, 384] on span "Encerrar" at bounding box center [722, 388] width 49 height 12
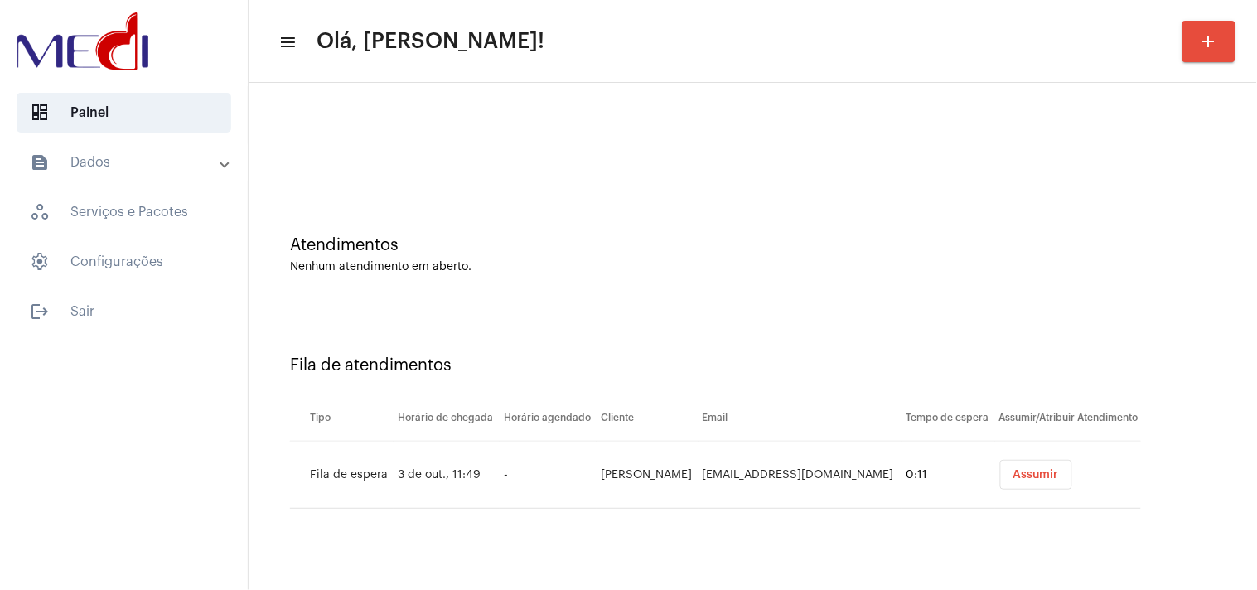
drag, startPoint x: 1072, startPoint y: 305, endPoint x: 1054, endPoint y: 331, distance: 32.2
click at [1072, 307] on div "Fila de atendimentos Tipo Horário de chegada Horário agendado Cliente Email Tem…" at bounding box center [753, 426] width 992 height 239
click at [1034, 482] on button "Assumir" at bounding box center [1036, 475] width 72 height 30
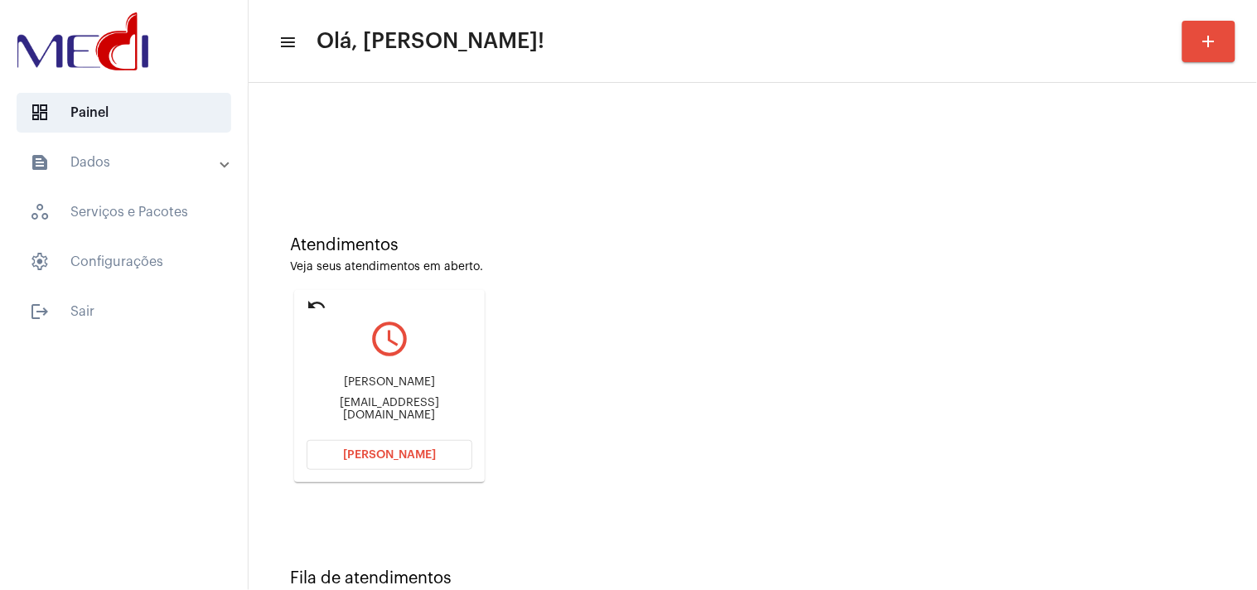
click at [426, 456] on span "[PERSON_NAME]" at bounding box center [389, 455] width 93 height 12
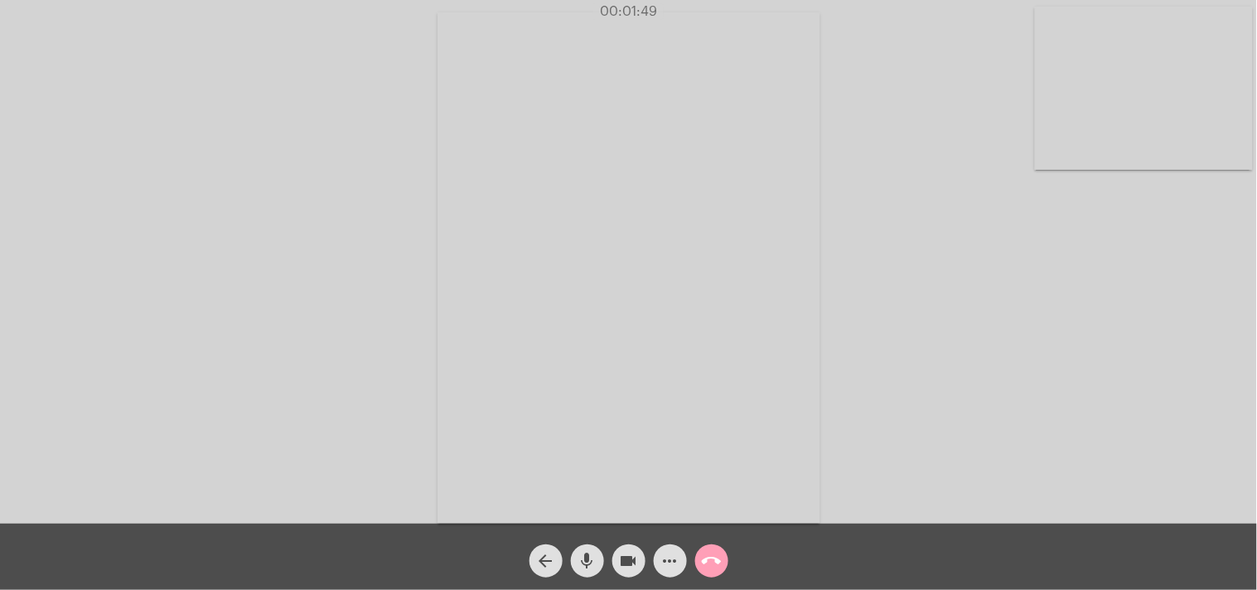
click at [698, 553] on button "call_end" at bounding box center [711, 560] width 33 height 33
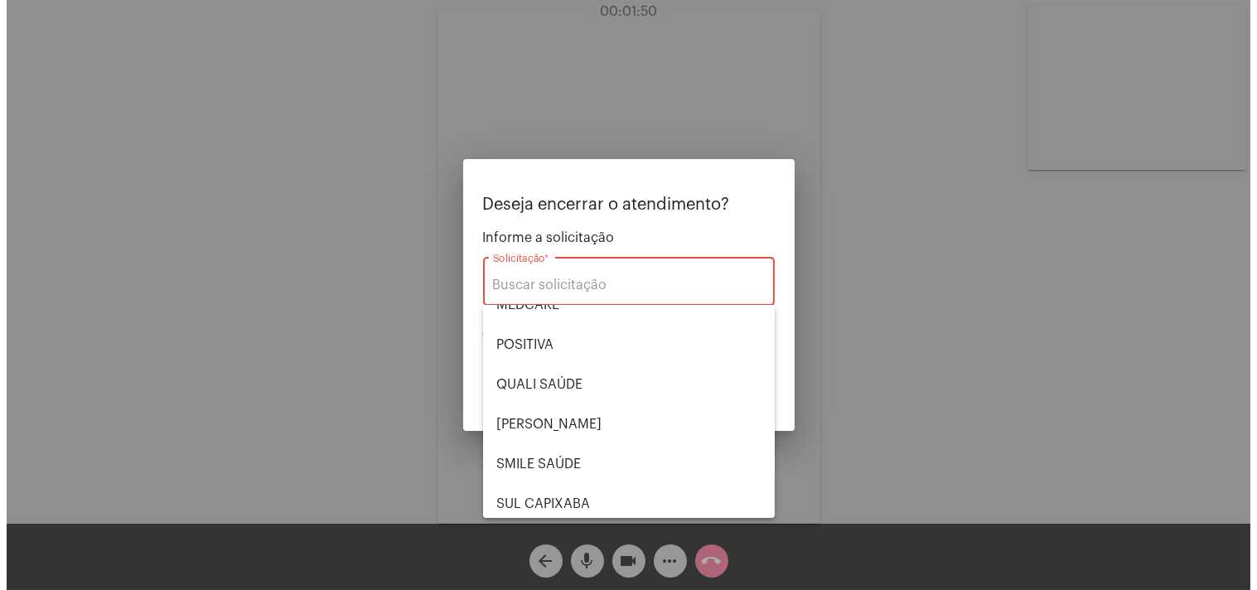
scroll to position [344, 0]
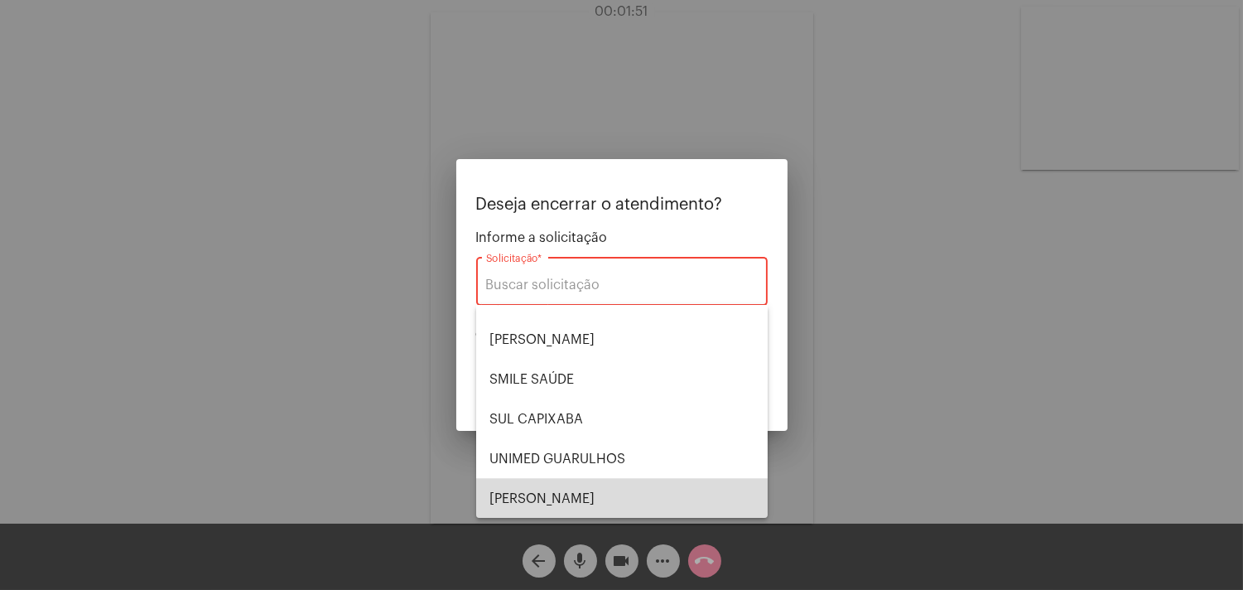
click at [625, 486] on span "[PERSON_NAME]" at bounding box center [622, 499] width 265 height 40
type input "[PERSON_NAME]"
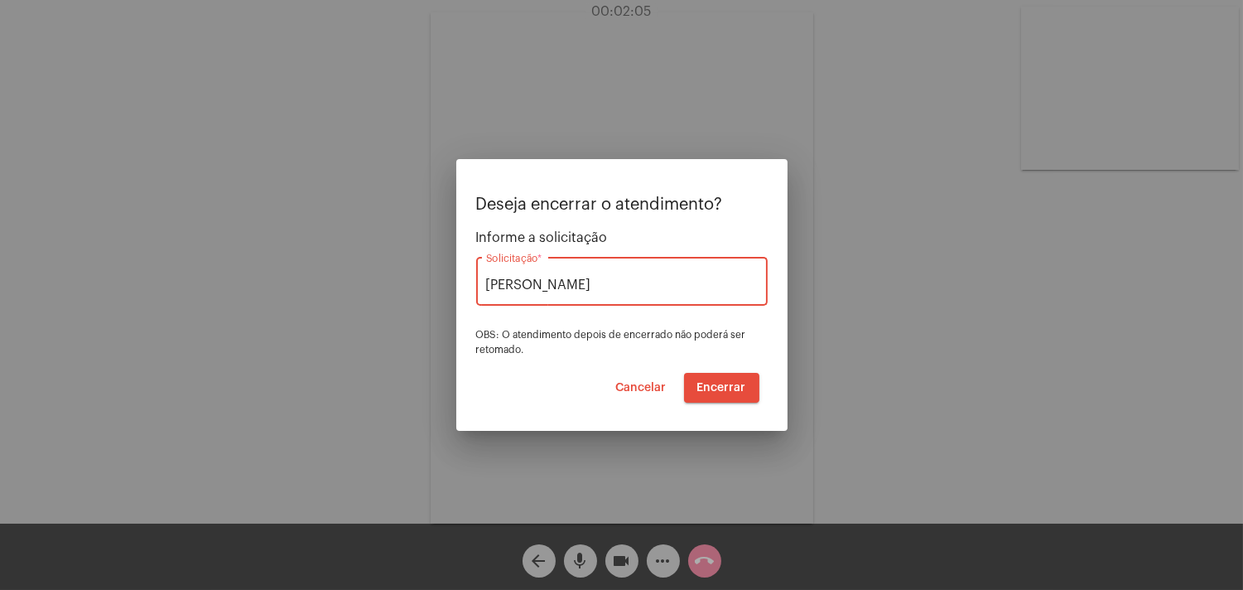
click at [711, 384] on span "Encerrar" at bounding box center [722, 388] width 49 height 12
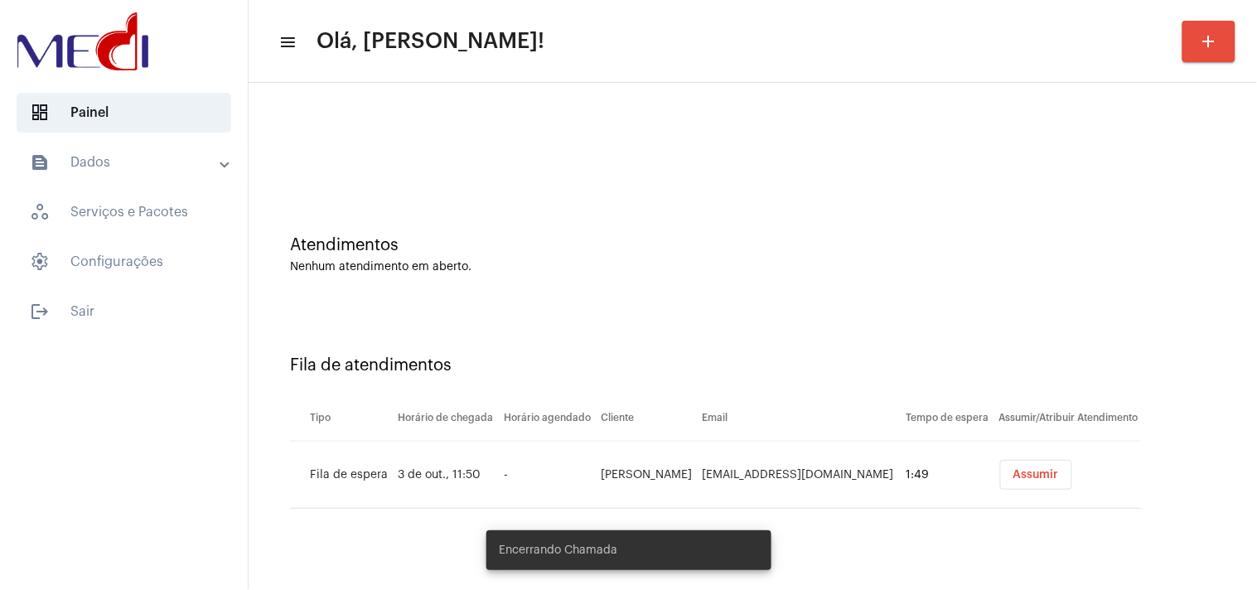
click at [1044, 478] on span "Assumir" at bounding box center [1036, 475] width 46 height 12
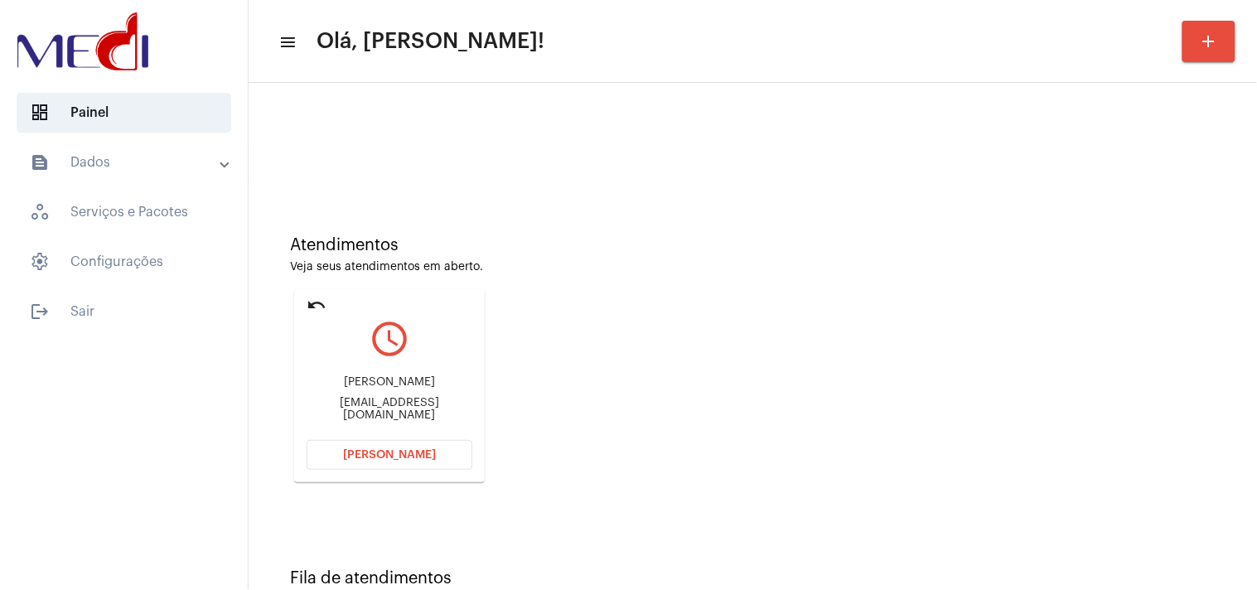
click at [396, 409] on div "roseaneef@yahoo.com" at bounding box center [390, 409] width 166 height 25
copy mat-card-content "roseaneef@yahoo.com Abrir Chamada"
click at [344, 461] on button "Abrir Chamada" at bounding box center [390, 455] width 166 height 30
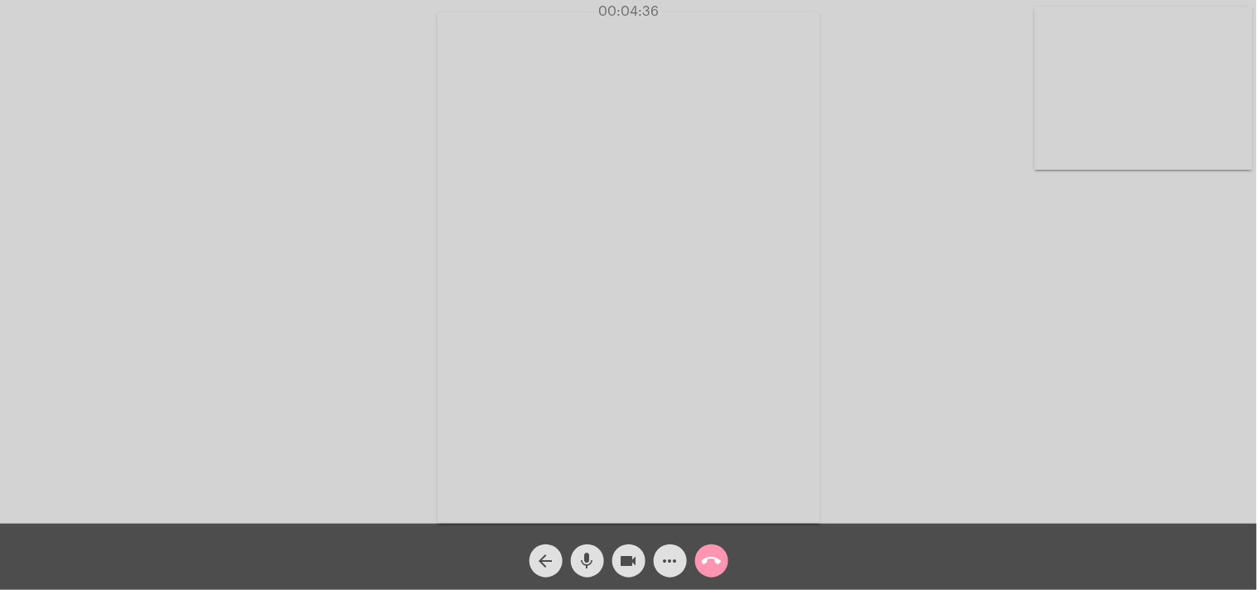
click at [717, 558] on mat-icon "call_end" at bounding box center [712, 561] width 20 height 20
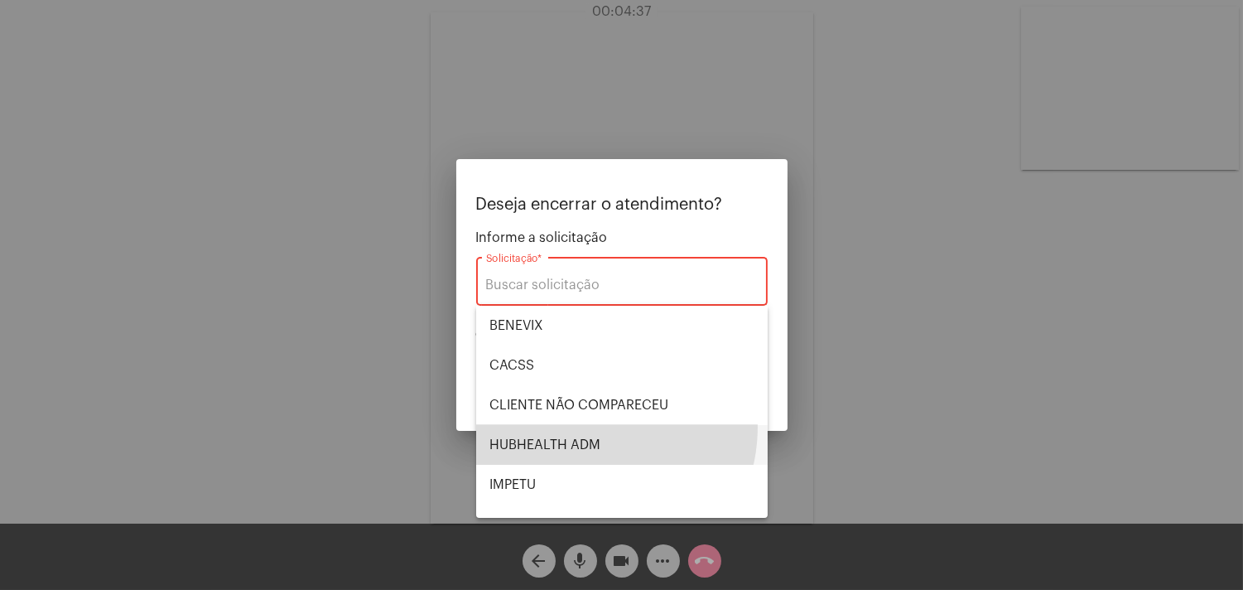
click at [585, 427] on span "HUBHEALTH ADM" at bounding box center [622, 445] width 265 height 40
type input "HUBHEALTH ADM"
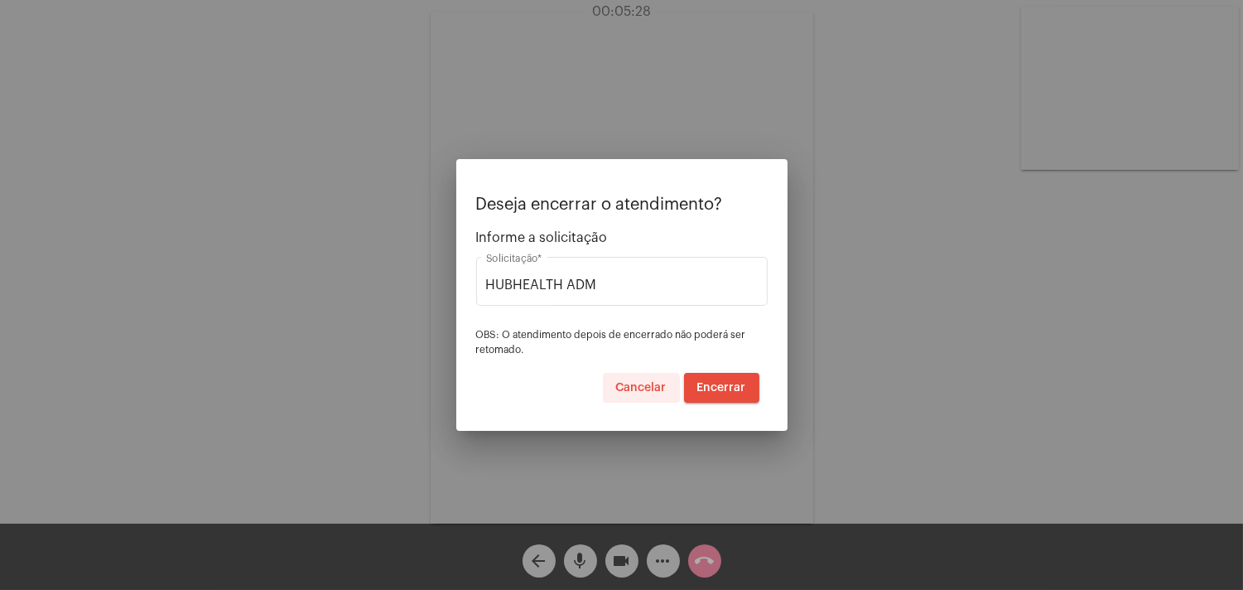
click at [635, 392] on span "Cancelar" at bounding box center [641, 388] width 51 height 12
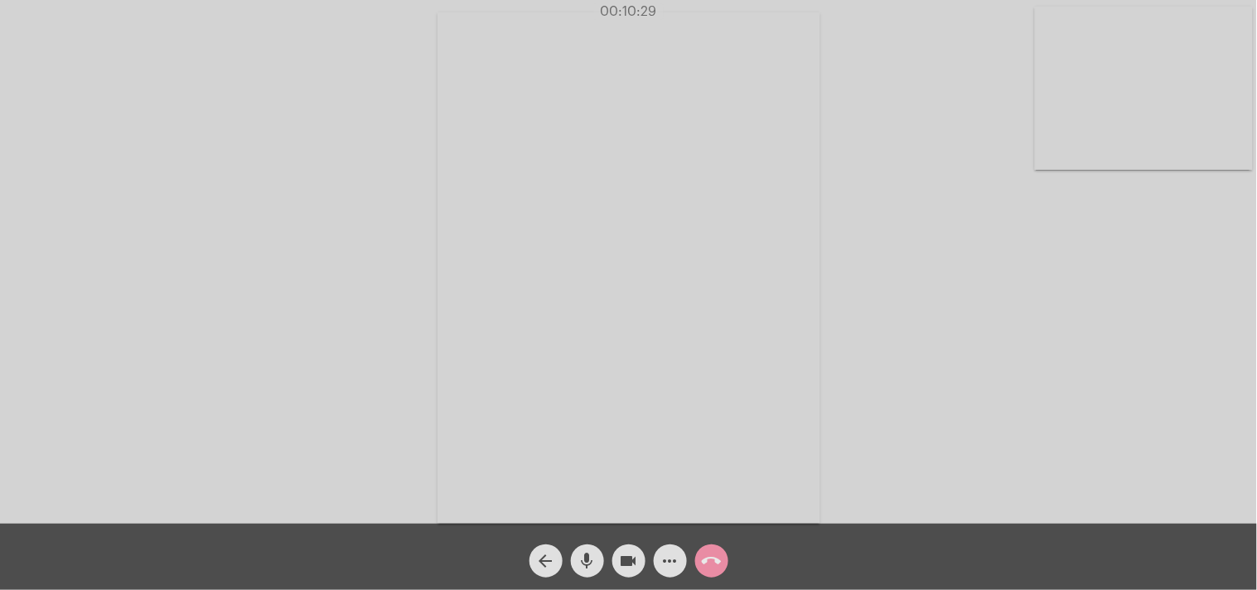
click at [705, 561] on mat-icon "call_end" at bounding box center [712, 561] width 20 height 20
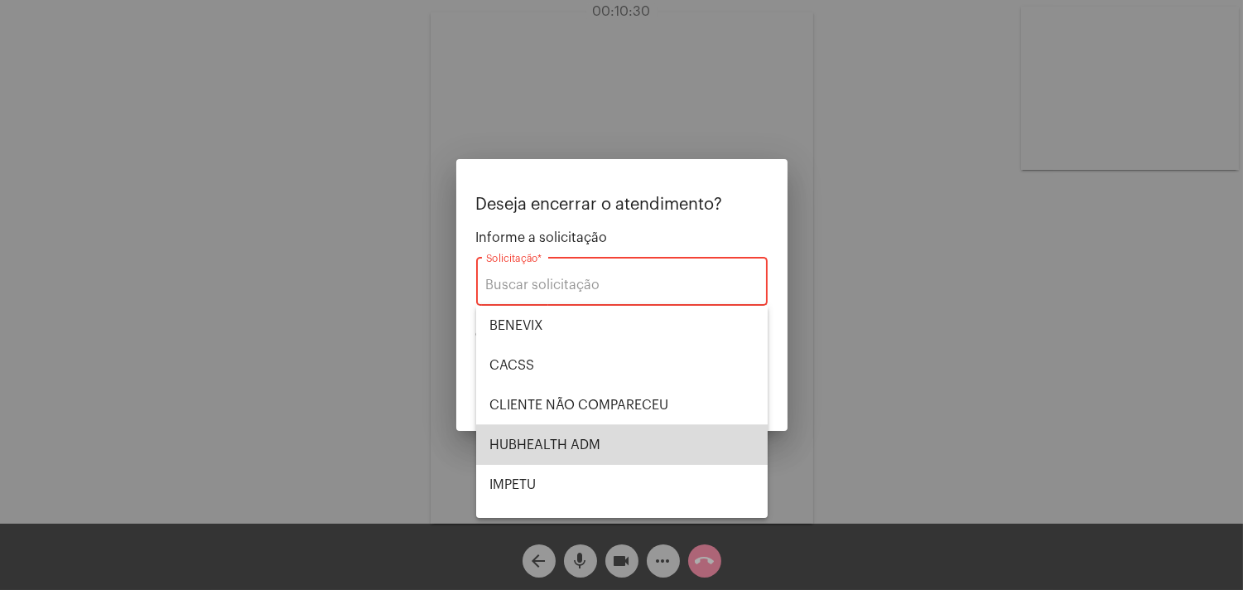
click at [657, 444] on span "HUBHEALTH ADM" at bounding box center [622, 445] width 265 height 40
type input "HUBHEALTH ADM"
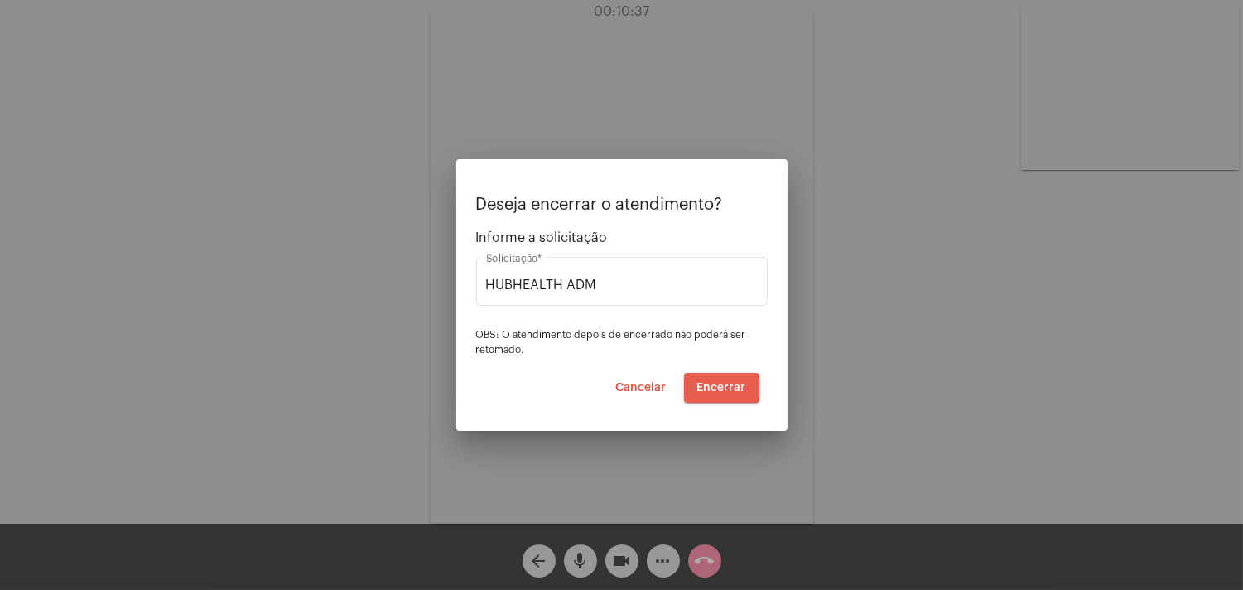
click at [741, 384] on span "Encerrar" at bounding box center [722, 388] width 49 height 12
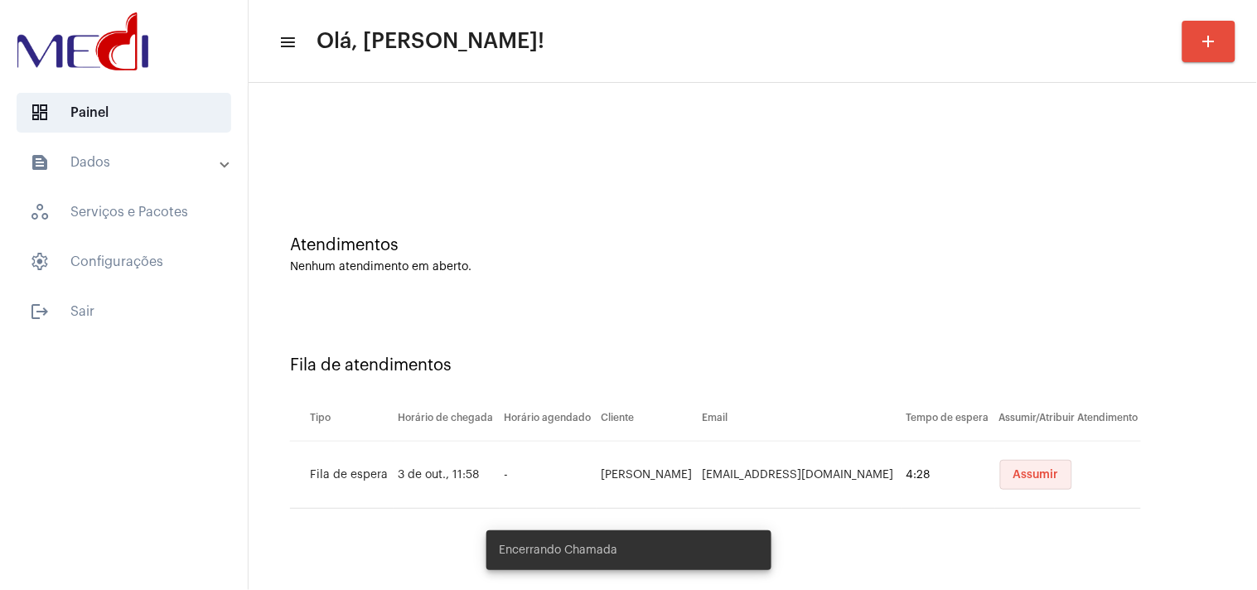
click at [1022, 470] on span "Assumir" at bounding box center [1036, 475] width 46 height 12
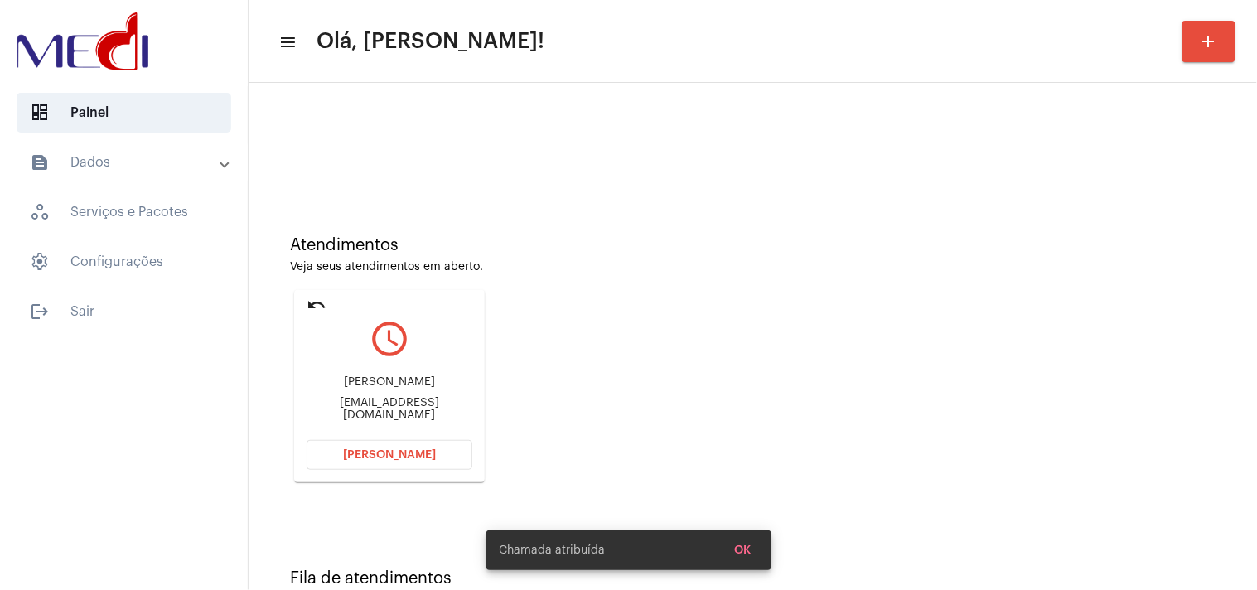
click at [384, 409] on div "nricelly@gmail.com" at bounding box center [390, 409] width 166 height 25
copy mat-card-content "nricelly@gmail.com Abrir Chamada"
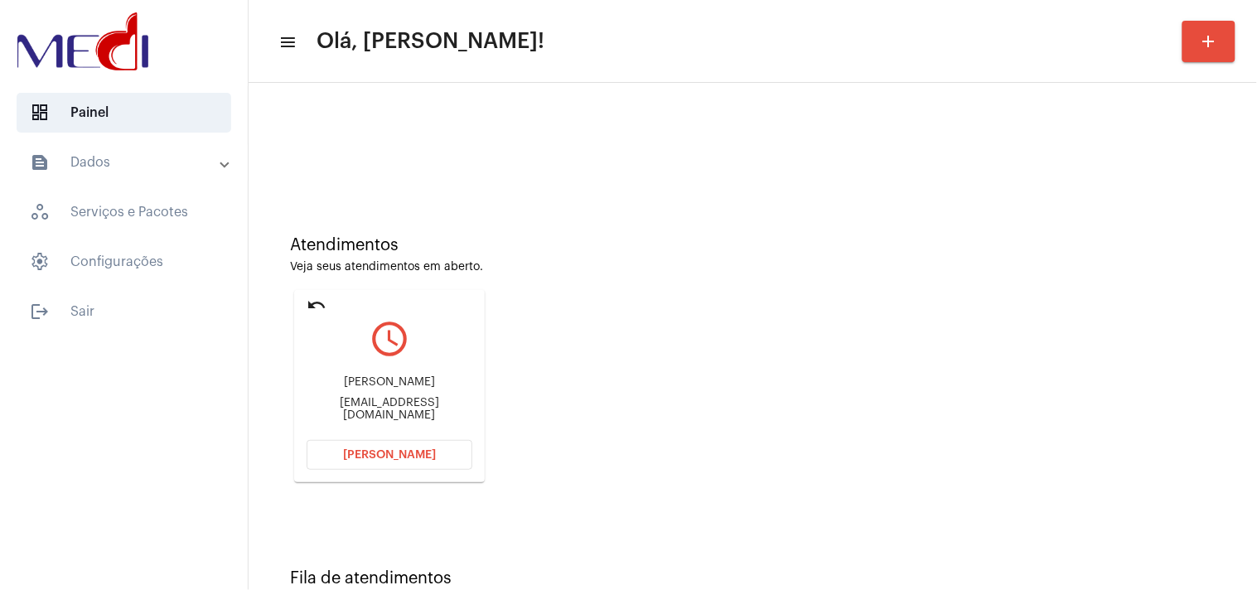
click at [422, 460] on button "Abrir Chamada" at bounding box center [390, 455] width 166 height 30
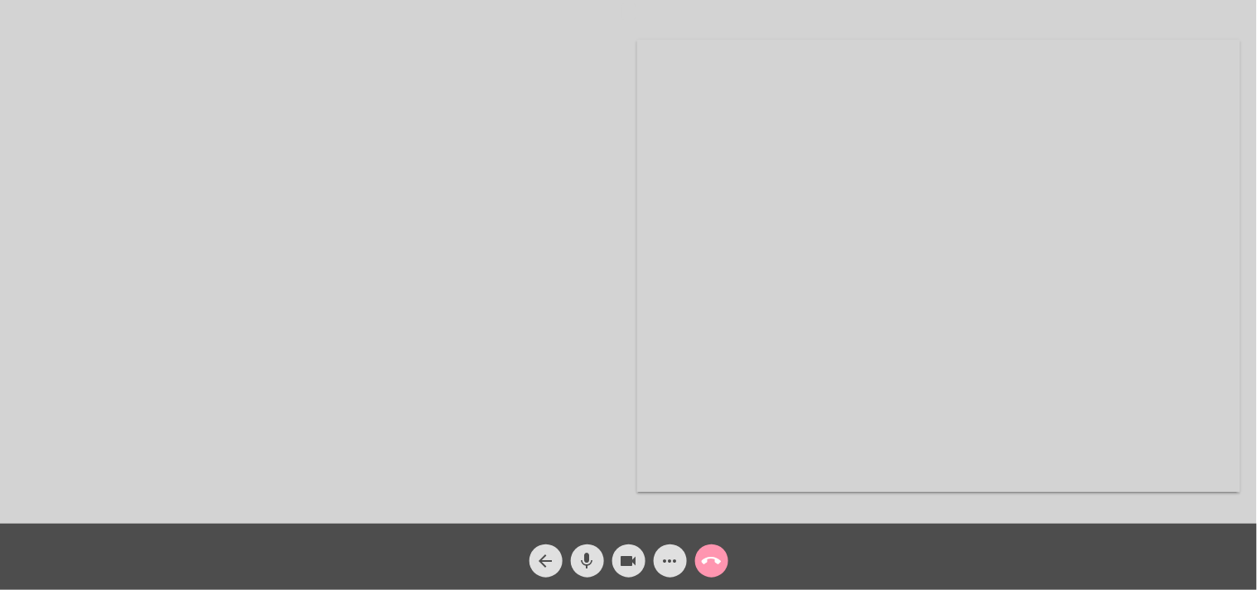
click at [712, 561] on mat-icon "call_end" at bounding box center [712, 561] width 20 height 20
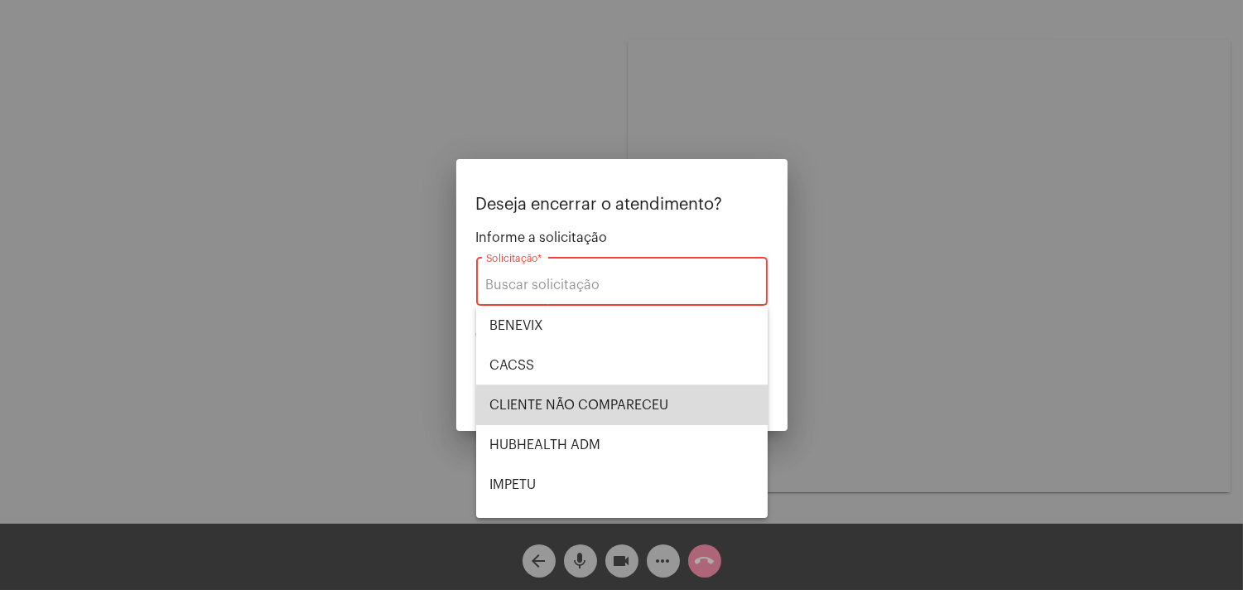
click at [664, 406] on span "CLIENTE NÃO COMPARECEU" at bounding box center [622, 405] width 265 height 40
type input "CLIENTE NÃO COMPARECEU"
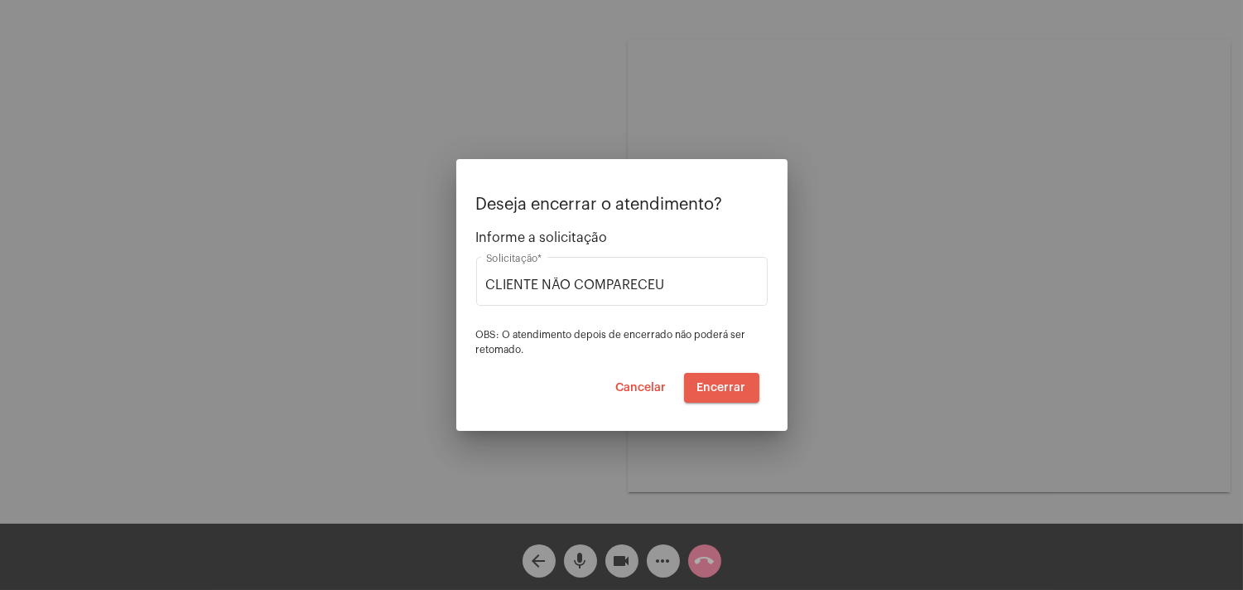
click at [744, 393] on span "Encerrar" at bounding box center [722, 388] width 49 height 12
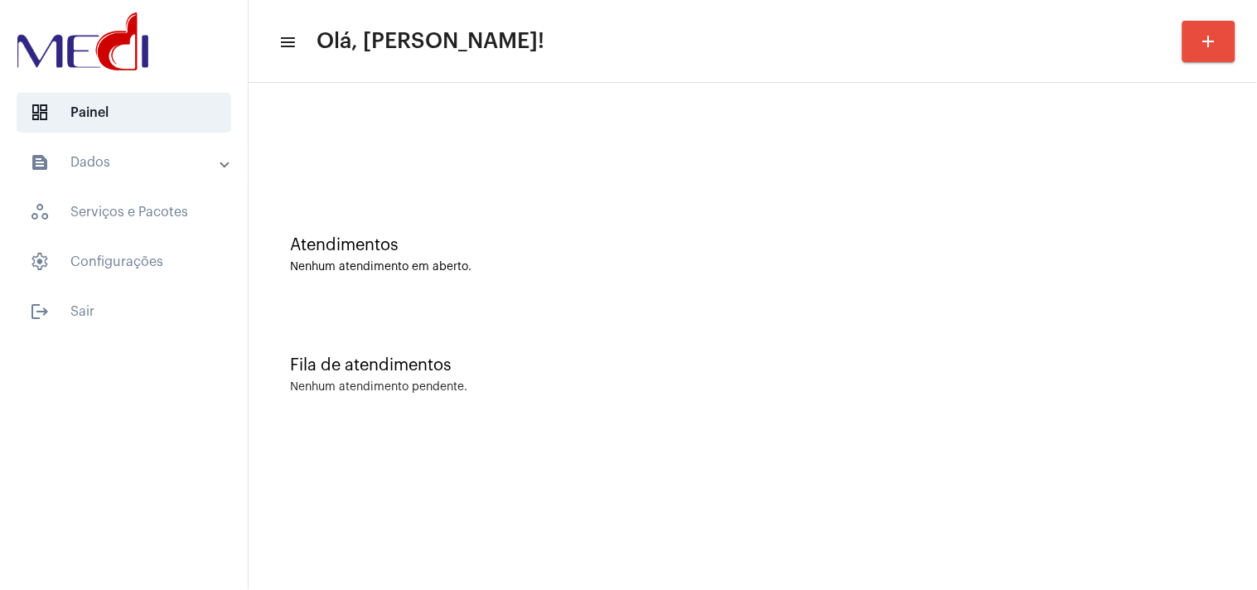
click at [1254, 217] on div "Atendimentos Nenhum atendimento em aberto. Fila de atendimentos Nenhum atendime…" at bounding box center [753, 259] width 1008 height 352
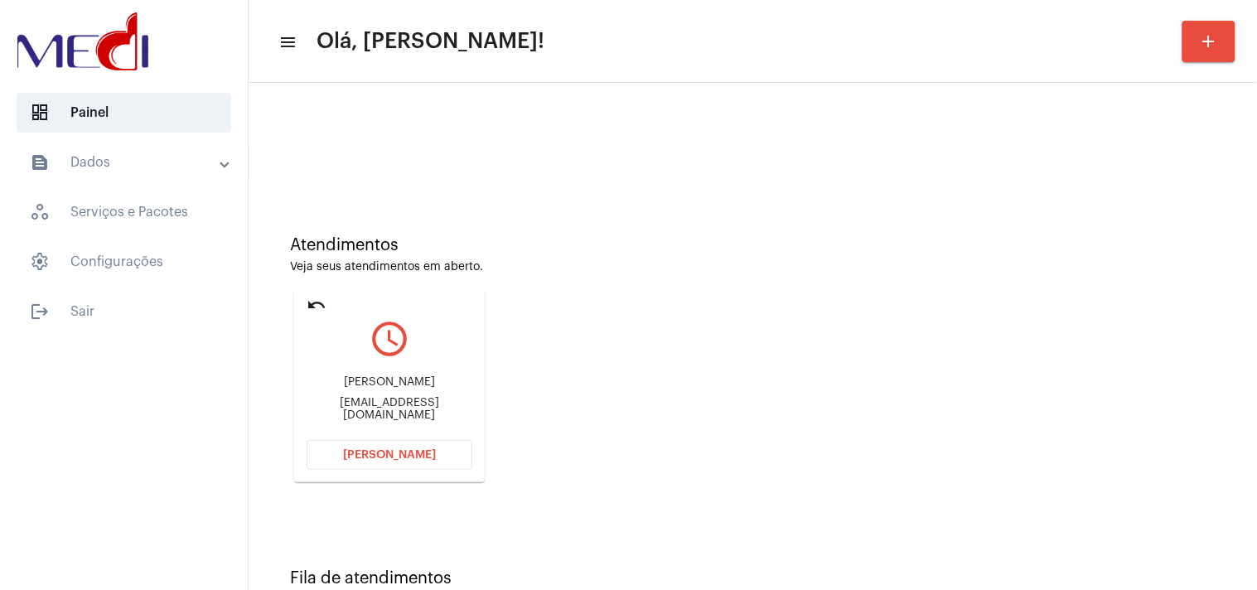
click at [398, 403] on div "[EMAIL_ADDRESS][DOMAIN_NAME]" at bounding box center [390, 409] width 166 height 25
click at [398, 403] on div "juliez.mrz@gmail.com" at bounding box center [390, 409] width 166 height 25
copy mat-card-content "juliez.mrz@gmail.com Abrir Chamada"
click at [407, 456] on span "[PERSON_NAME]" at bounding box center [389, 455] width 93 height 12
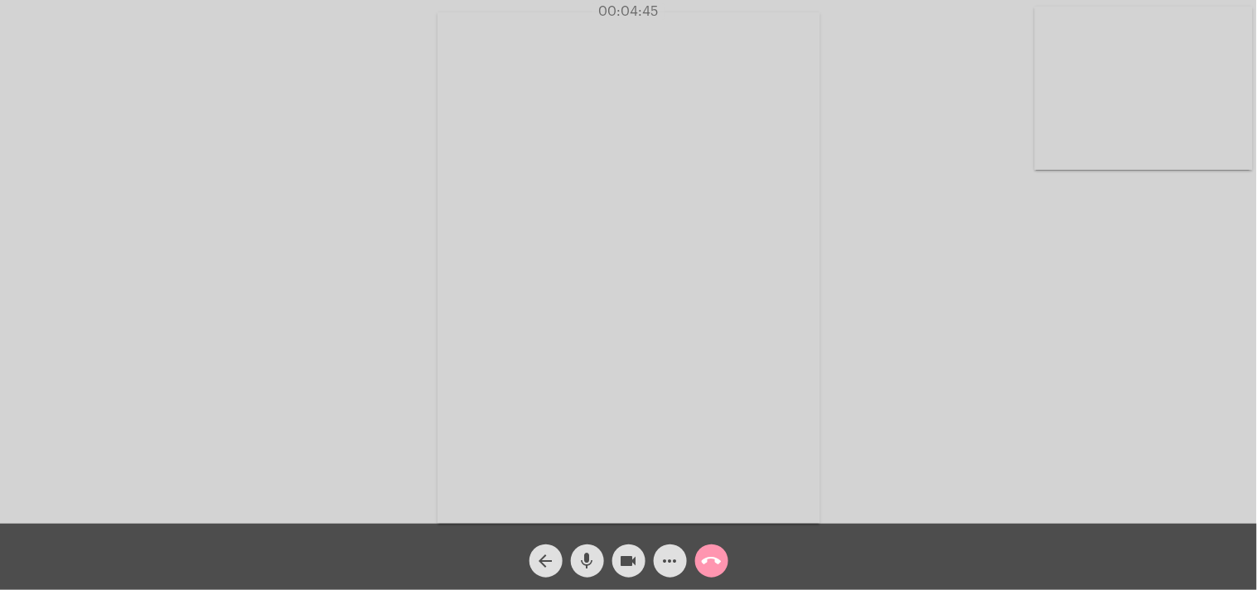
click at [710, 548] on span "call_end" at bounding box center [712, 560] width 20 height 33
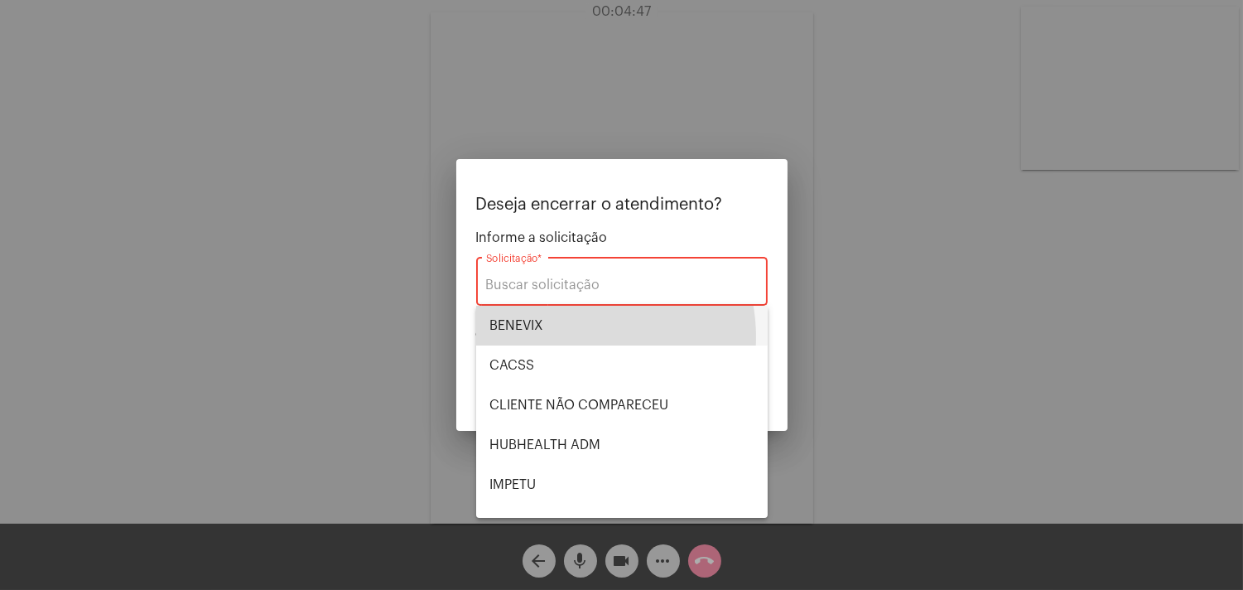
click at [570, 337] on span "BENEVIX" at bounding box center [622, 326] width 265 height 40
type input "BENEVIX"
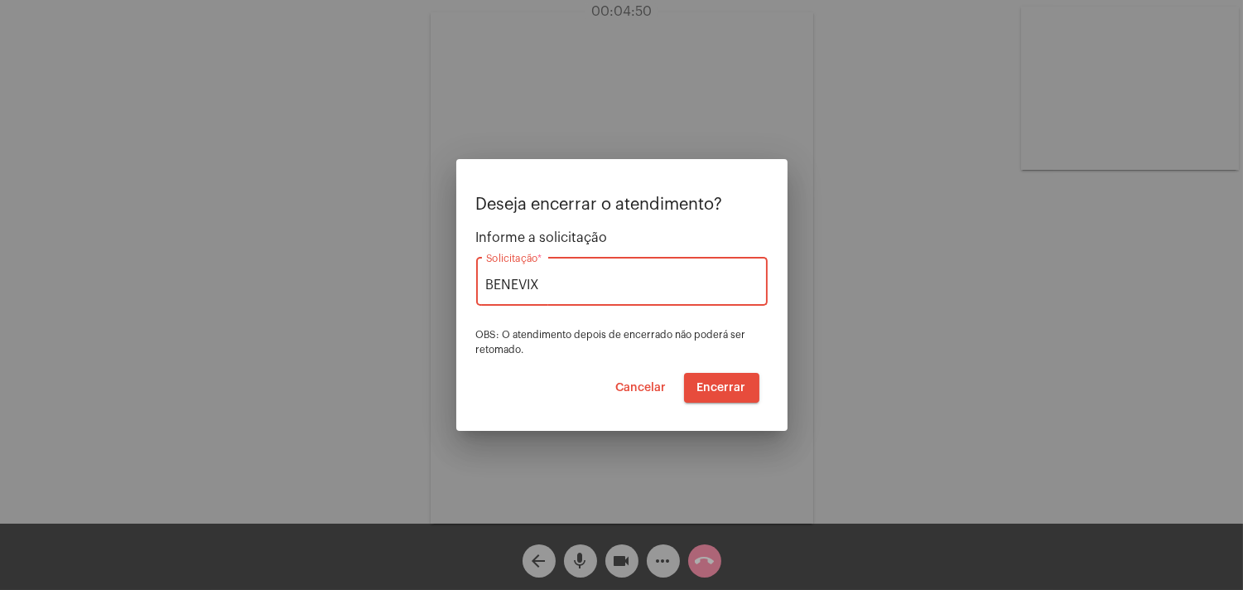
click at [729, 391] on span "Encerrar" at bounding box center [722, 388] width 49 height 12
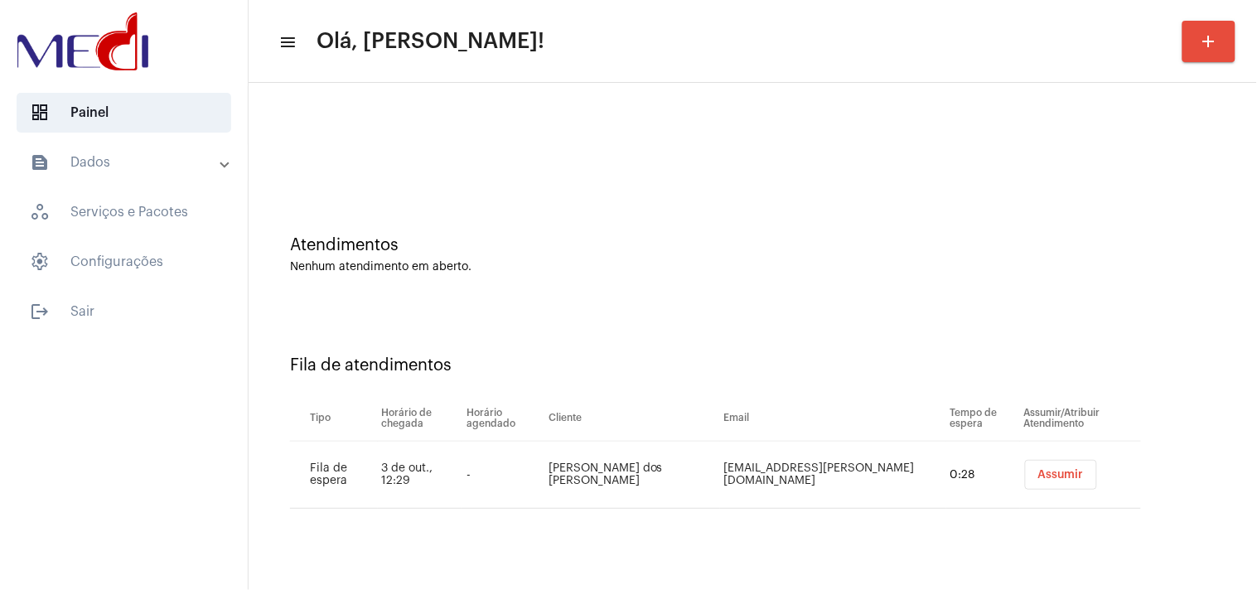
click at [1065, 474] on button "Assumir" at bounding box center [1061, 475] width 72 height 30
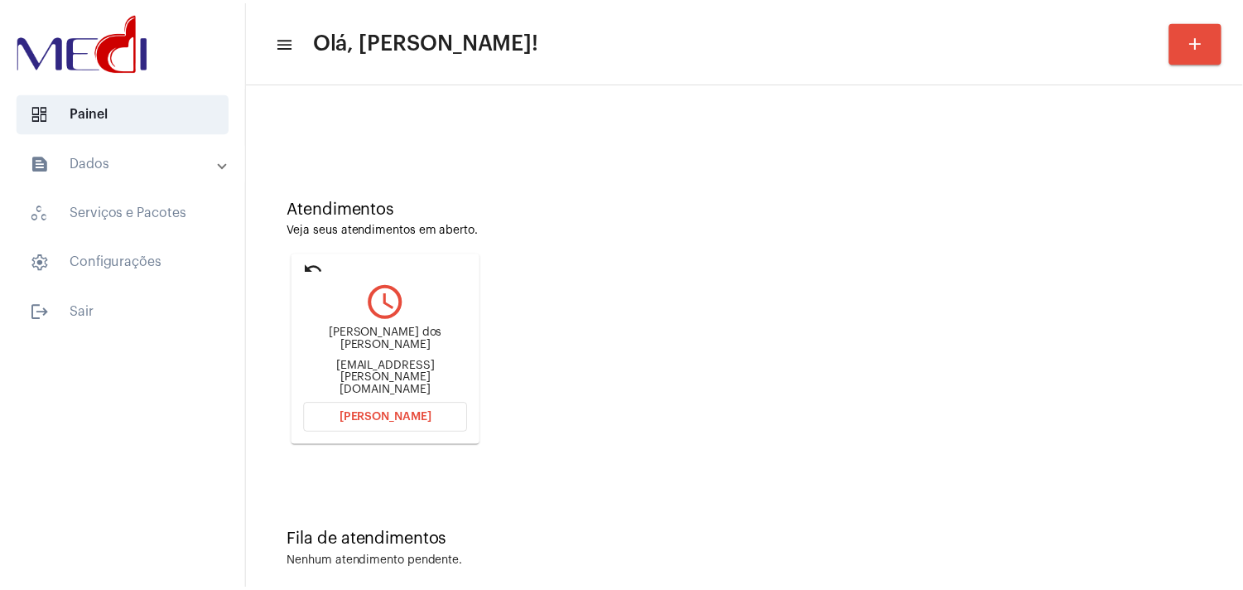
scroll to position [56, 0]
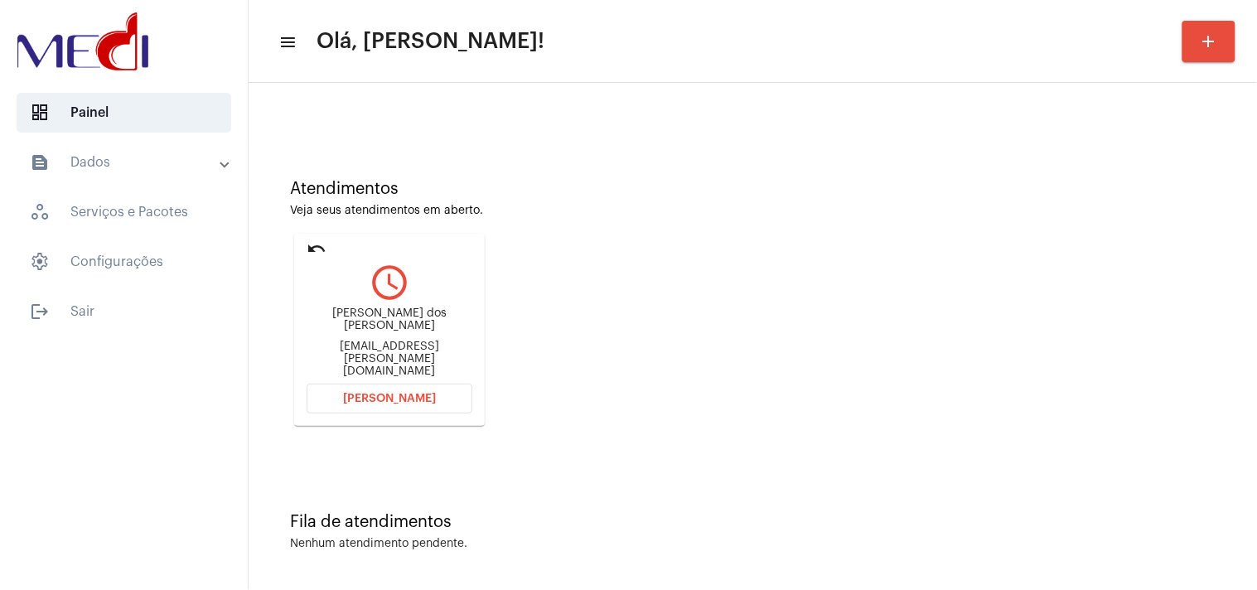
click at [403, 355] on div "pris-camargo@hotmail.com" at bounding box center [390, 358] width 166 height 37
copy mat-card-content "pris-camargo@hotmail.com Abrir Chamada"
click at [388, 400] on span "[PERSON_NAME]" at bounding box center [389, 399] width 93 height 12
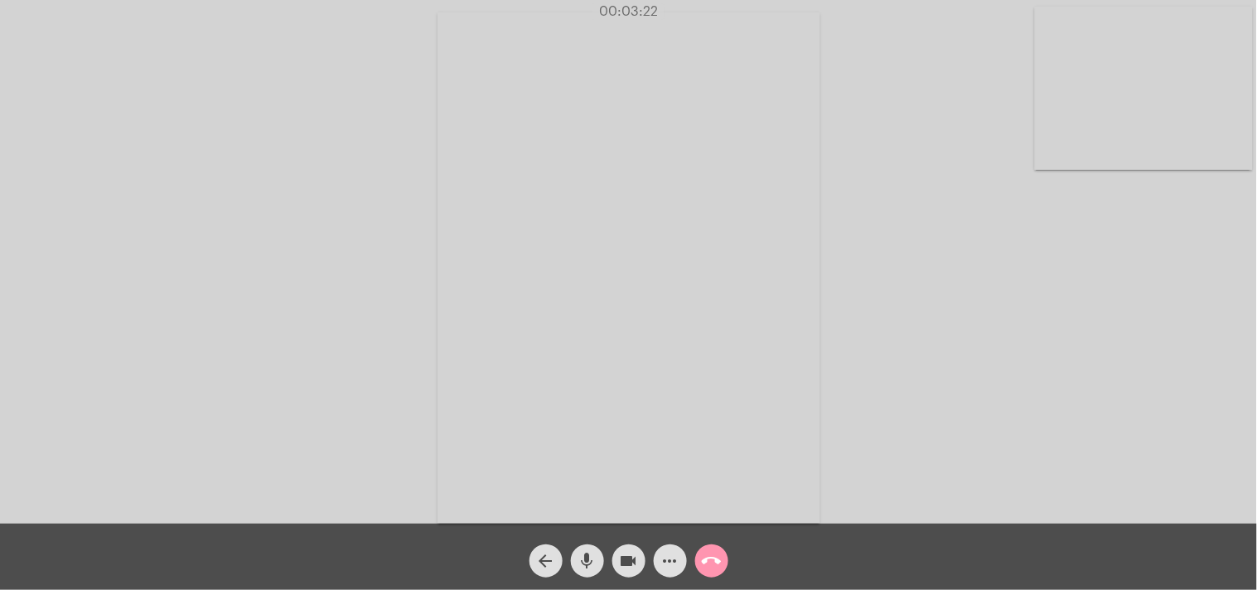
click at [712, 561] on mat-icon "call_end" at bounding box center [712, 561] width 20 height 20
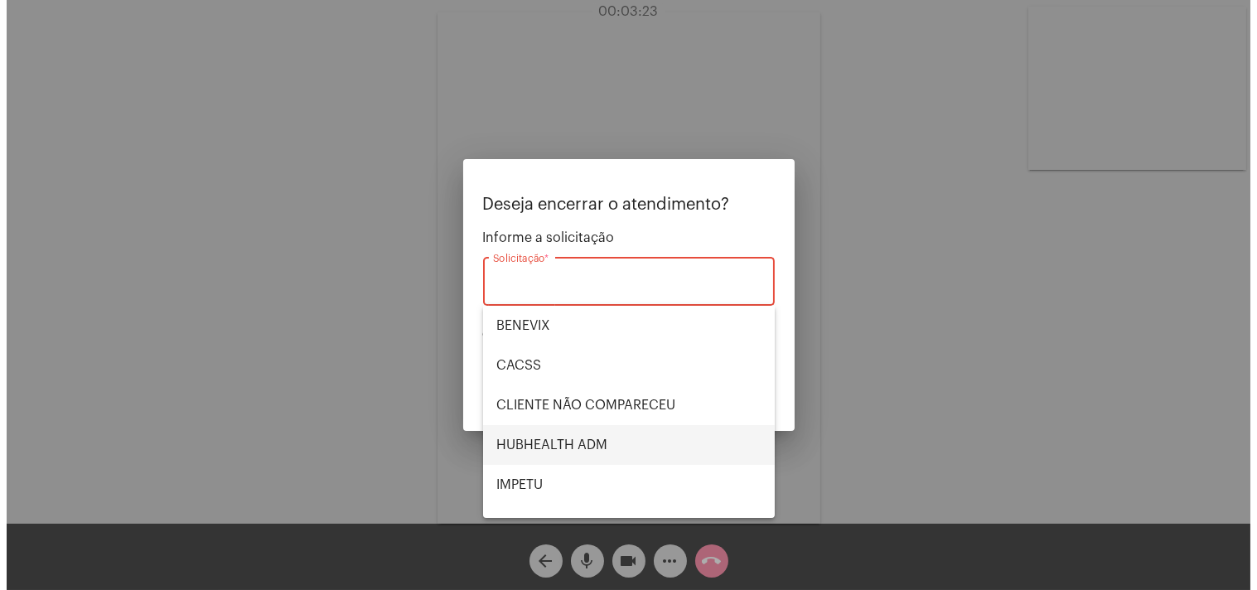
scroll to position [344, 0]
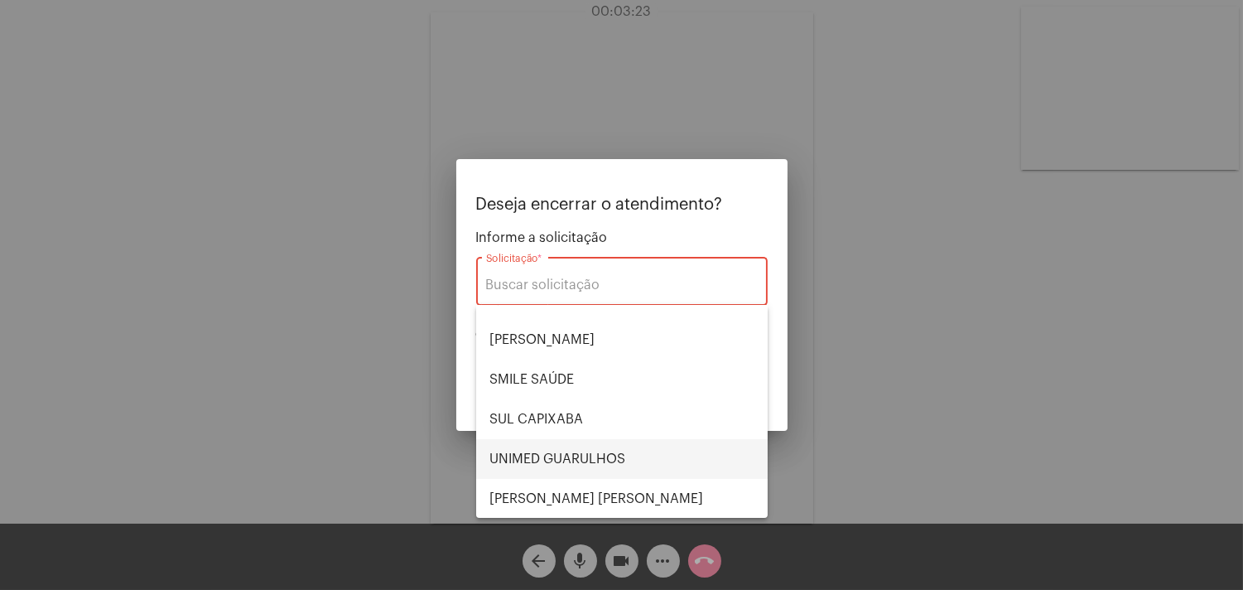
click at [622, 458] on span "UNIMED GUARULHOS" at bounding box center [622, 459] width 265 height 40
type input "UNIMED GUARULHOS"
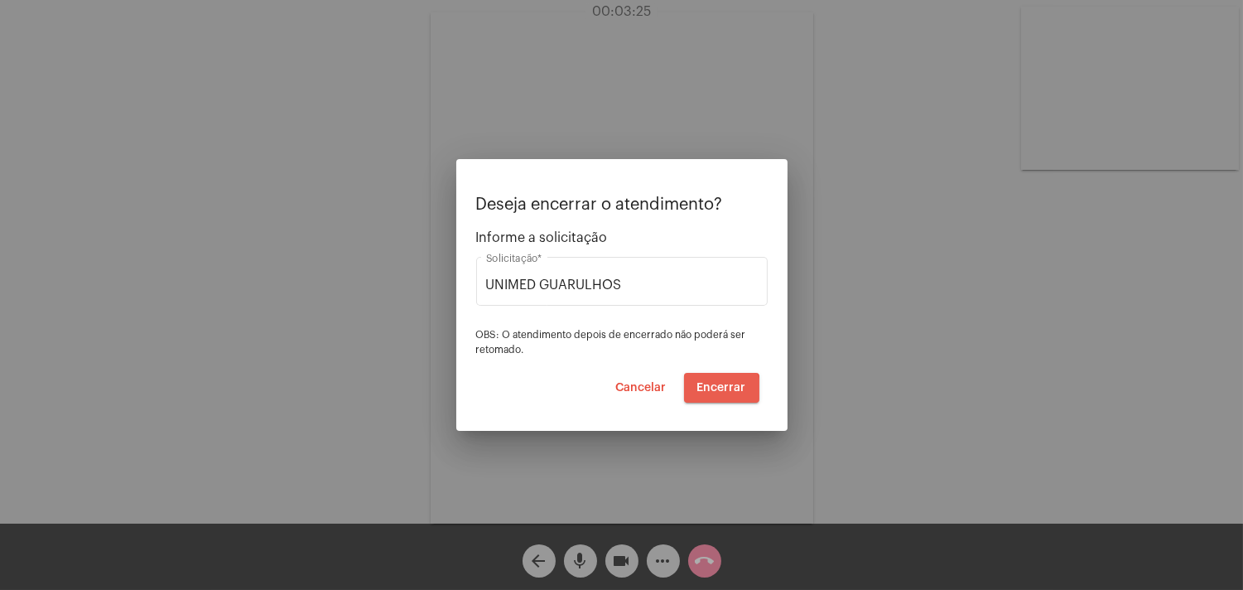
click at [718, 391] on span "Encerrar" at bounding box center [722, 388] width 49 height 12
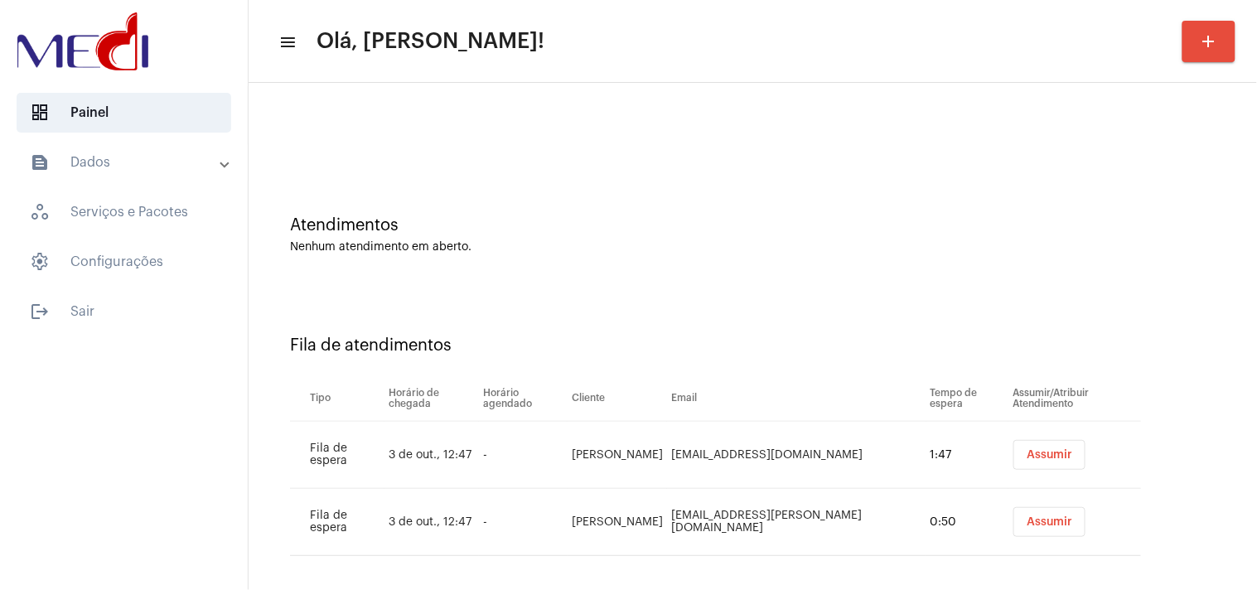
scroll to position [31, 0]
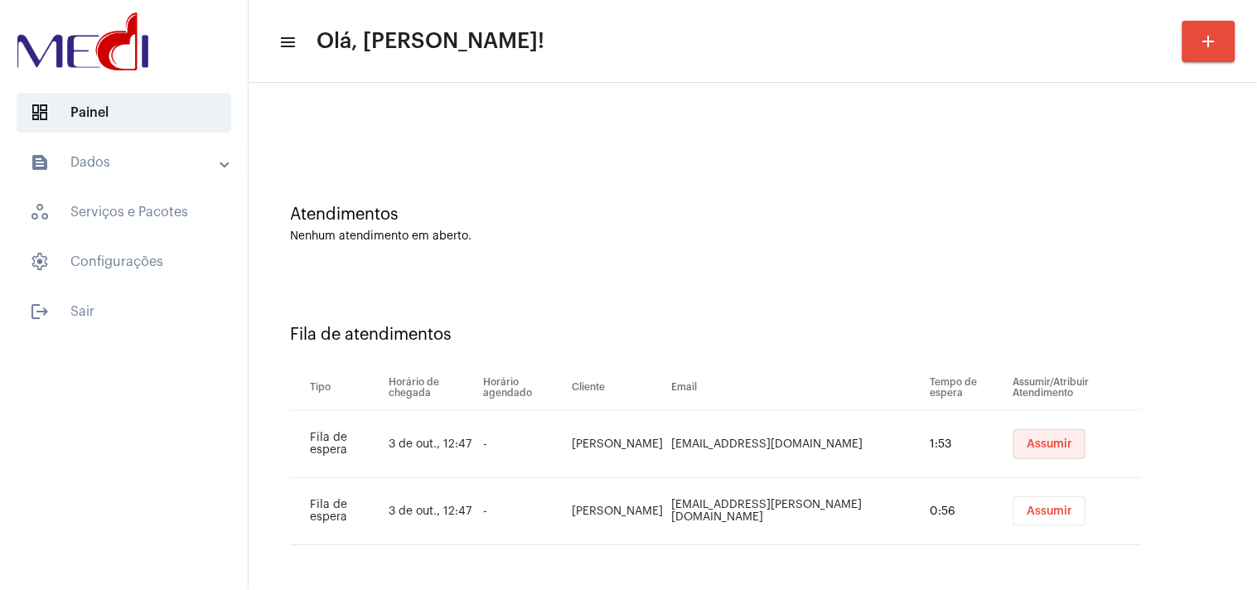
click at [1026, 438] on span "Assumir" at bounding box center [1049, 444] width 46 height 12
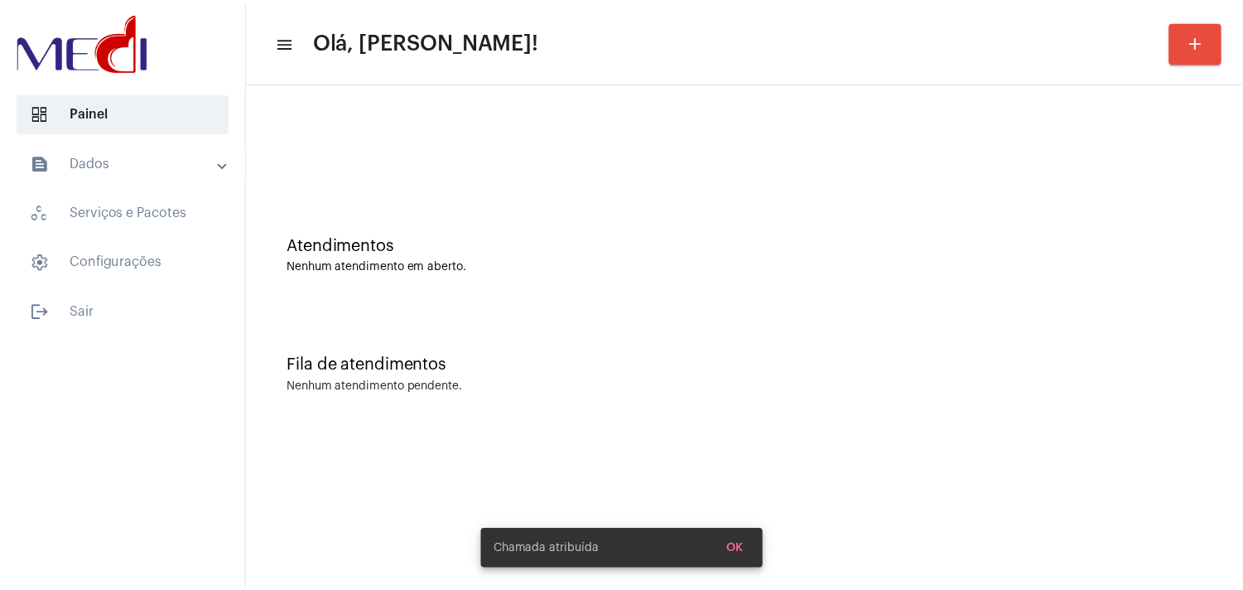
scroll to position [0, 0]
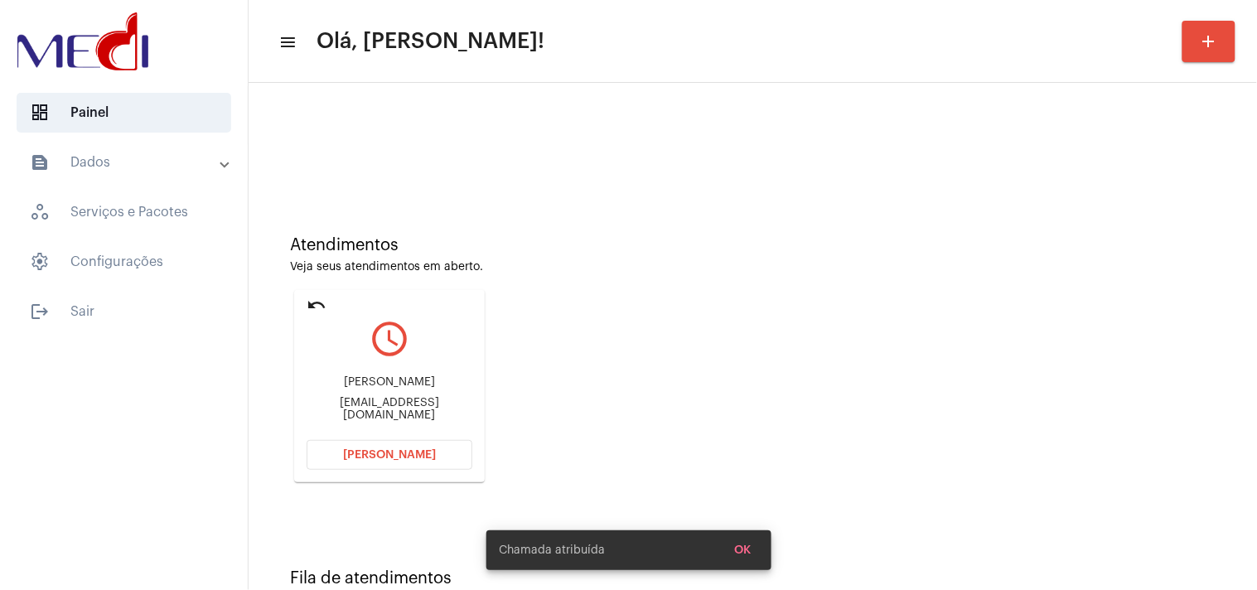
click at [419, 412] on div "c10xecom@gmail.com" at bounding box center [390, 409] width 166 height 25
copy mat-card-content "c10xecom@gmail.com Abrir Chamada"
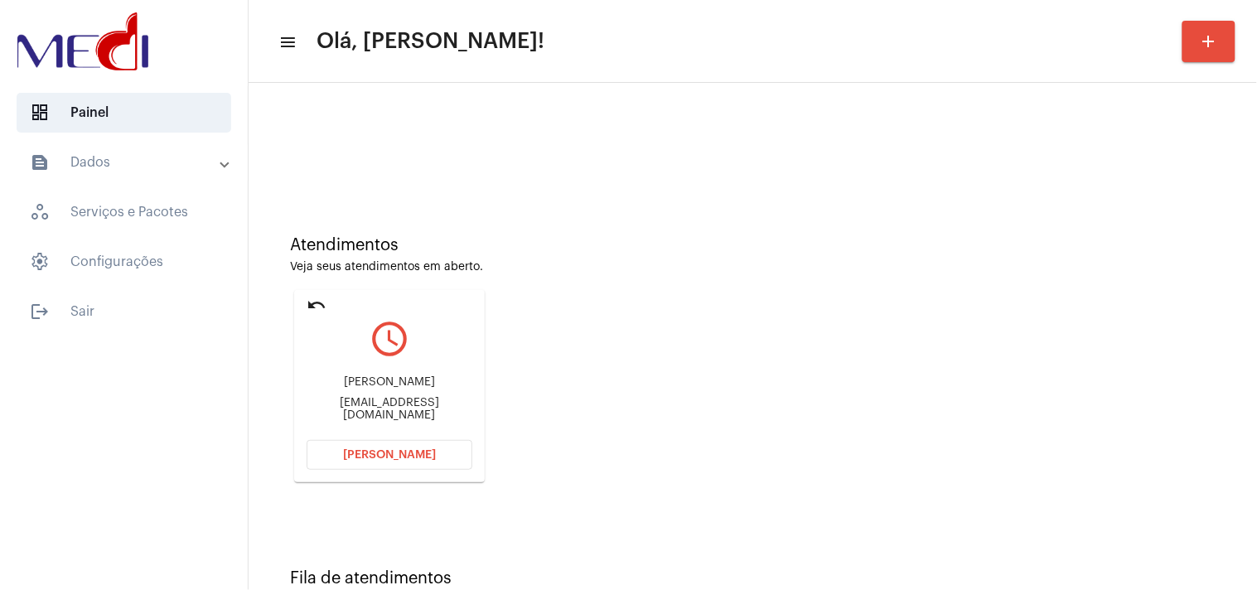
click at [373, 453] on span "[PERSON_NAME]" at bounding box center [389, 455] width 93 height 12
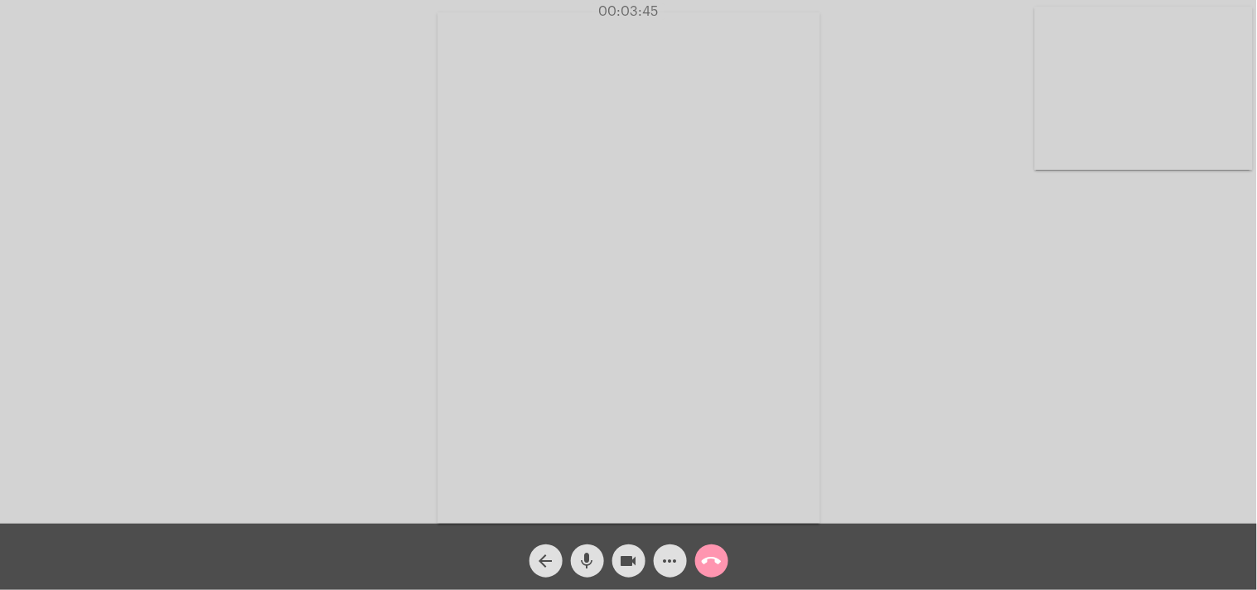
click at [709, 569] on mat-icon "call_end" at bounding box center [712, 561] width 20 height 20
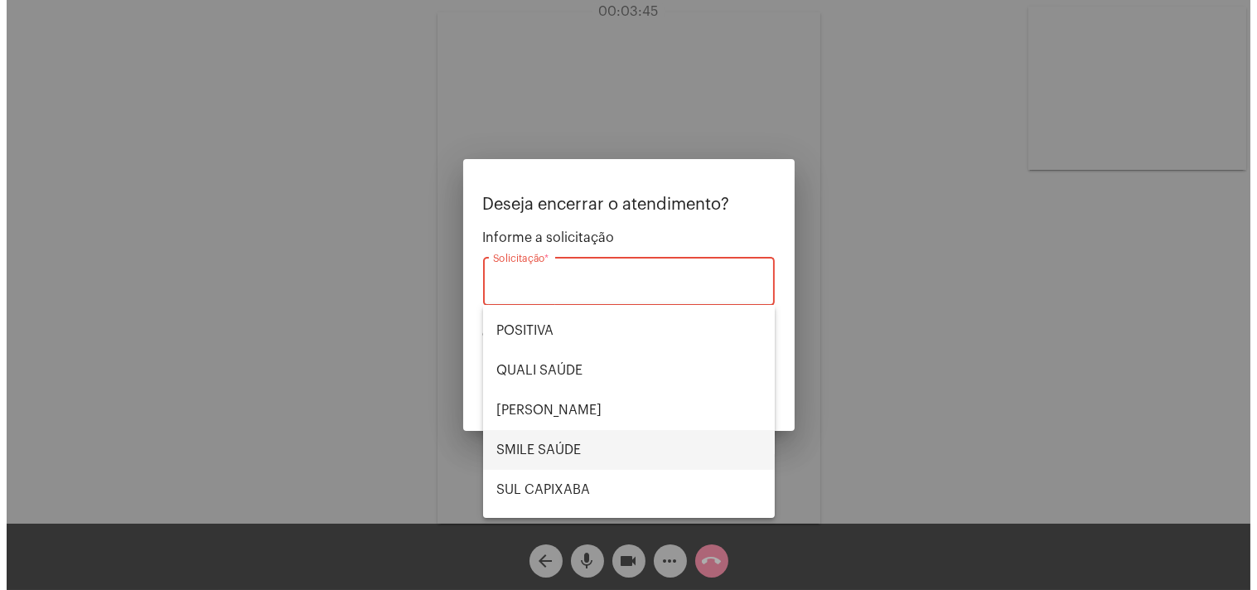
scroll to position [344, 0]
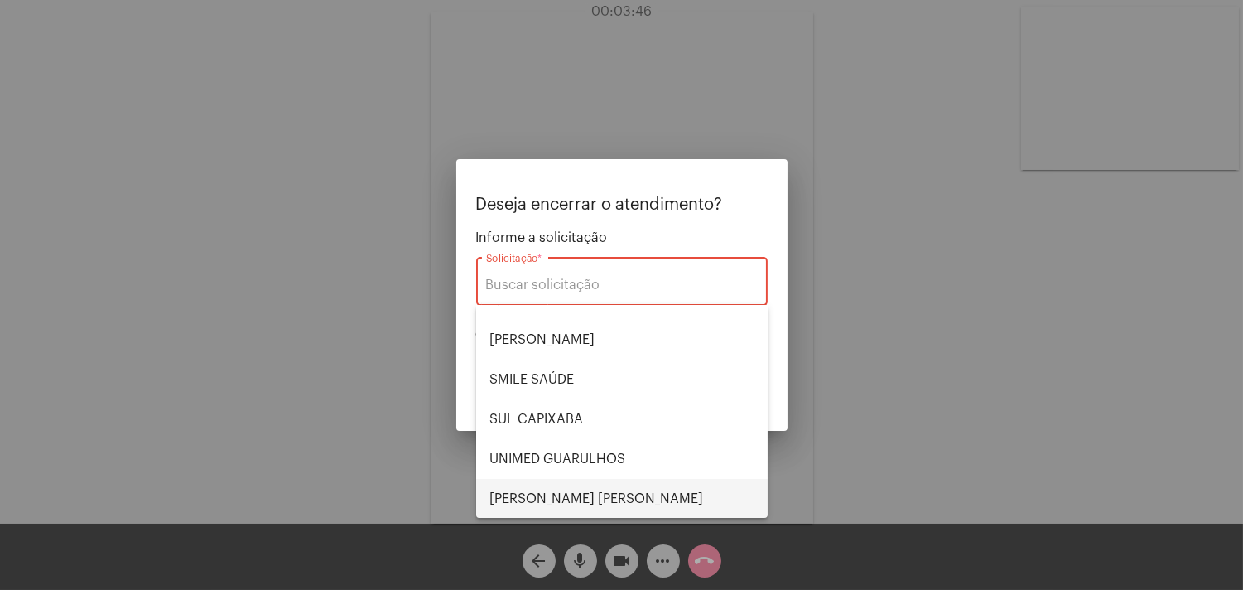
click at [584, 485] on span "[PERSON_NAME]" at bounding box center [622, 499] width 265 height 40
type input "[PERSON_NAME]"
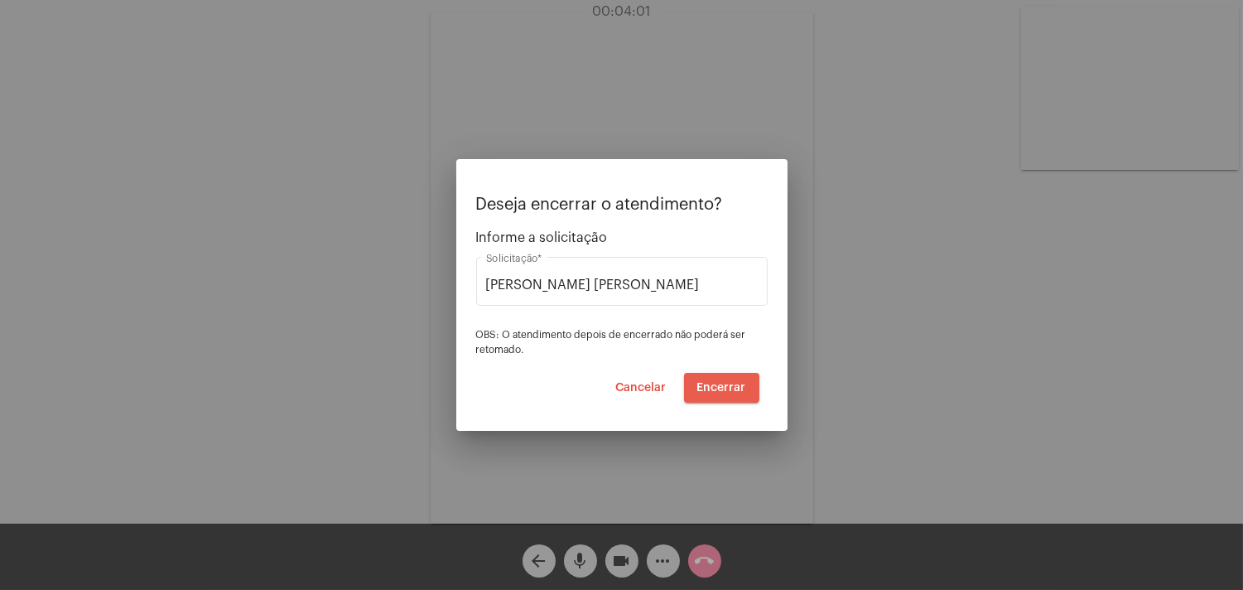
click at [731, 388] on span "Encerrar" at bounding box center [722, 388] width 49 height 12
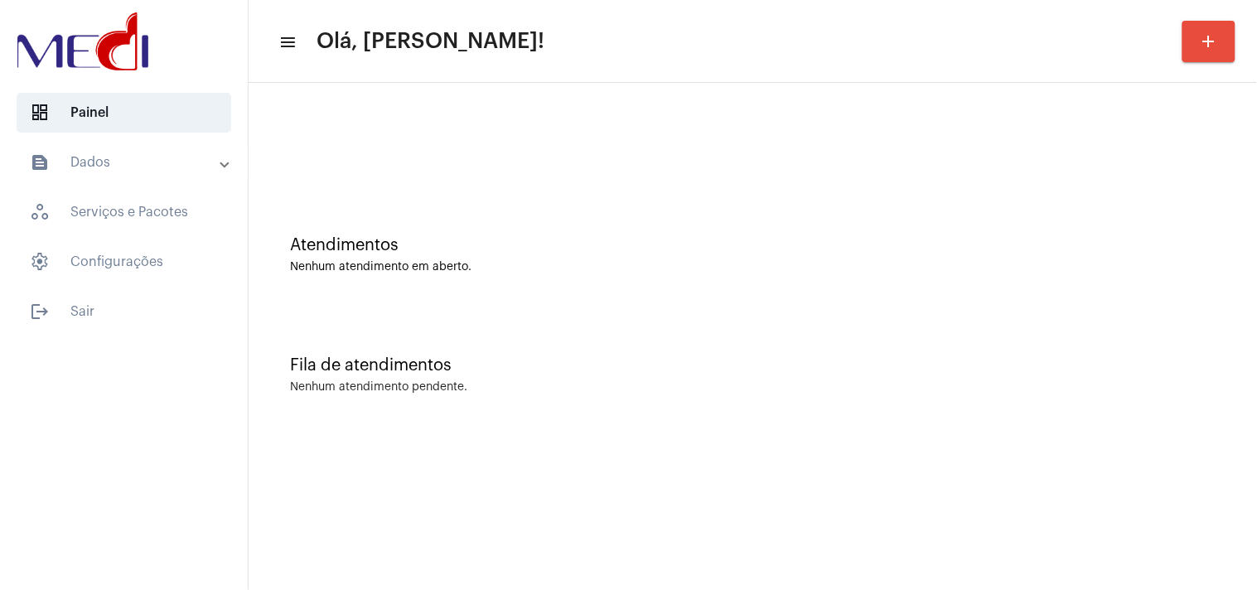
click at [1081, 350] on div "Fila de atendimentos Nenhum atendimento pendente." at bounding box center [753, 367] width 992 height 120
click at [1087, 210] on div "Atendimentos Nenhum atendimento em aberto." at bounding box center [753, 246] width 992 height 120
click at [1125, 353] on div "Fila de atendimentos Nenhum atendimento pendente." at bounding box center [753, 367] width 992 height 120
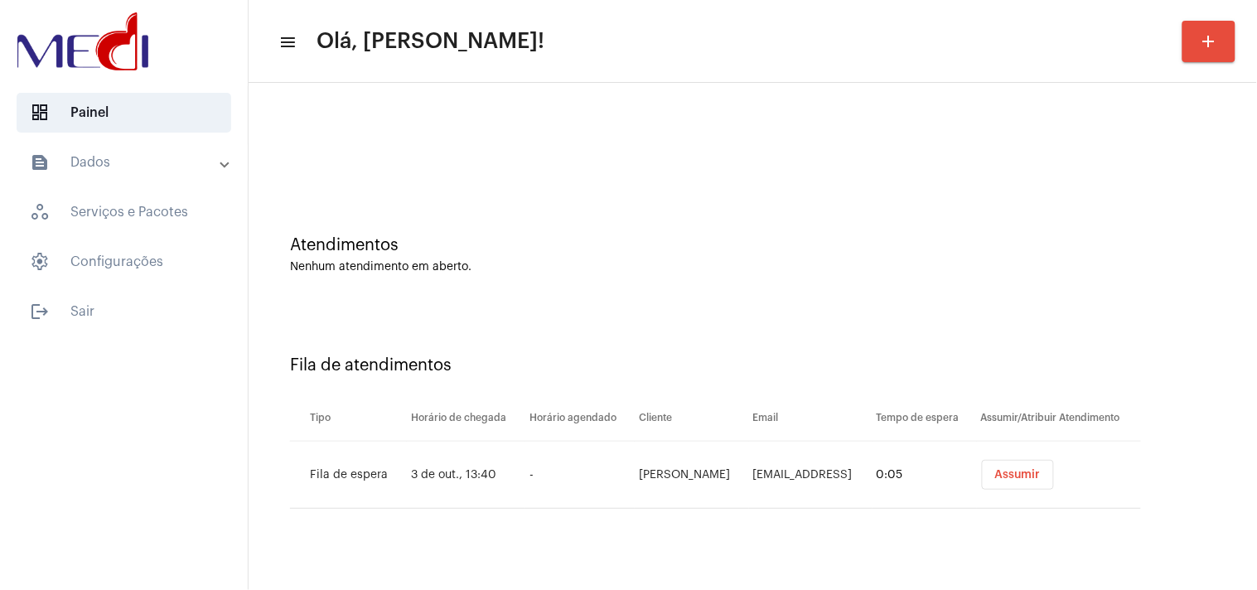
click at [1024, 470] on span "Assumir" at bounding box center [1018, 475] width 46 height 12
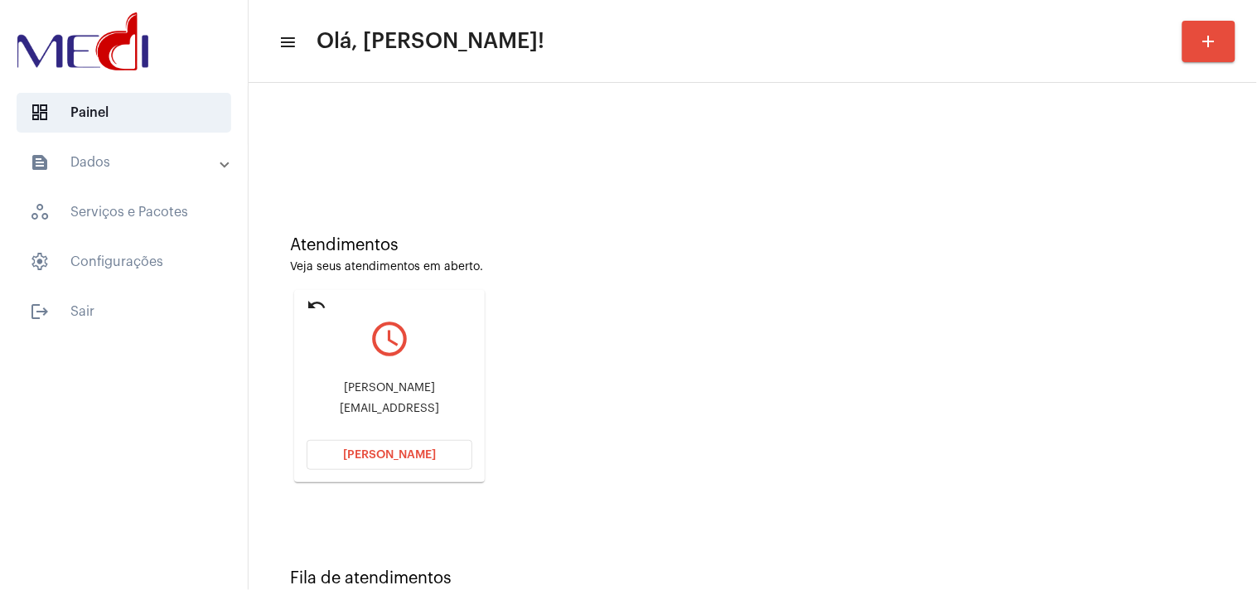
click at [408, 403] on div "[EMAIL_ADDRESS]" at bounding box center [390, 409] width 166 height 12
drag, startPoint x: 408, startPoint y: 402, endPoint x: 403, endPoint y: 453, distance: 51.6
click at [403, 436] on mat-card-content "query_builder [PERSON_NAME] [EMAIL_ADDRESS] [PERSON_NAME]" at bounding box center [390, 373] width 166 height 124
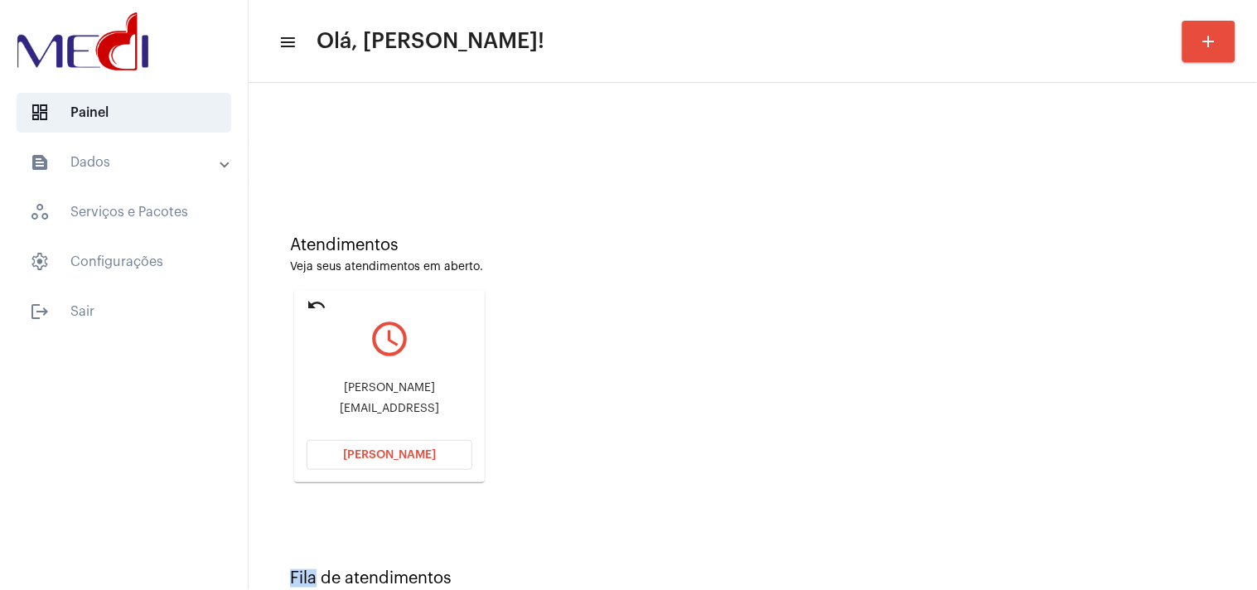
click at [403, 453] on span "[PERSON_NAME]" at bounding box center [389, 455] width 93 height 12
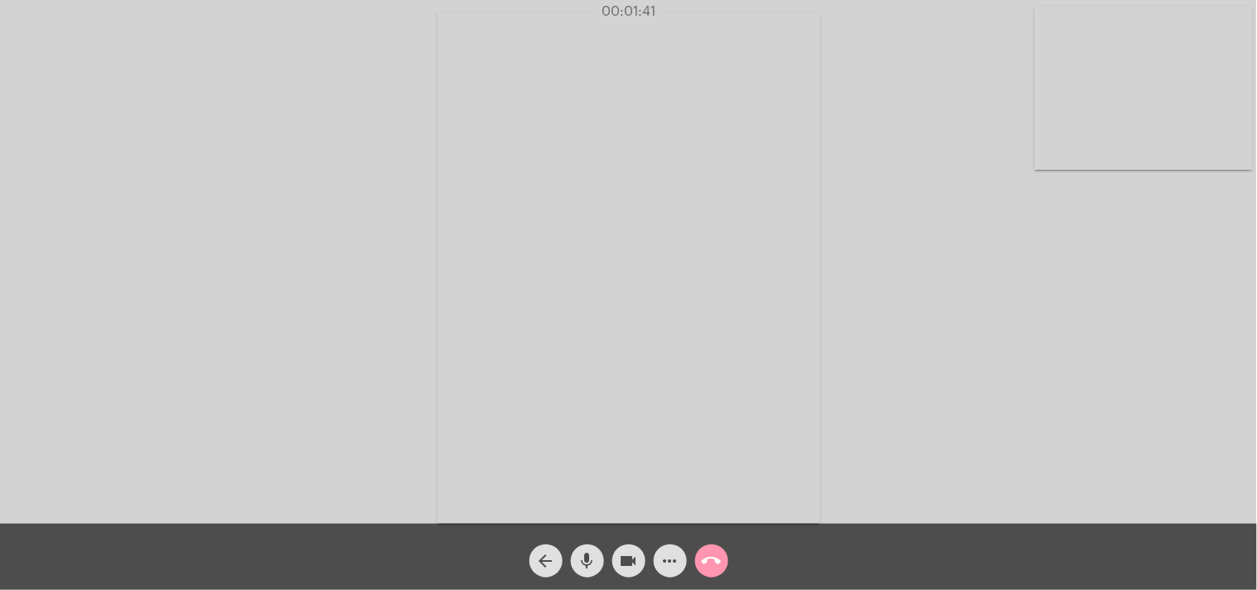
click at [714, 557] on mat-icon "call_end" at bounding box center [712, 561] width 20 height 20
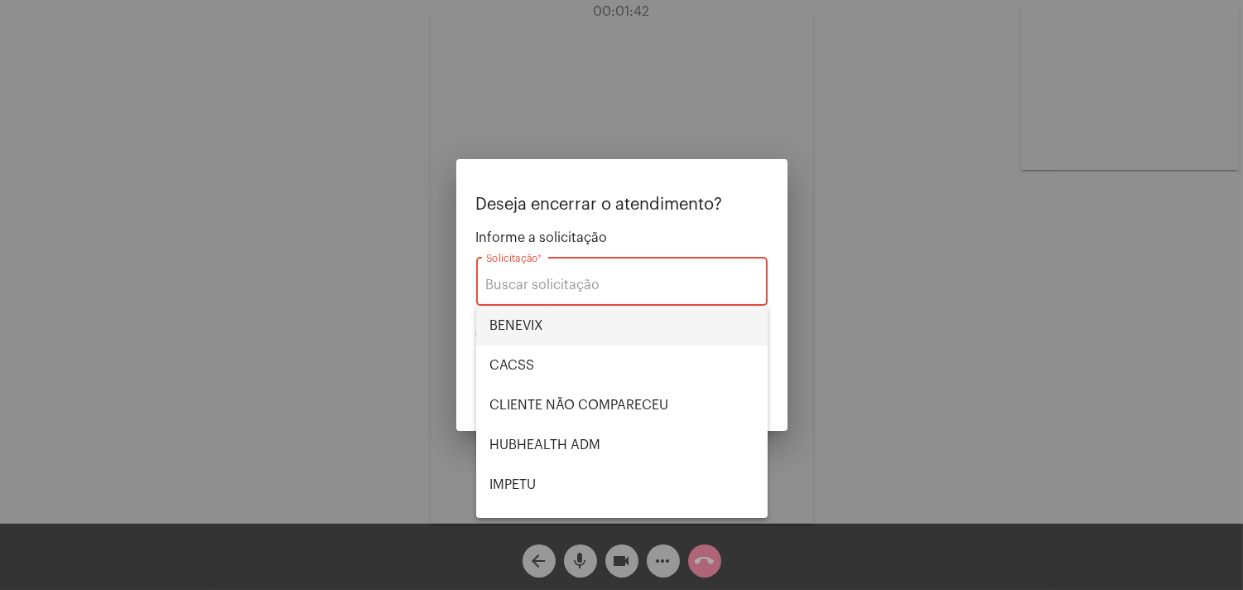
click at [536, 334] on span "BENEVIX" at bounding box center [622, 326] width 265 height 40
type input "BENEVIX"
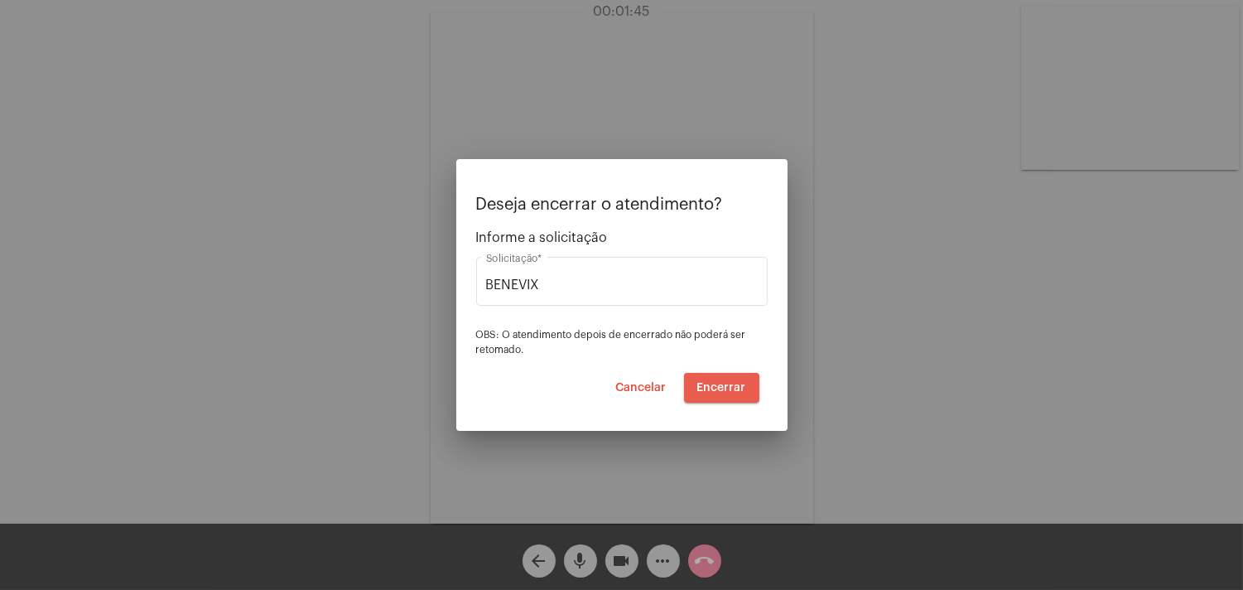
click at [722, 381] on button "Encerrar" at bounding box center [721, 388] width 75 height 30
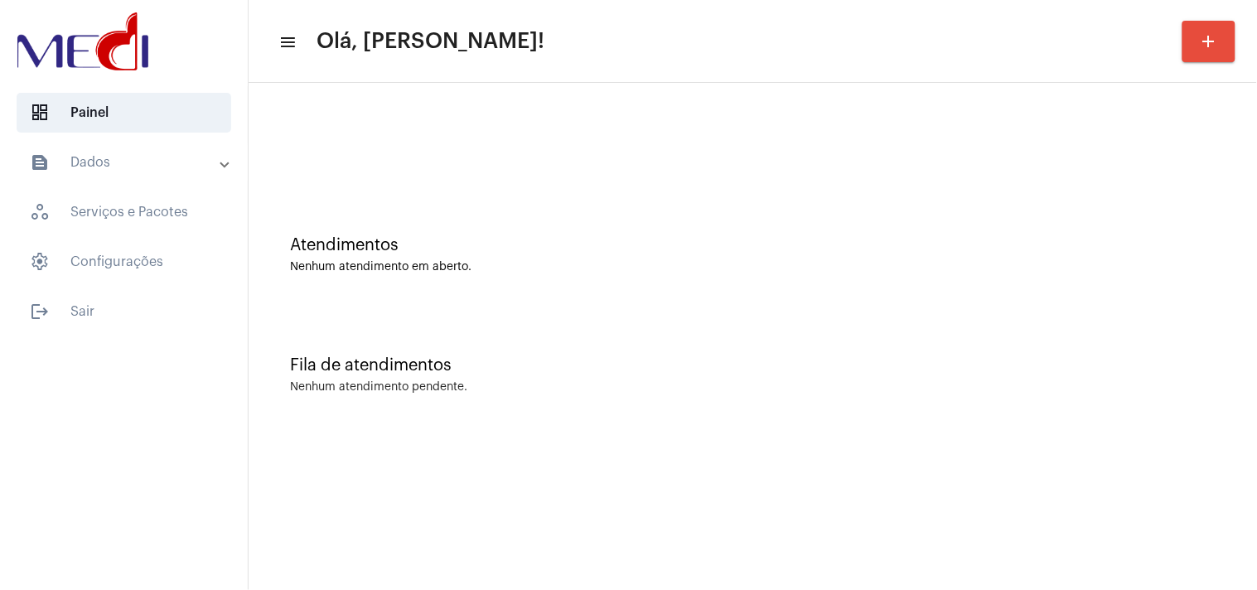
click at [1181, 386] on div "Nenhum atendimento pendente." at bounding box center [752, 387] width 925 height 12
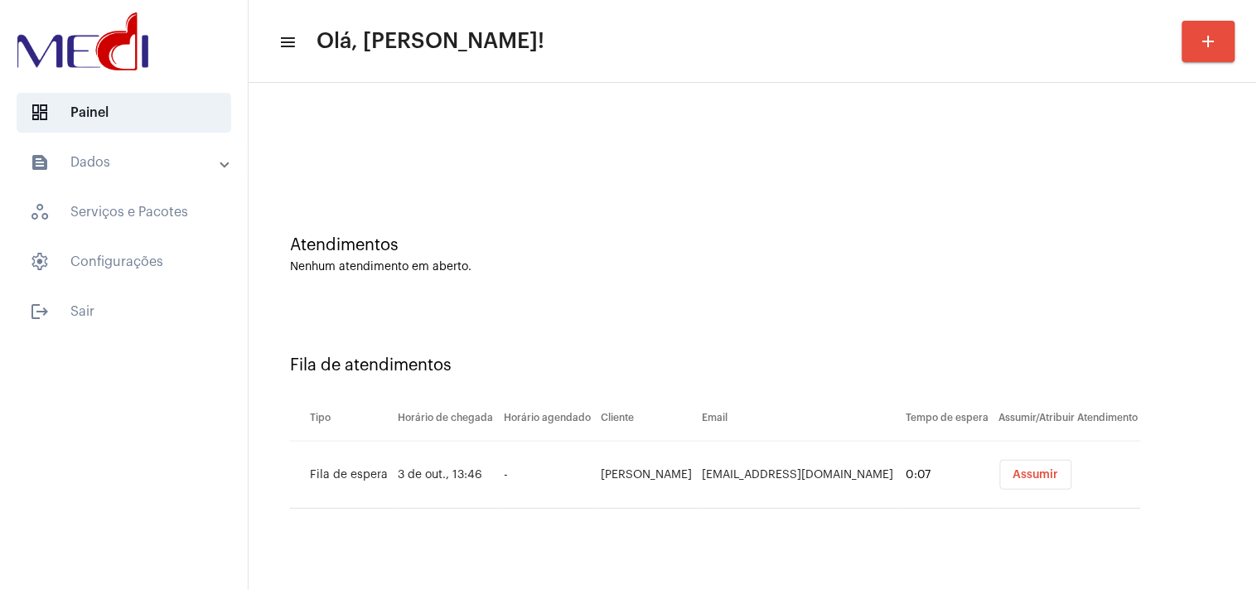
click at [1037, 479] on span "Assumir" at bounding box center [1036, 475] width 46 height 12
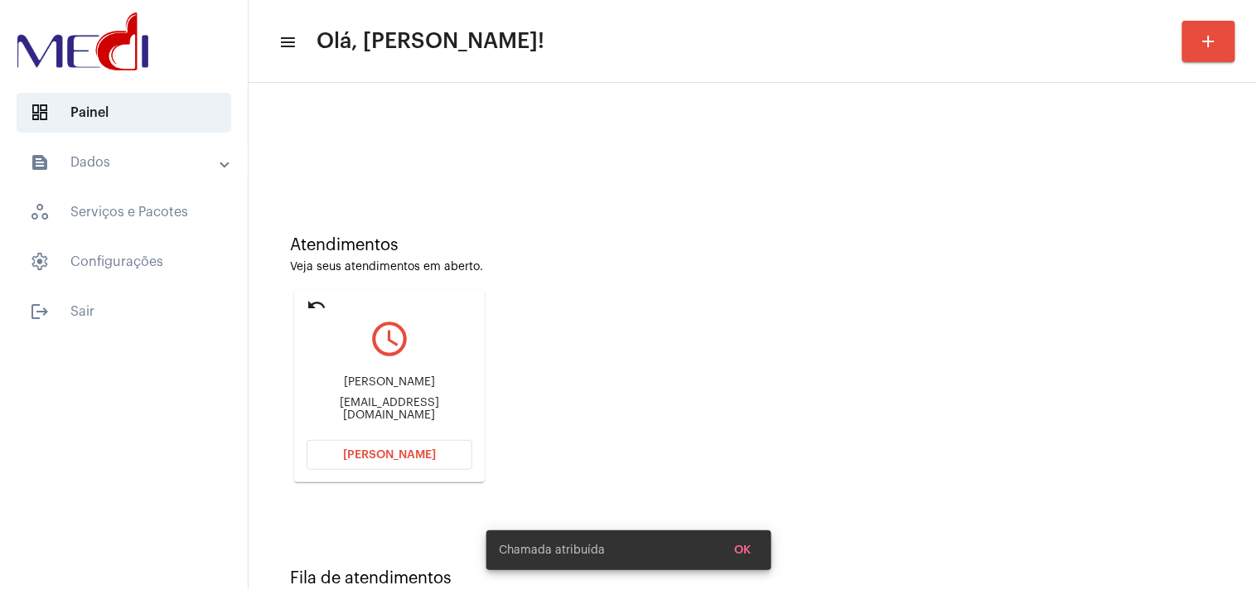
click at [443, 408] on div "[EMAIL_ADDRESS][DOMAIN_NAME]" at bounding box center [390, 409] width 166 height 25
copy mat-card-content "[EMAIL_ADDRESS][DOMAIN_NAME] [PERSON_NAME]"
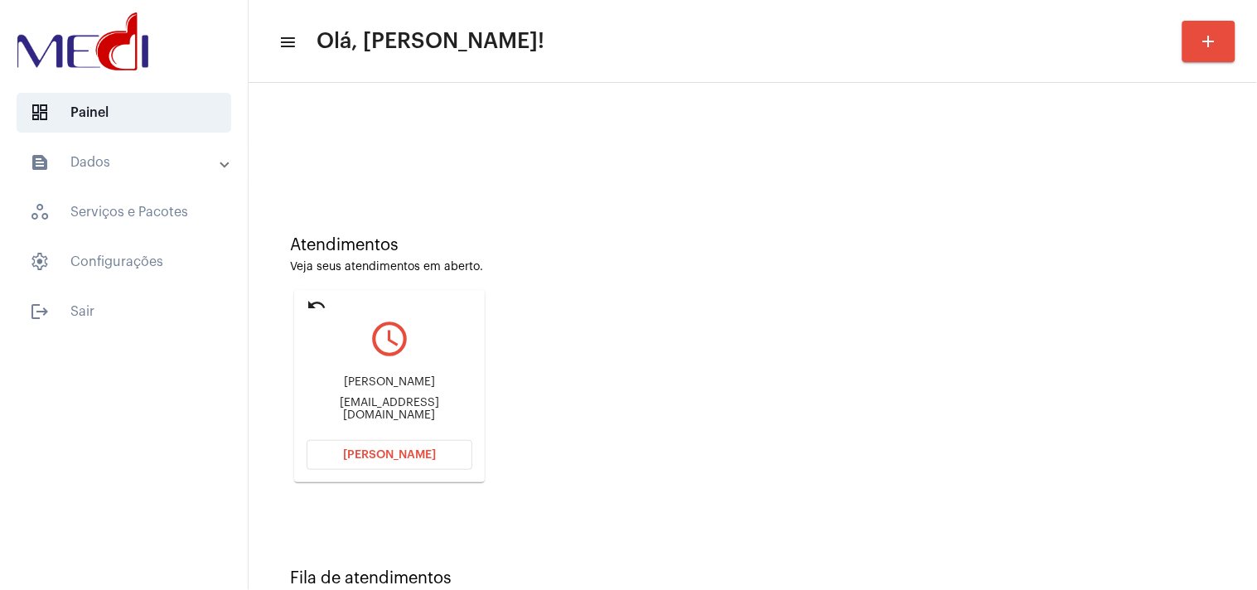
click at [444, 448] on button "[PERSON_NAME]" at bounding box center [390, 455] width 166 height 30
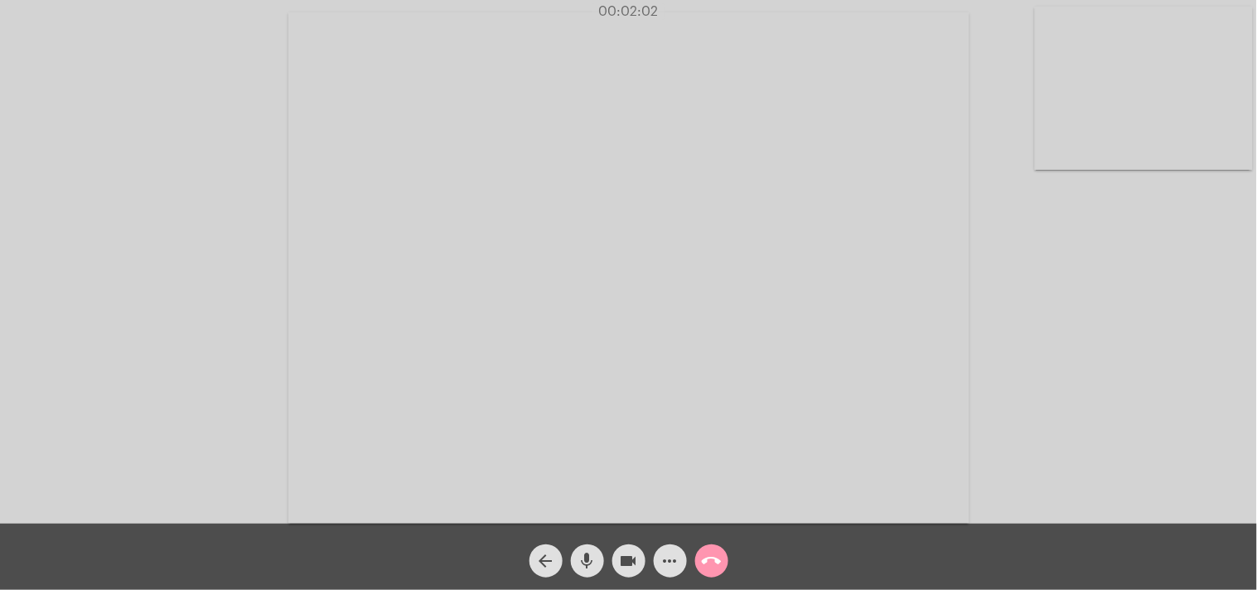
click at [702, 556] on mat-icon "call_end" at bounding box center [712, 561] width 20 height 20
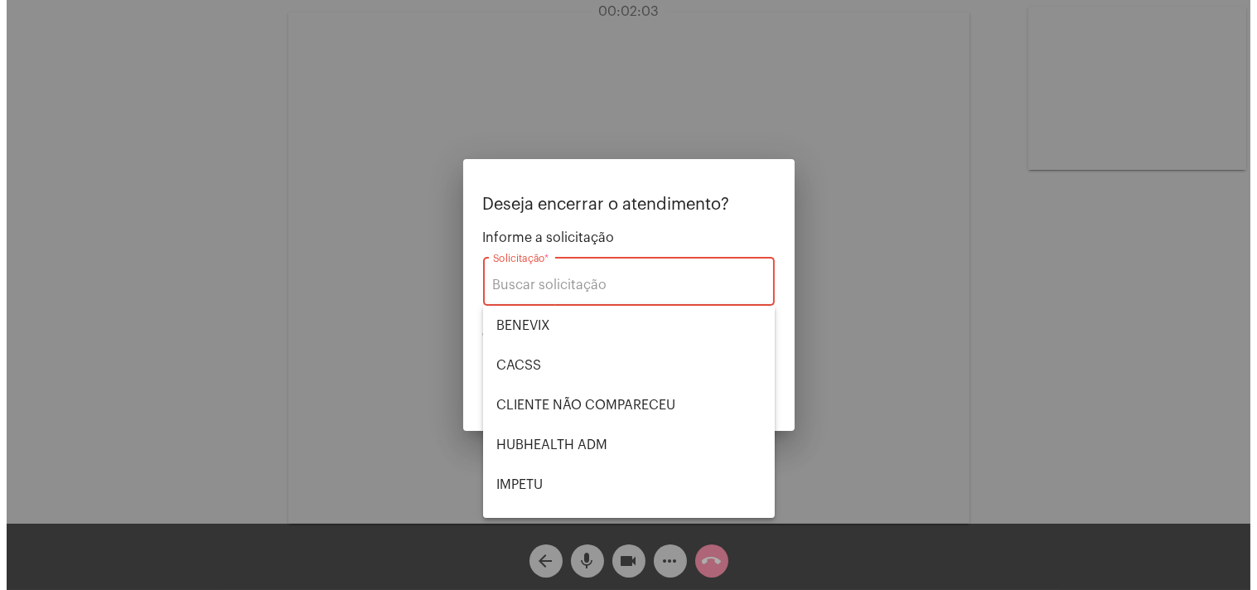
scroll to position [344, 0]
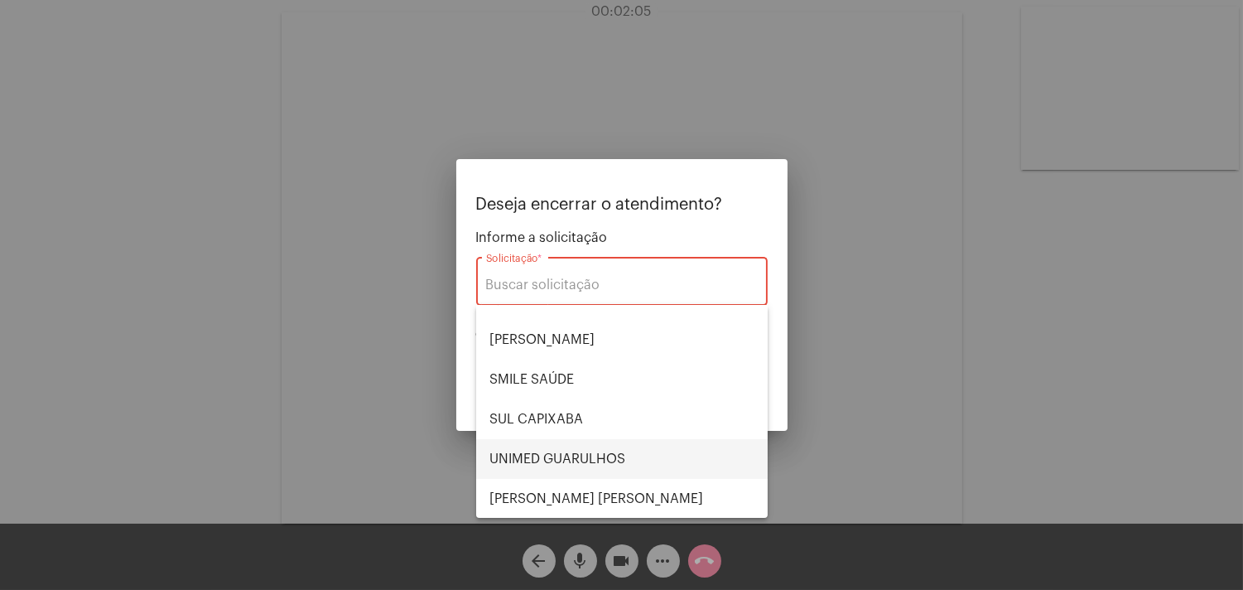
click at [616, 450] on span "UNIMED GUARULHOS" at bounding box center [622, 459] width 265 height 40
type input "UNIMED GUARULHOS"
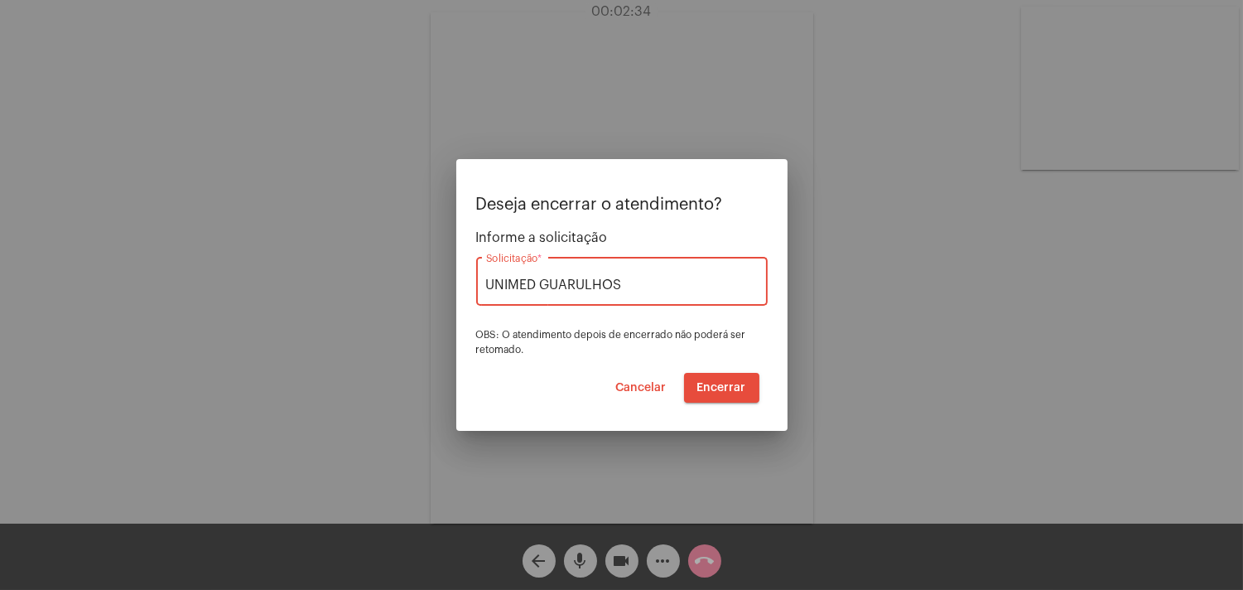
click at [732, 384] on span "Encerrar" at bounding box center [722, 388] width 49 height 12
